Goal: Task Accomplishment & Management: Use online tool/utility

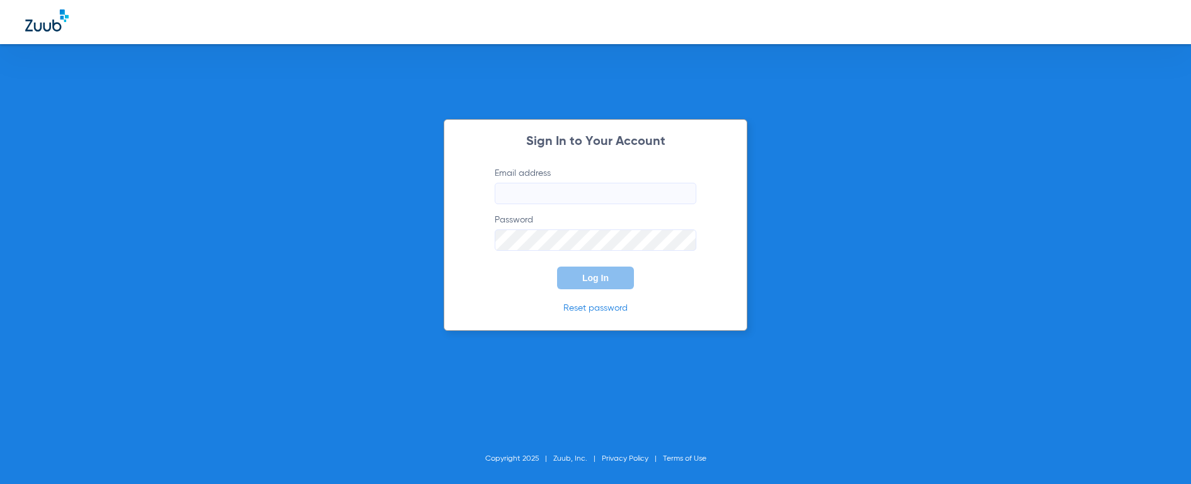
type input "[EMAIL_ADDRESS][DOMAIN_NAME]"
click at [607, 283] on button "Log In" at bounding box center [595, 278] width 77 height 23
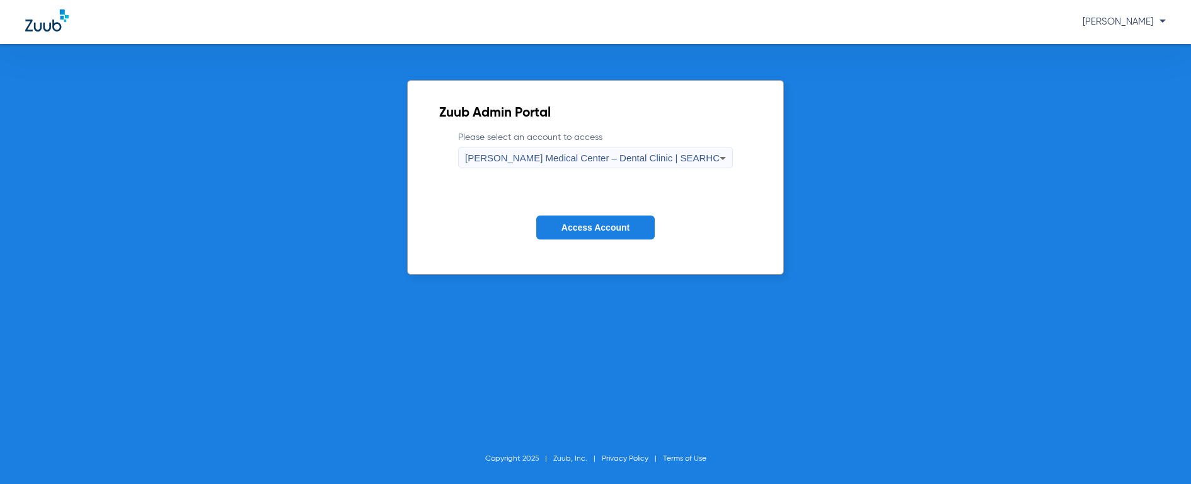
click at [624, 161] on span "[PERSON_NAME] Medical Center – Dental Clinic | SEARHC" at bounding box center [592, 157] width 255 height 11
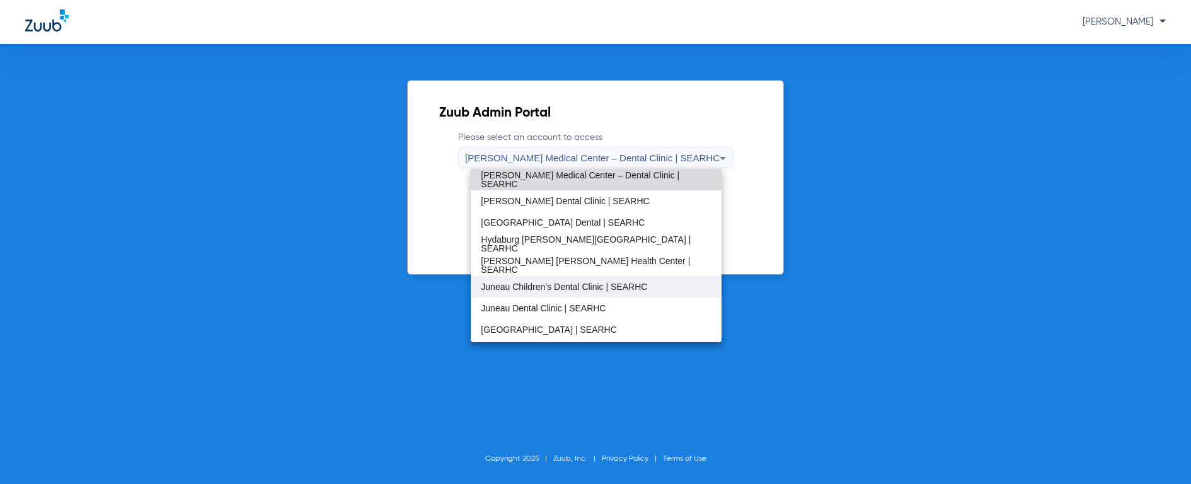
click at [575, 292] on mat-option "Juneau Children’s Dental Clinic | SEARHC" at bounding box center [596, 286] width 250 height 21
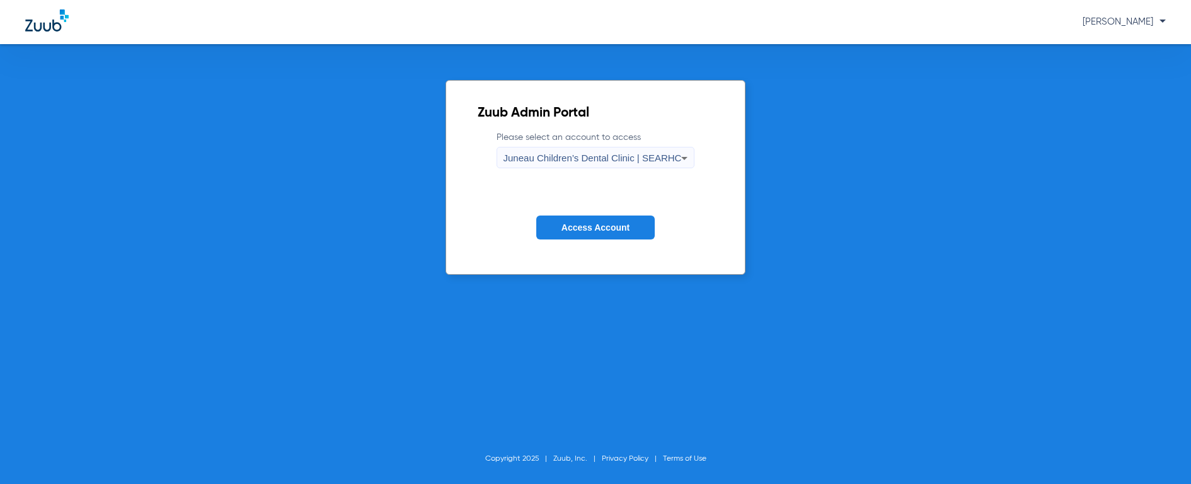
click at [617, 230] on span "Access Account" at bounding box center [595, 227] width 68 height 10
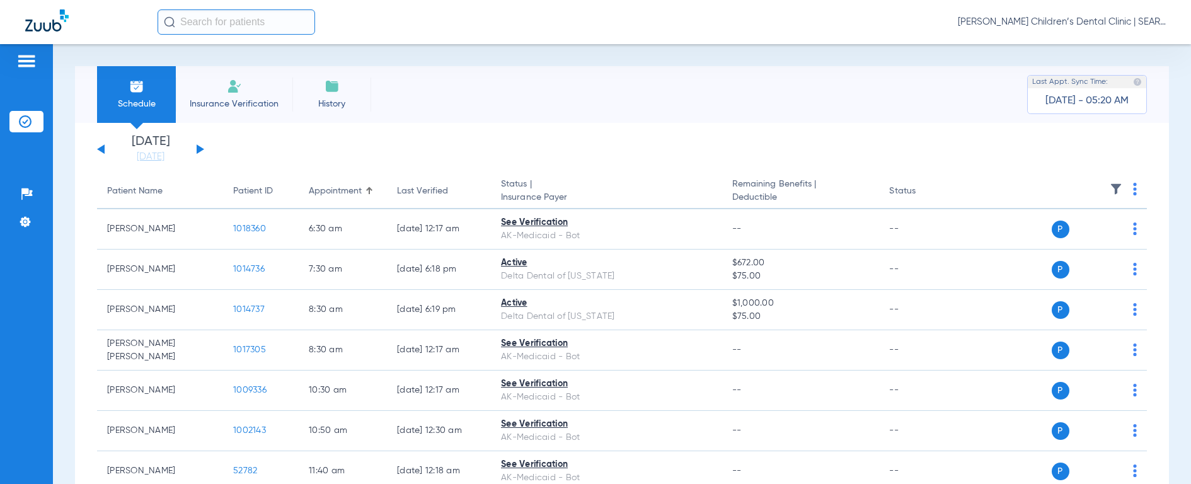
click at [217, 20] on input "text" at bounding box center [237, 21] width 158 height 25
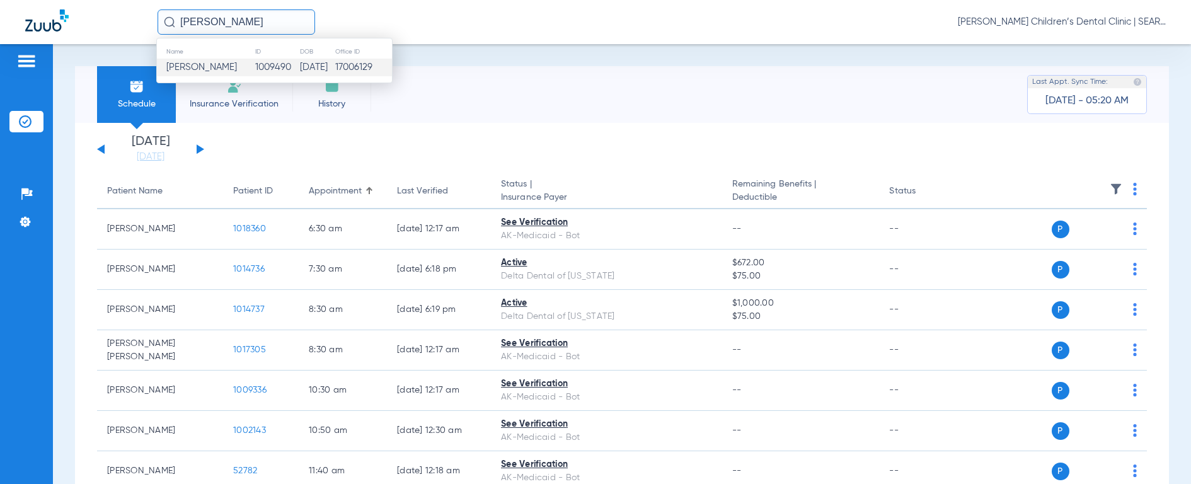
click at [192, 69] on span "[PERSON_NAME]" at bounding box center [201, 66] width 71 height 9
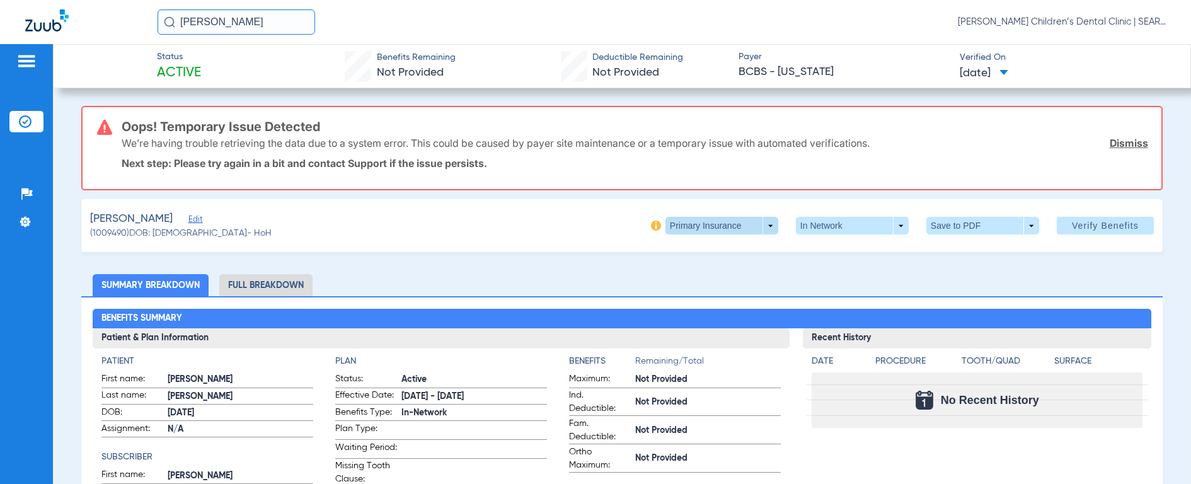
click at [729, 229] on span at bounding box center [721, 226] width 113 height 18
click at [717, 274] on span "Secondary Insurance" at bounding box center [708, 276] width 83 height 9
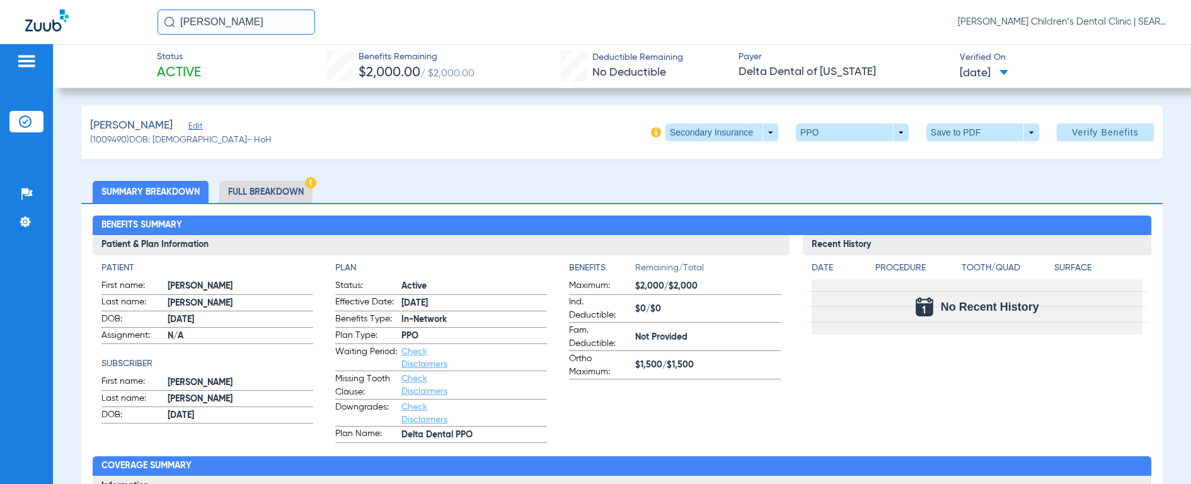
drag, startPoint x: 262, startPoint y: 23, endPoint x: 110, endPoint y: 9, distance: 152.5
click at [110, 9] on div "[PERSON_NAME] [PERSON_NAME] Children’s Dental Clinic | SEARHC" at bounding box center [595, 22] width 1191 height 44
click at [165, 24] on img at bounding box center [169, 21] width 11 height 11
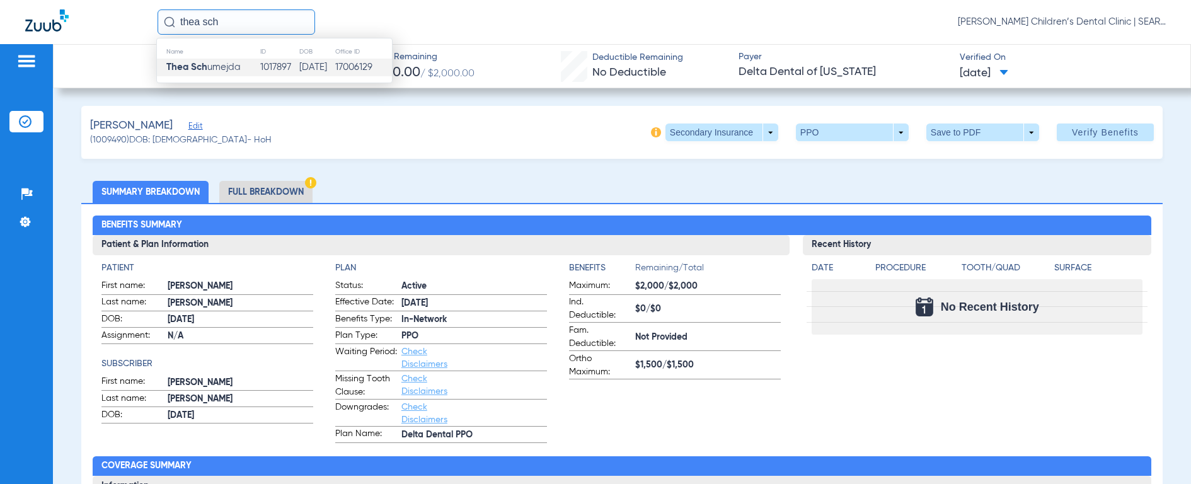
click at [179, 64] on strong "Thea Sch" at bounding box center [186, 66] width 41 height 9
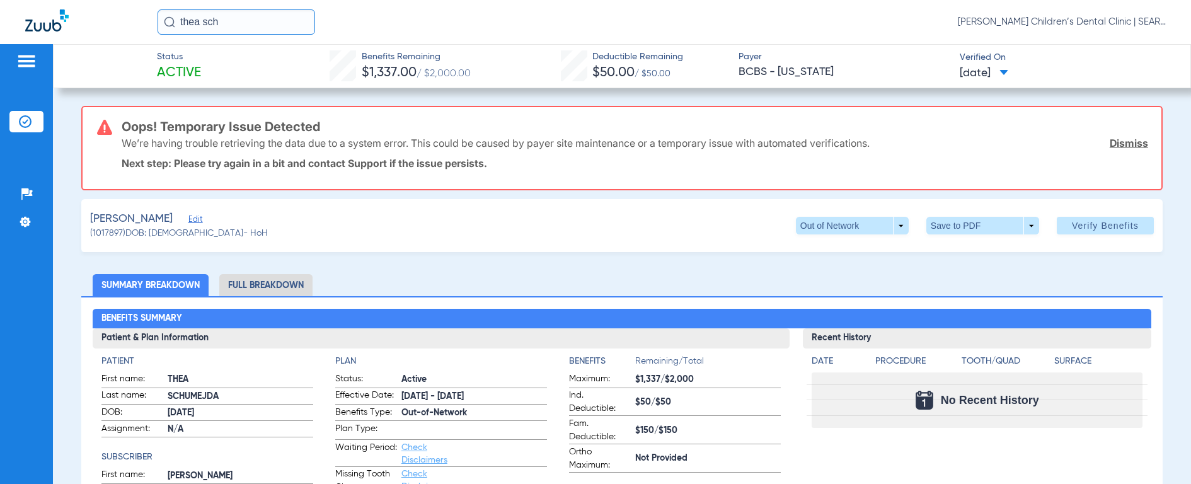
drag, startPoint x: 273, startPoint y: 25, endPoint x: 123, endPoint y: 13, distance: 150.4
click at [123, 13] on div "thea sch [PERSON_NAME] Children’s Dental Clinic | SEARHC" at bounding box center [595, 22] width 1191 height 44
type input "[PERSON_NAME]"
click at [164, 21] on img at bounding box center [169, 21] width 11 height 11
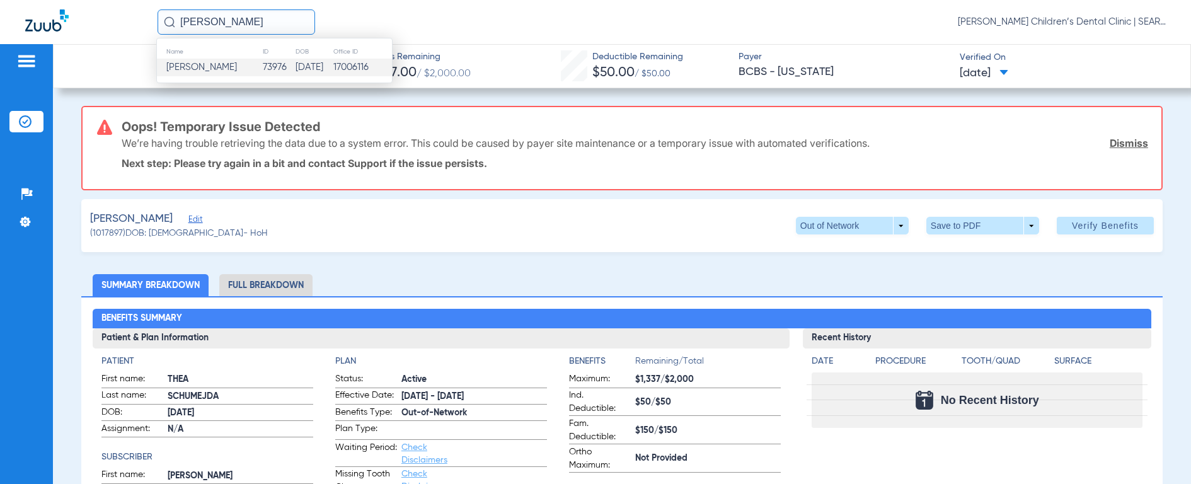
click at [174, 62] on span "[PERSON_NAME]" at bounding box center [201, 66] width 71 height 9
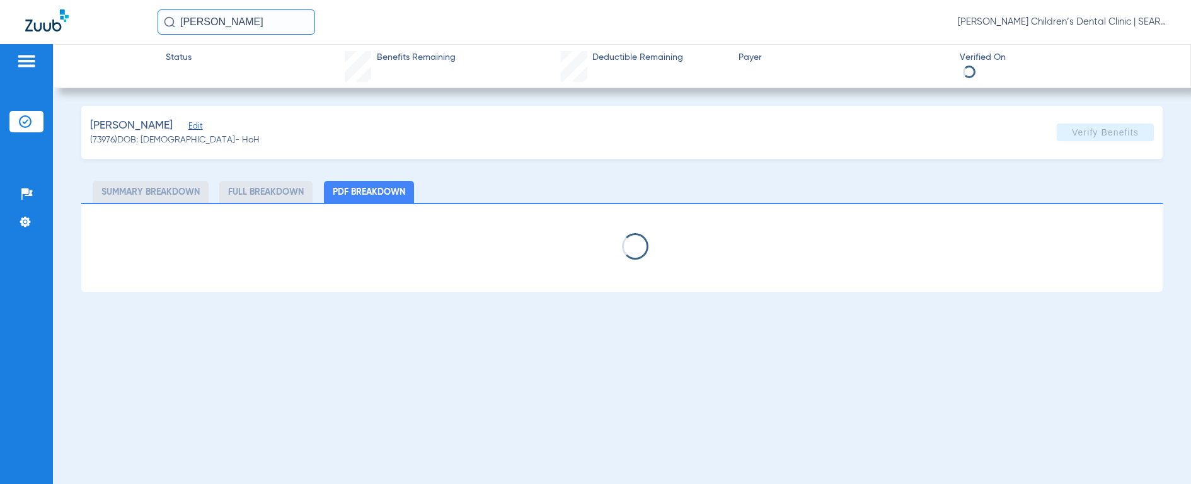
select select "page-width"
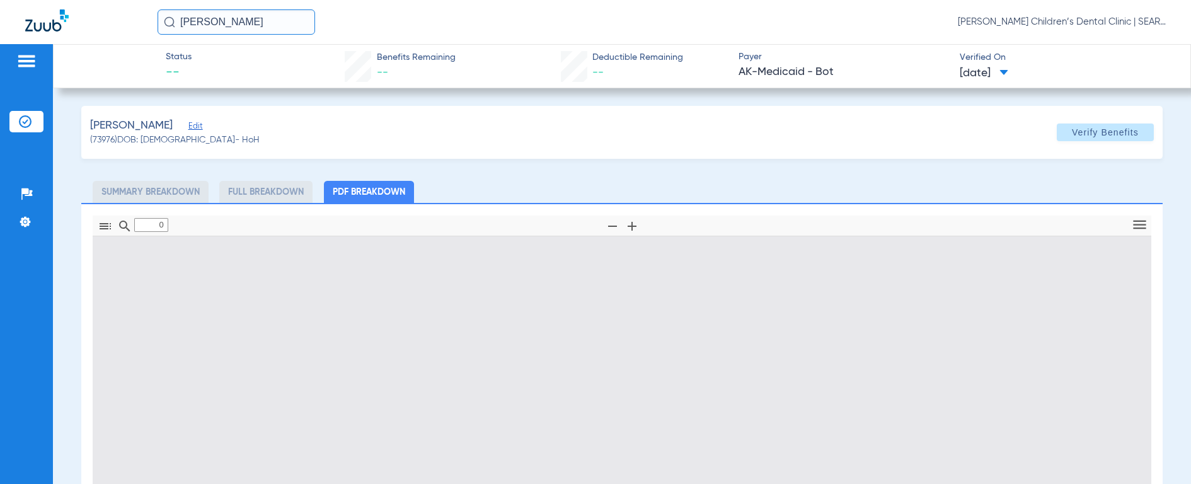
type input "1"
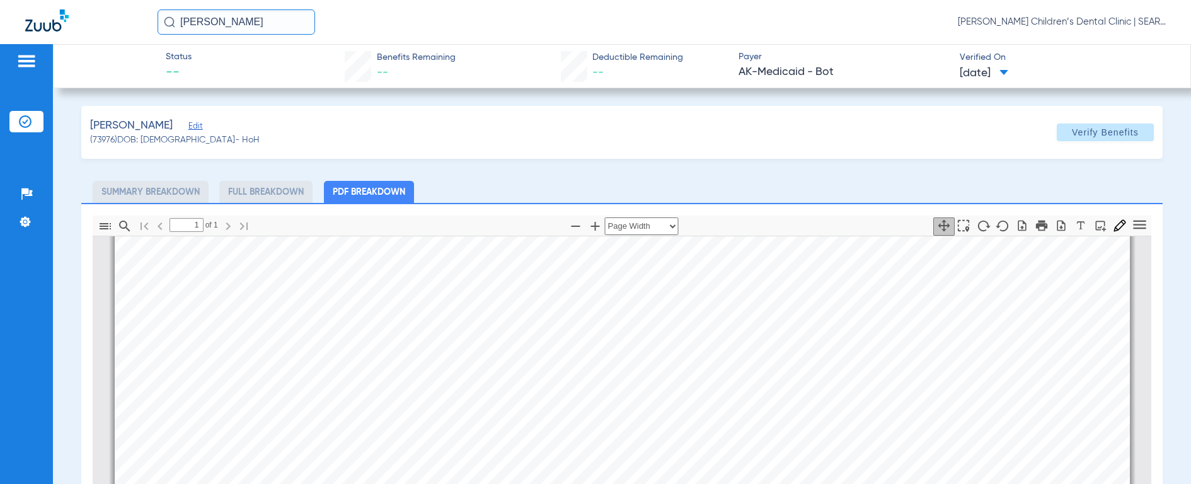
scroll to position [372, 0]
drag, startPoint x: 263, startPoint y: 25, endPoint x: 134, endPoint y: 26, distance: 128.5
click at [134, 26] on div "[PERSON_NAME] [PERSON_NAME] Children’s Dental Clinic | SEARHC" at bounding box center [595, 22] width 1191 height 44
type input "[PERSON_NAME]"
click at [169, 24] on img at bounding box center [169, 21] width 11 height 11
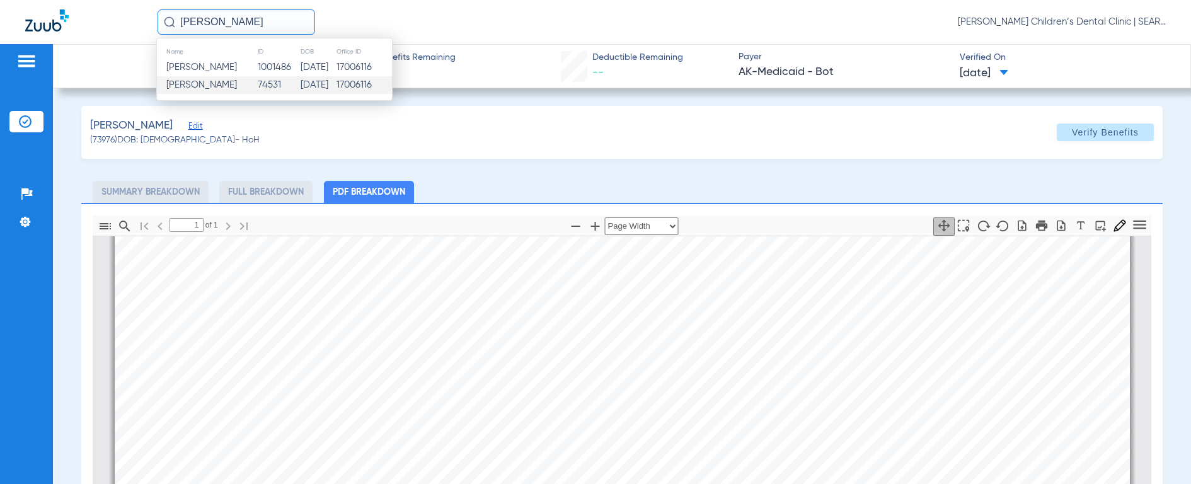
click at [214, 86] on span "[PERSON_NAME]" at bounding box center [201, 84] width 71 height 9
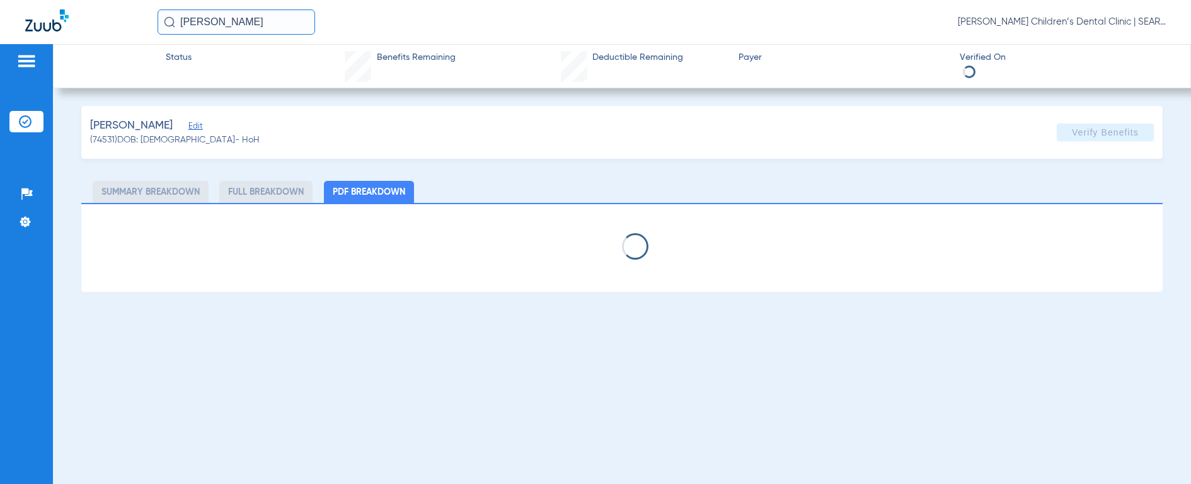
select select "page-width"
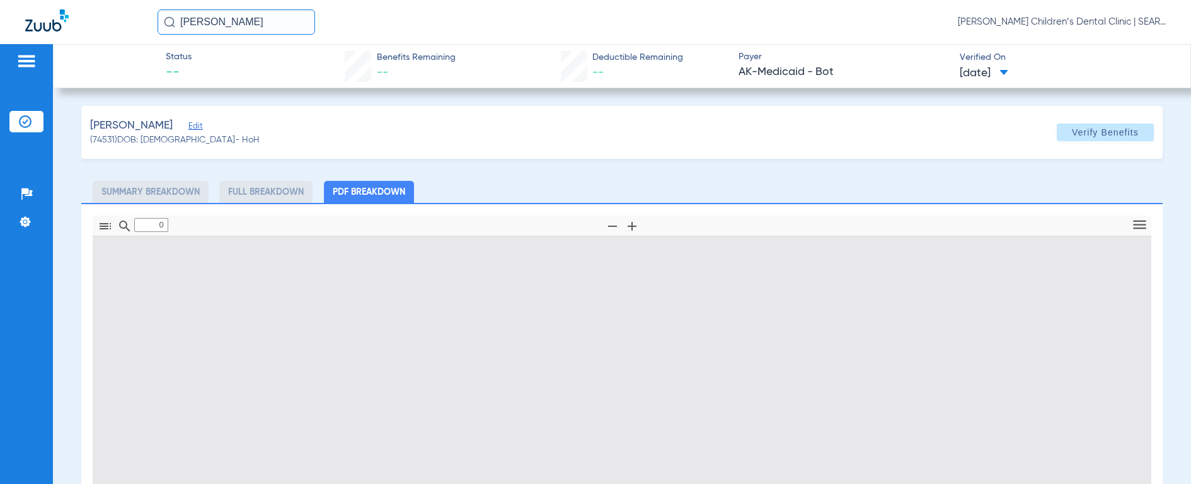
type input "1"
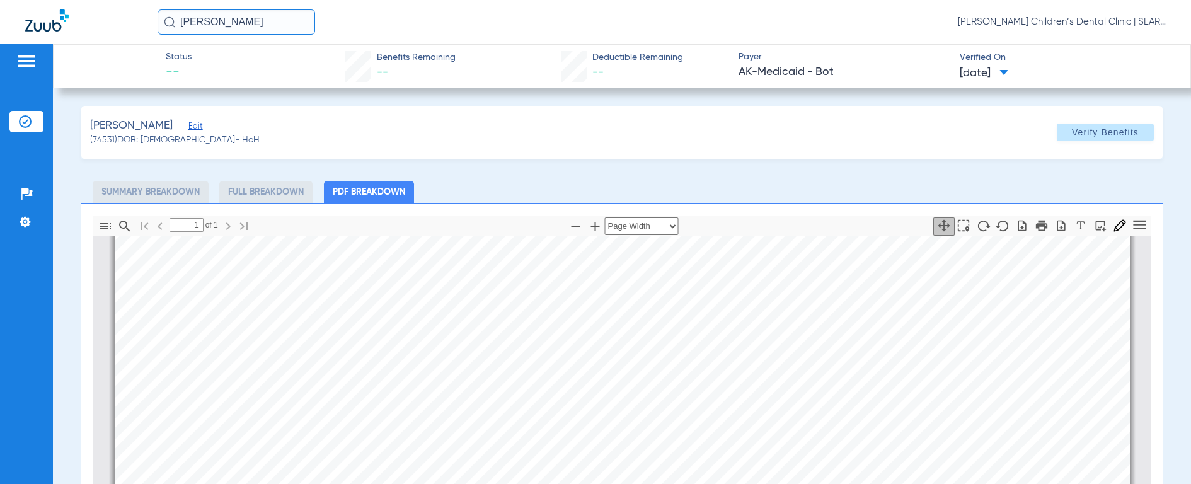
scroll to position [424, 0]
drag, startPoint x: 284, startPoint y: 25, endPoint x: 114, endPoint y: 16, distance: 170.4
click at [114, 16] on div "[PERSON_NAME] [PERSON_NAME] Children’s Dental Clinic | SEARHC" at bounding box center [595, 22] width 1191 height 44
type input "[PERSON_NAME] mc"
click at [166, 23] on img at bounding box center [169, 21] width 11 height 11
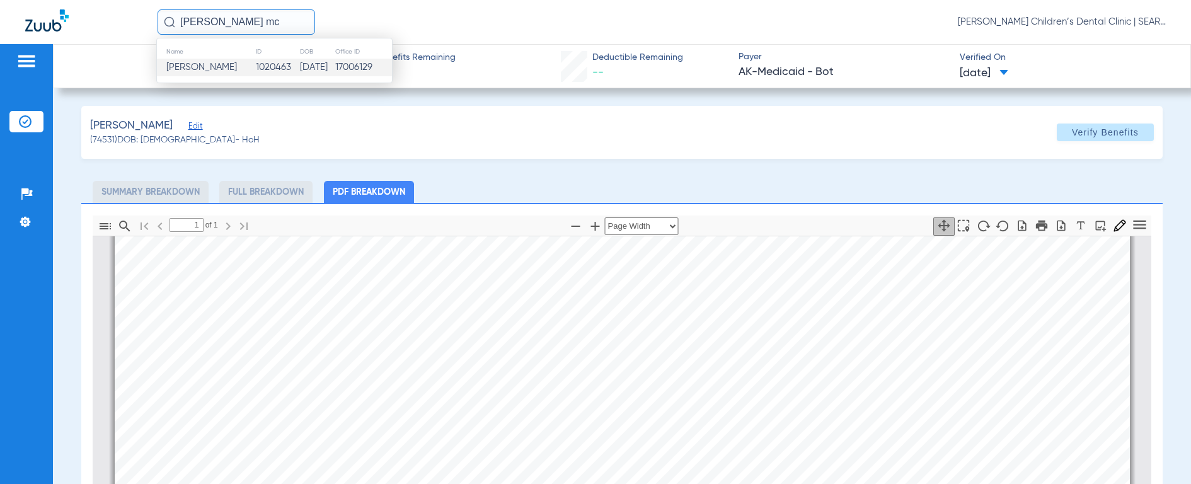
click at [202, 64] on span "[PERSON_NAME]" at bounding box center [201, 66] width 71 height 9
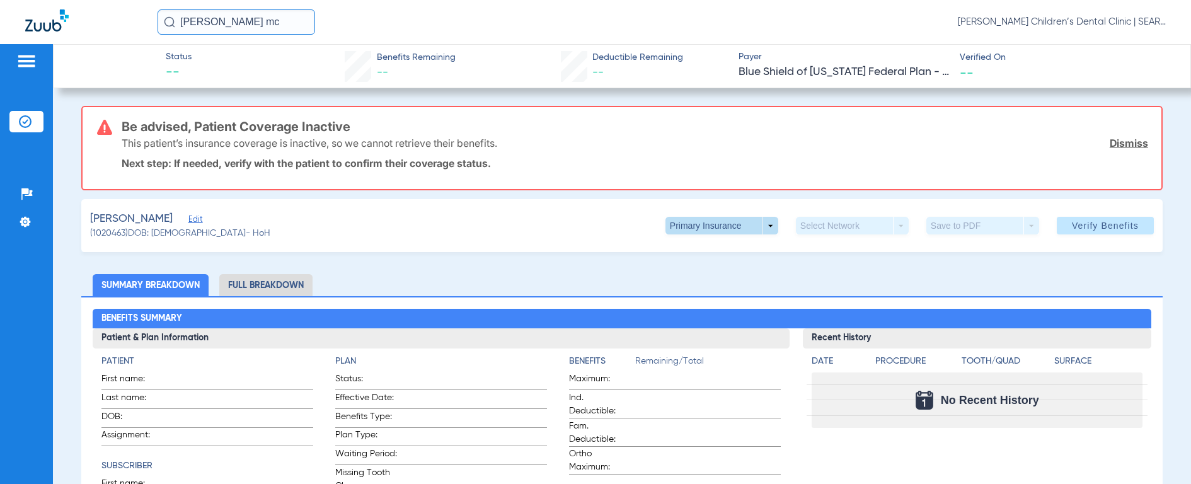
click at [713, 223] on span at bounding box center [721, 225] width 30 height 30
click at [697, 272] on span "Secondary Insurance" at bounding box center [708, 276] width 83 height 9
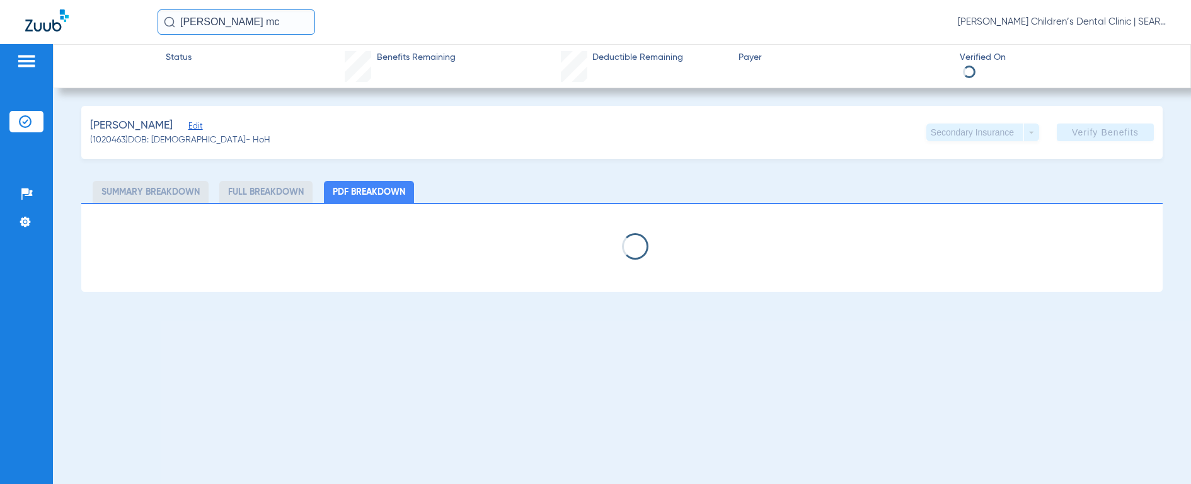
select select "page-width"
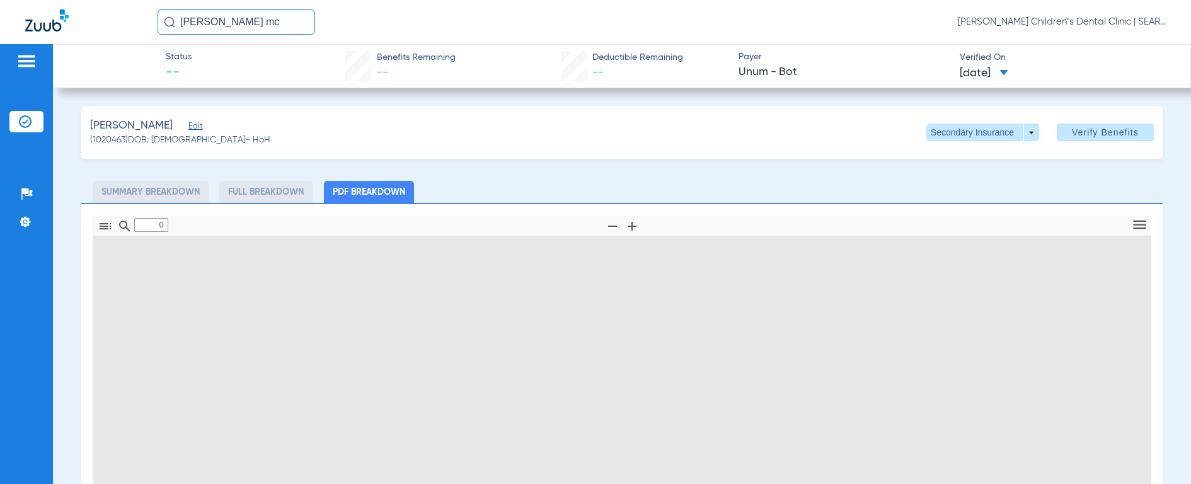
type input "1"
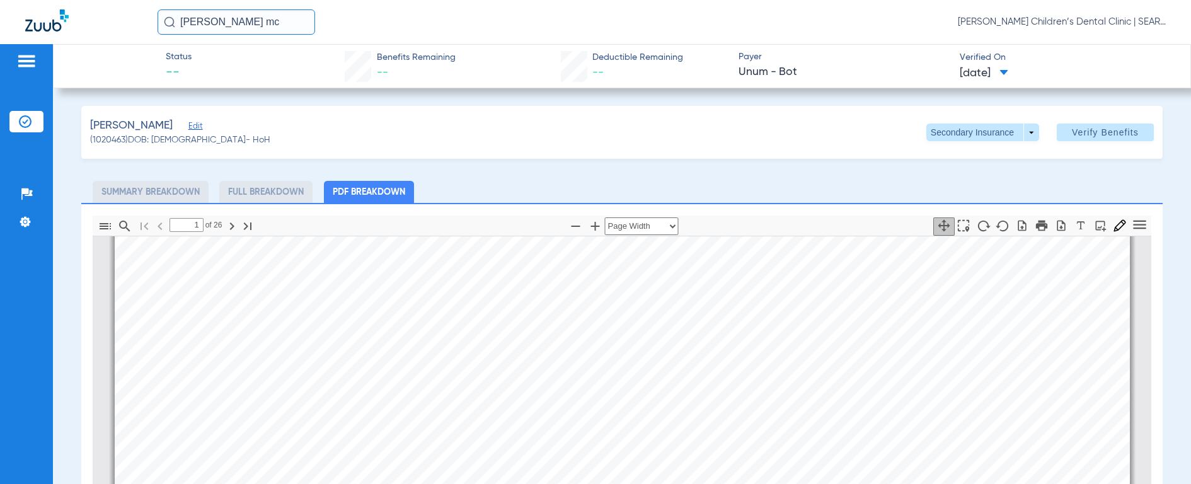
scroll to position [737, 0]
drag, startPoint x: 239, startPoint y: 23, endPoint x: 54, endPoint y: 18, distance: 184.7
click at [54, 18] on div "[PERSON_NAME] mc [PERSON_NAME] Children’s Dental Clinic | SEARHC" at bounding box center [595, 22] width 1191 height 44
click at [163, 25] on input "[PERSON_NAME] e" at bounding box center [237, 21] width 158 height 25
click at [223, 23] on input "[PERSON_NAME] e" at bounding box center [237, 21] width 158 height 25
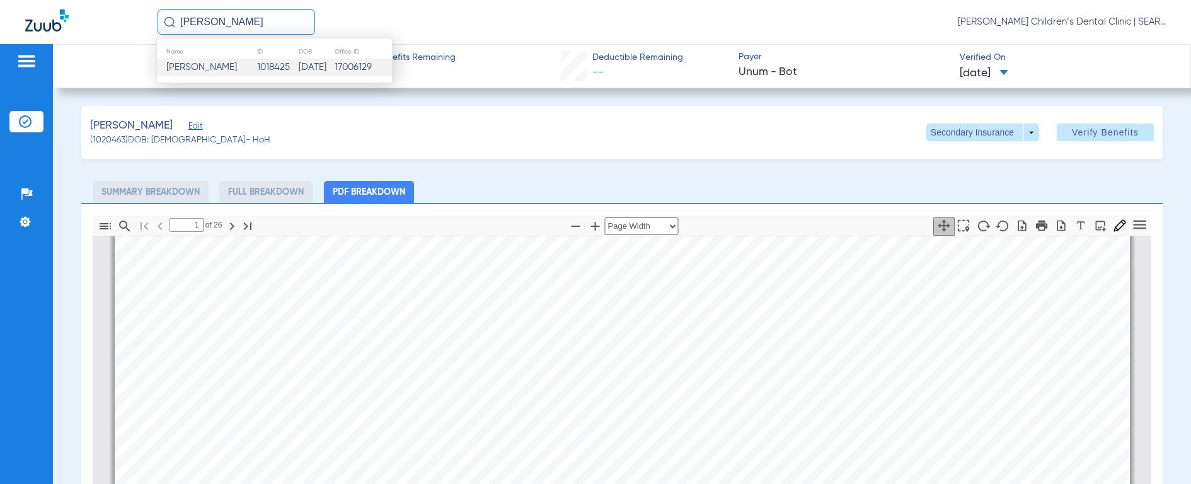
type input "[PERSON_NAME]"
click at [227, 74] on td "[PERSON_NAME]" at bounding box center [207, 68] width 100 height 18
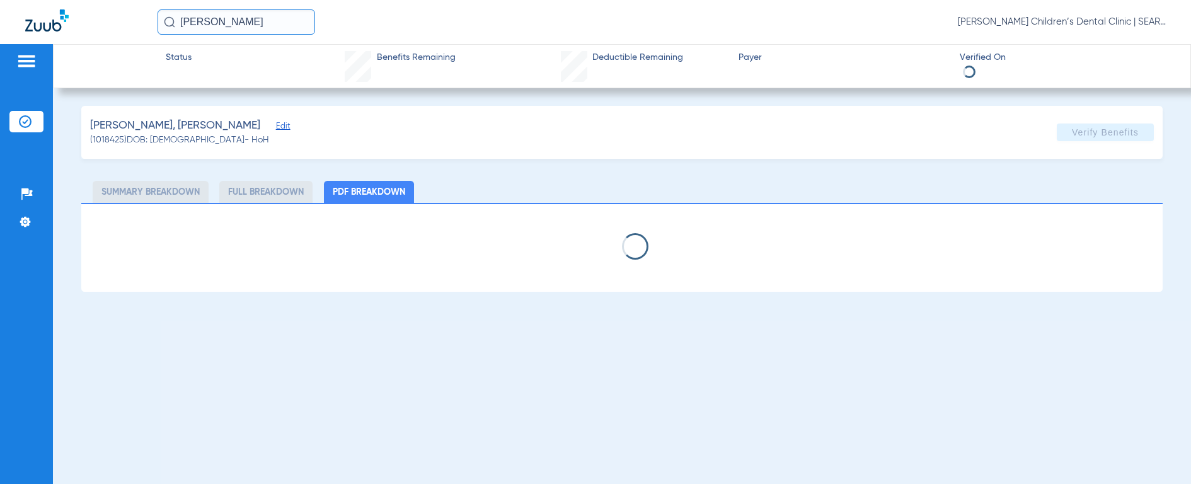
select select "page-width"
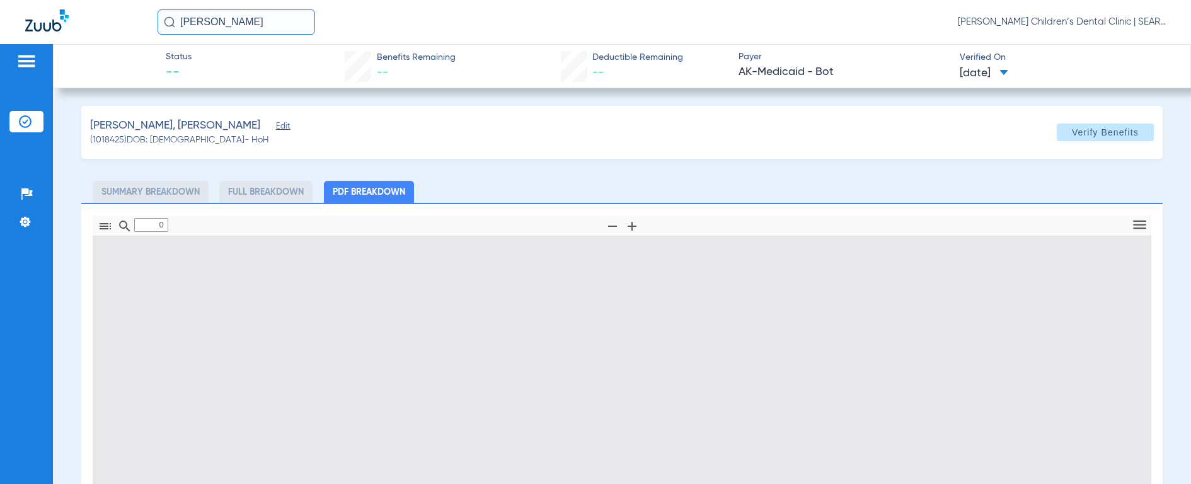
type input "1"
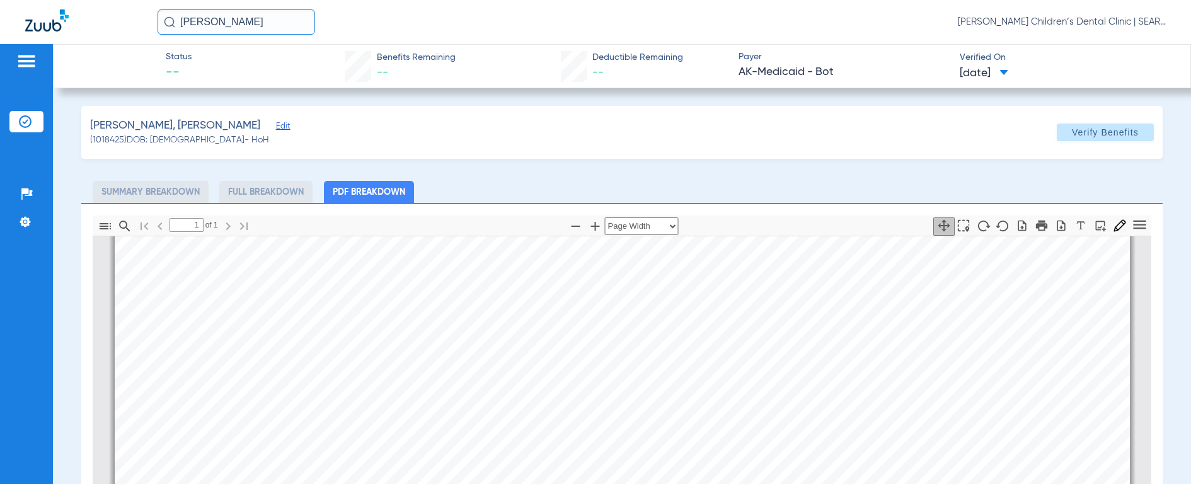
scroll to position [296, 0]
drag, startPoint x: 247, startPoint y: 12, endPoint x: 103, endPoint y: 20, distance: 144.5
click at [103, 20] on div "[PERSON_NAME] boj [PERSON_NAME] Children’s Dental Clinic | SEARHC" at bounding box center [595, 22] width 1191 height 44
click at [172, 24] on img at bounding box center [169, 21] width 11 height 11
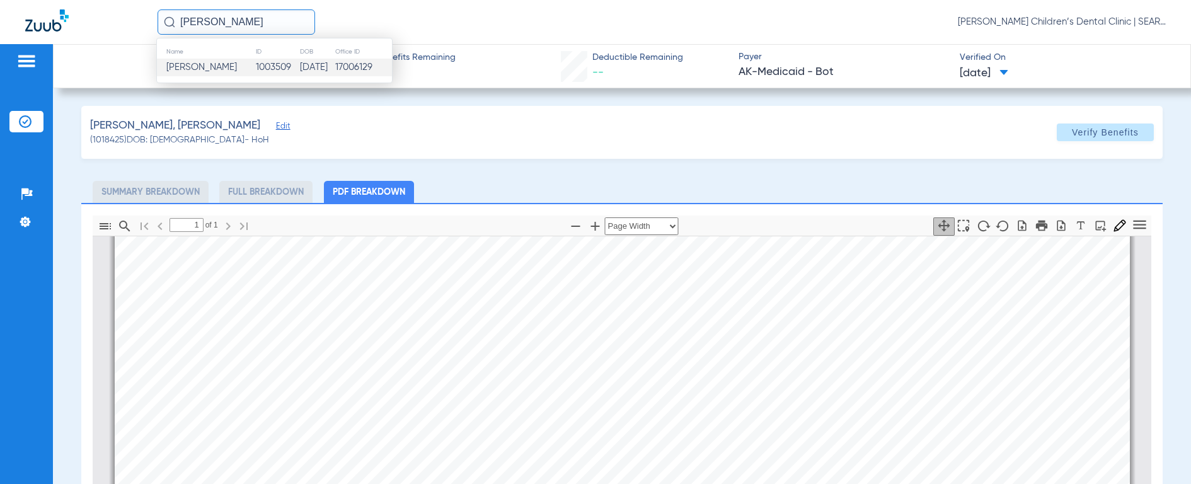
click at [185, 63] on span "[PERSON_NAME]" at bounding box center [201, 66] width 71 height 9
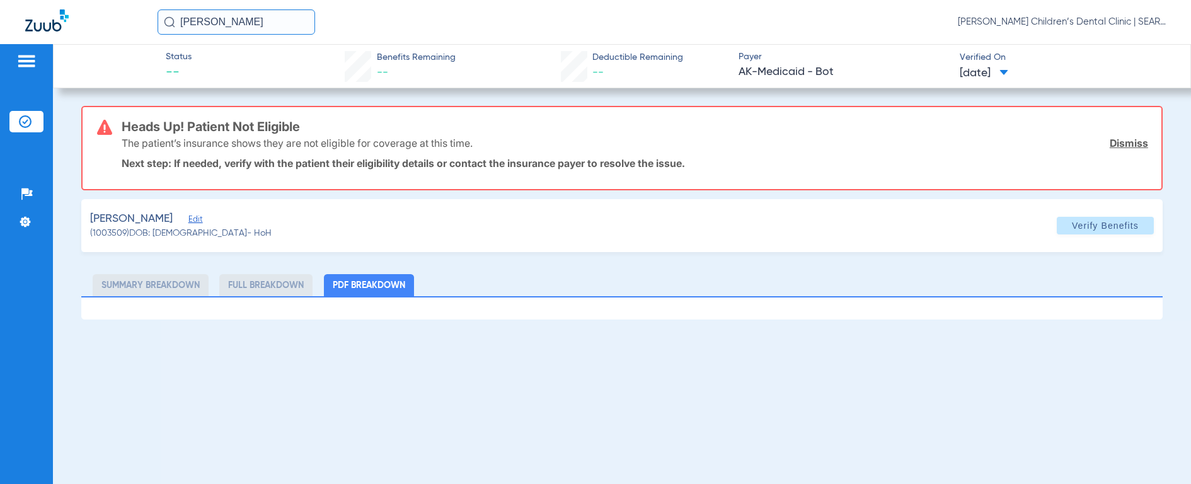
drag, startPoint x: 263, startPoint y: 21, endPoint x: 64, endPoint y: 19, distance: 199.1
click at [64, 18] on div "[PERSON_NAME] [PERSON_NAME] Children’s Dental Clinic | SEARHC" at bounding box center [595, 22] width 1191 height 44
type input "[PERSON_NAME]"
click at [167, 20] on img at bounding box center [169, 21] width 11 height 11
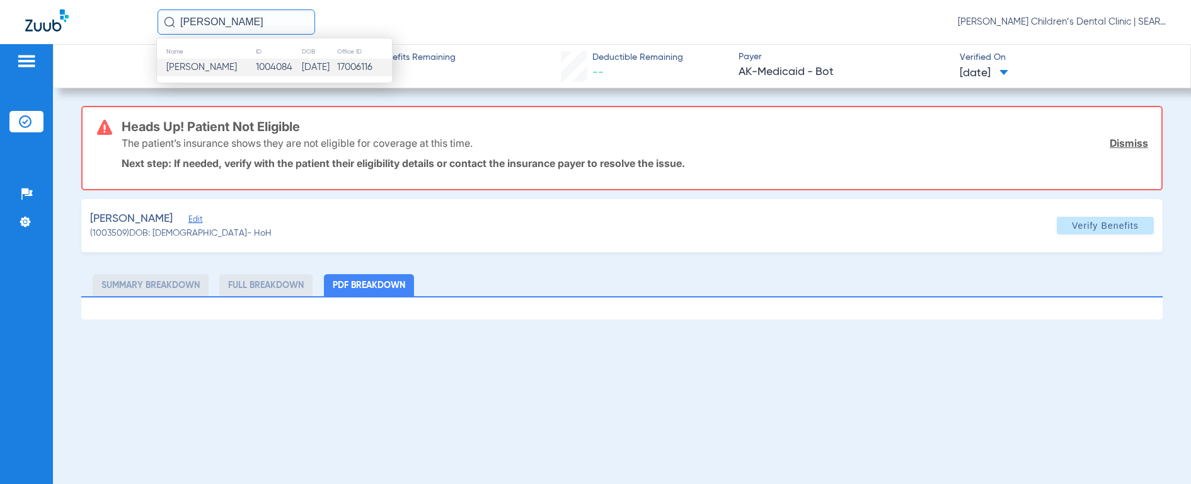
click at [183, 68] on span "[PERSON_NAME]" at bounding box center [201, 66] width 71 height 9
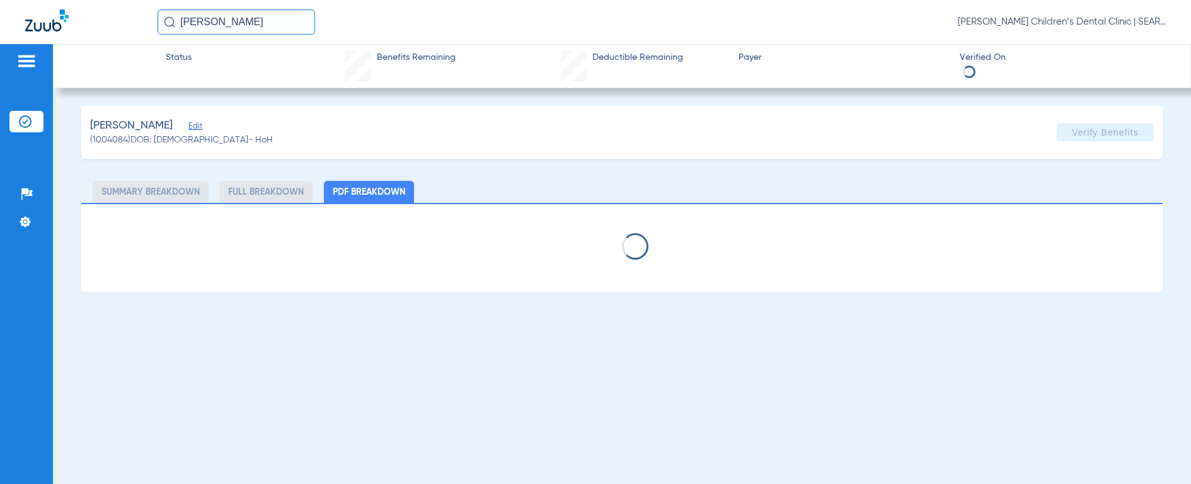
select select "page-width"
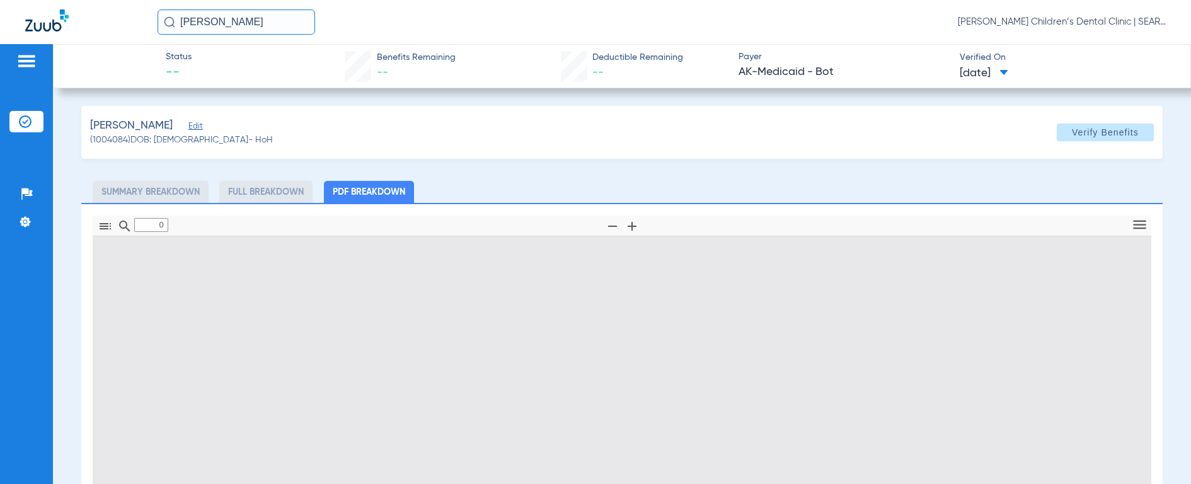
type input "1"
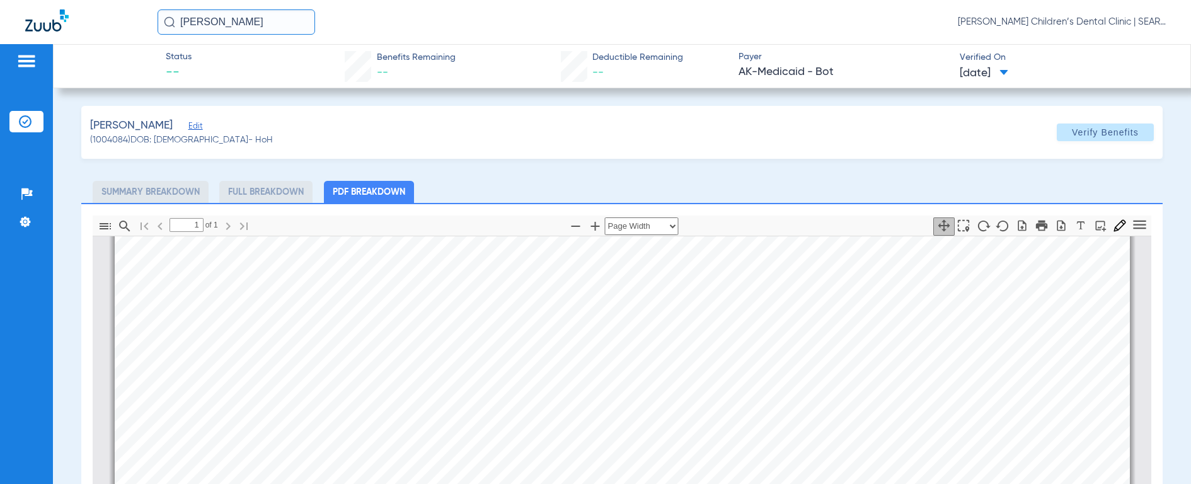
scroll to position [271, 0]
drag, startPoint x: 270, startPoint y: 23, endPoint x: 109, endPoint y: -1, distance: 162.4
click at [109, 0] on html "[PERSON_NAME] CAB [PERSON_NAME] Children’s Dental Clinic | SEARHC Patients Insu…" at bounding box center [595, 242] width 1191 height 484
type input "[PERSON_NAME] [PERSON_NAME]"
click at [170, 20] on img at bounding box center [169, 21] width 11 height 11
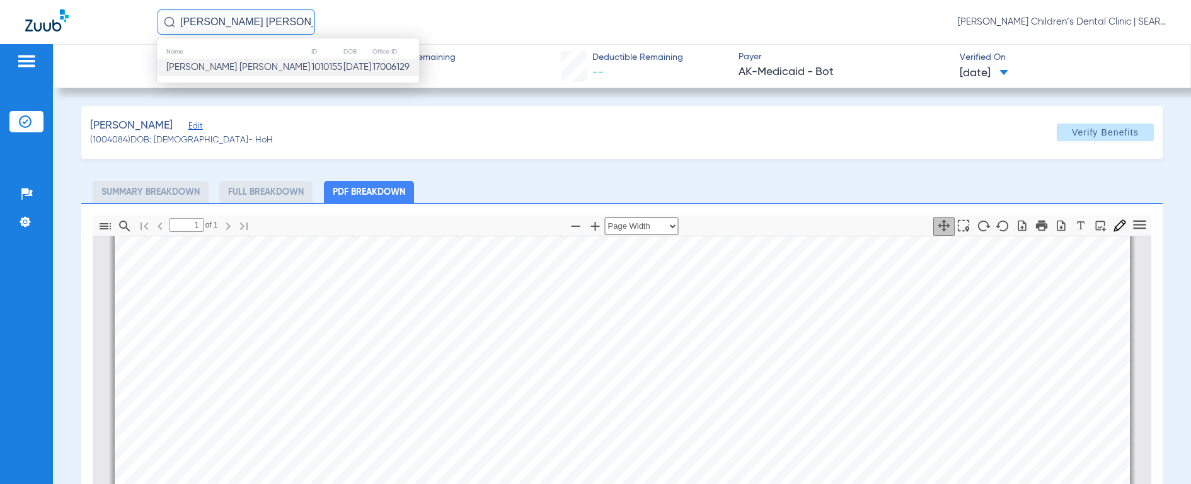
click at [186, 66] on span "[PERSON_NAME] [PERSON_NAME]" at bounding box center [238, 66] width 144 height 9
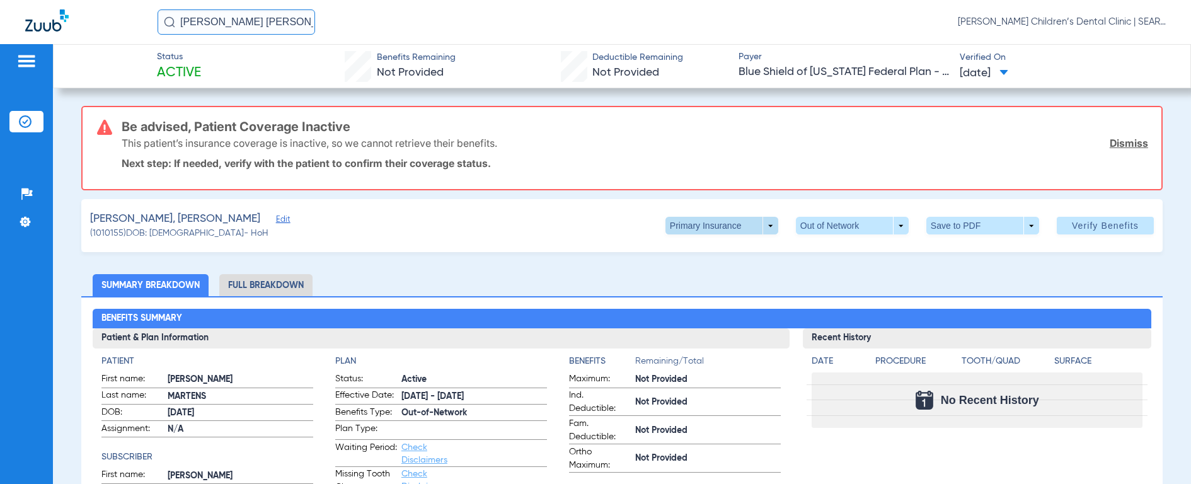
click at [689, 227] on span at bounding box center [721, 226] width 113 height 18
click at [684, 275] on span "Secondary Insurance" at bounding box center [708, 276] width 83 height 9
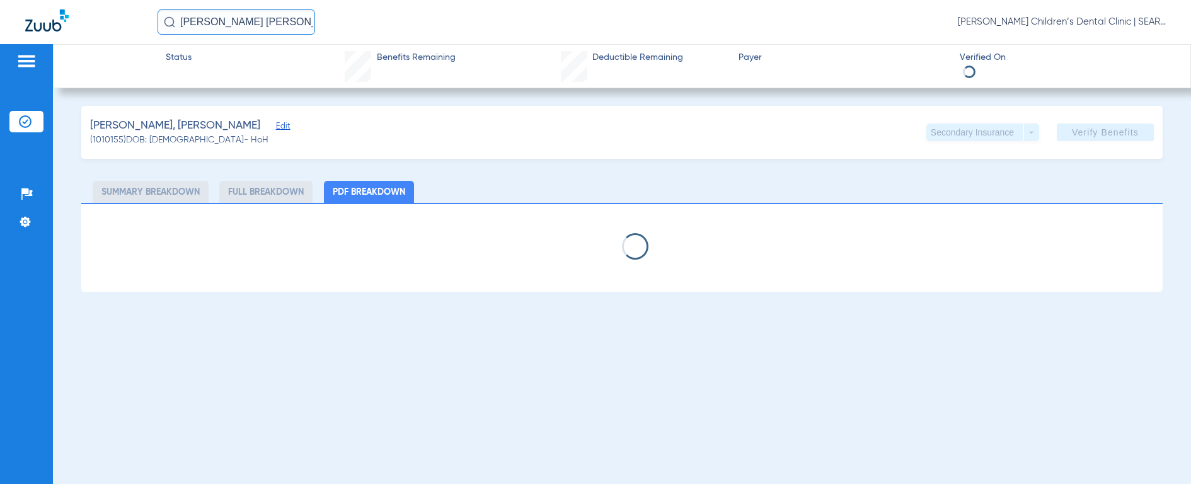
select select "page-width"
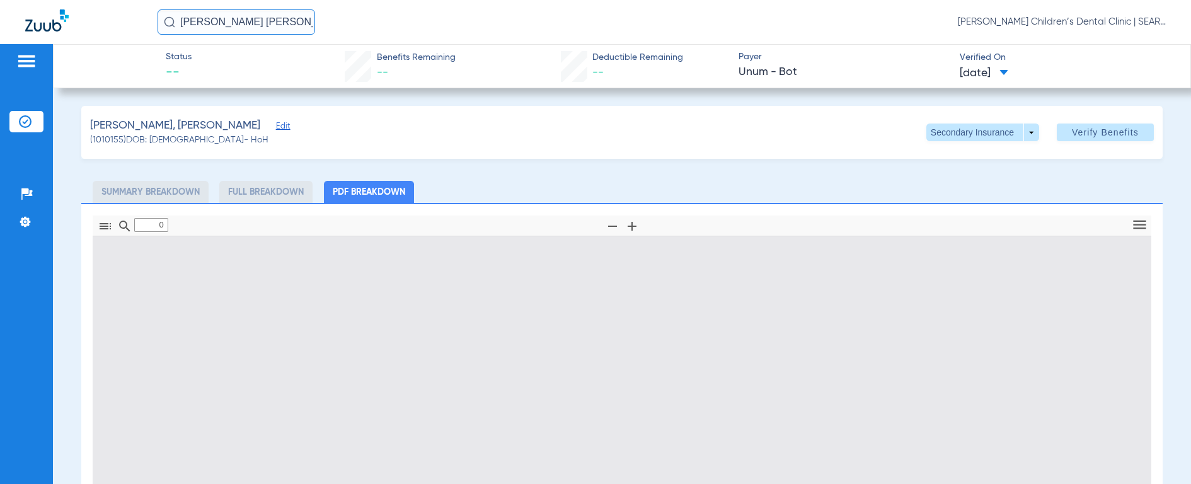
type input "1"
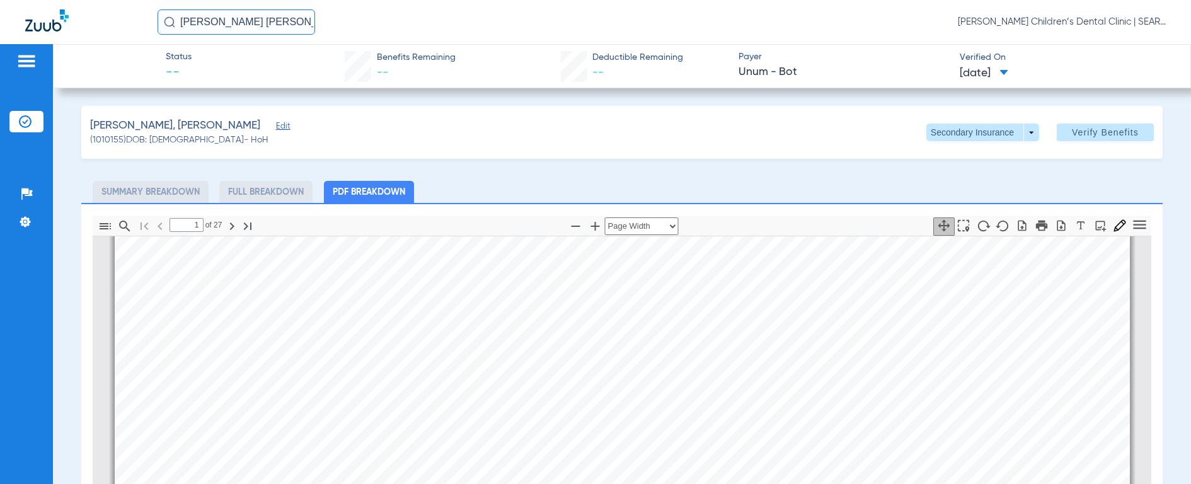
scroll to position [897, 0]
drag, startPoint x: 260, startPoint y: 26, endPoint x: 122, endPoint y: 22, distance: 138.0
click at [122, 22] on div "[PERSON_NAME] [PERSON_NAME] [PERSON_NAME] Children’s Dental Clinic | SEARHC" at bounding box center [595, 22] width 1191 height 44
click at [175, 25] on input "[PERSON_NAME]" at bounding box center [237, 21] width 158 height 25
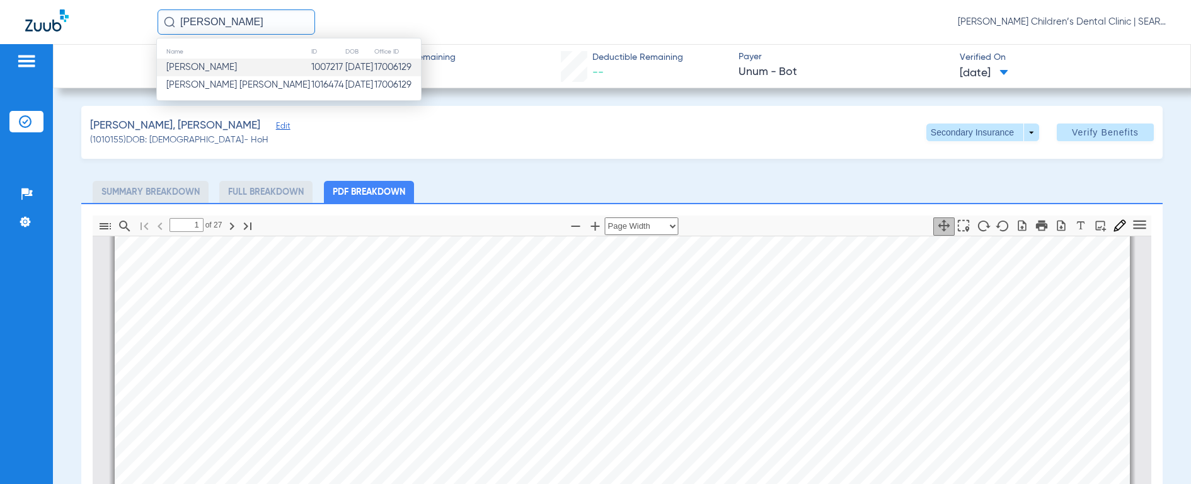
type input "[PERSON_NAME]"
click at [202, 64] on span "[PERSON_NAME]" at bounding box center [201, 66] width 71 height 9
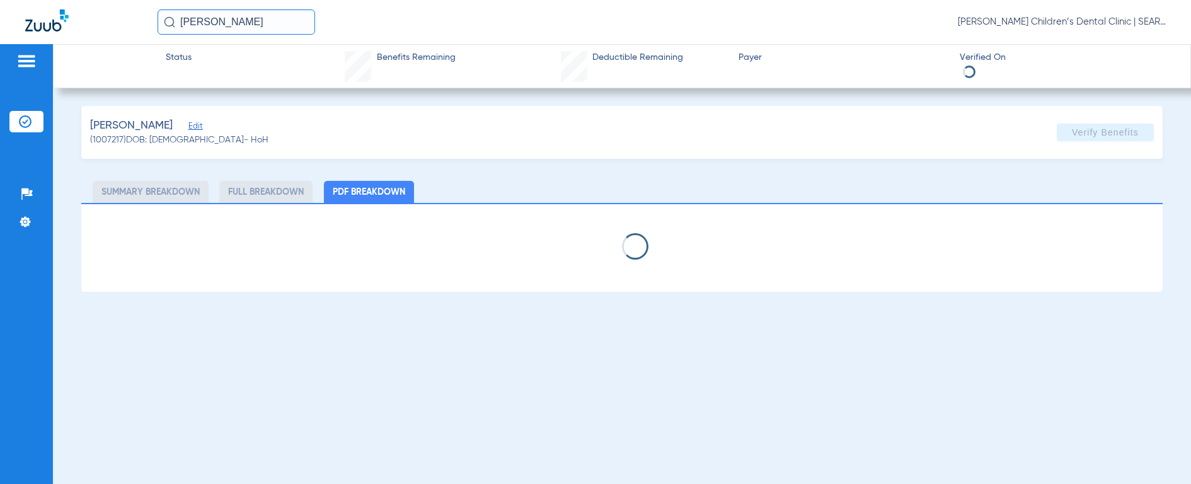
select select "page-width"
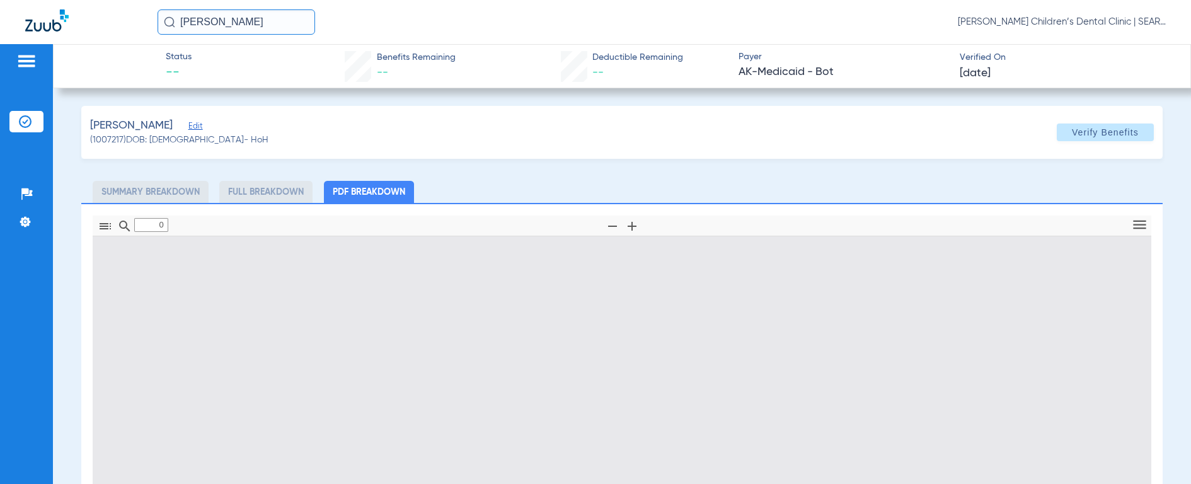
type input "1"
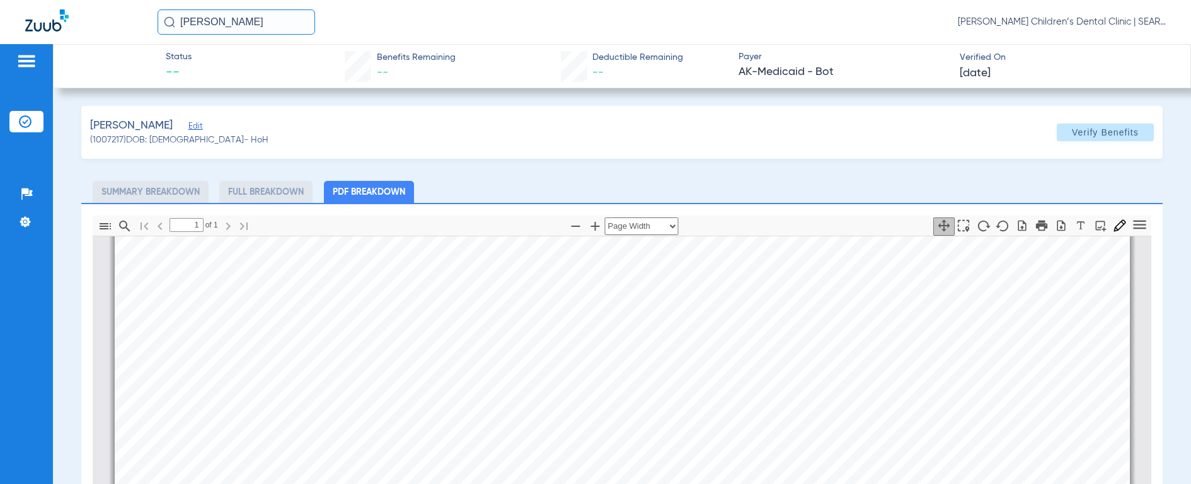
scroll to position [332, 0]
drag, startPoint x: 264, startPoint y: 21, endPoint x: 61, endPoint y: 1, distance: 203.9
click at [61, 1] on div "[PERSON_NAME] [PERSON_NAME] Children’s Dental Clinic | SEARHC" at bounding box center [595, 22] width 1191 height 44
type input "[PERSON_NAME]"
click at [168, 24] on img at bounding box center [169, 21] width 11 height 11
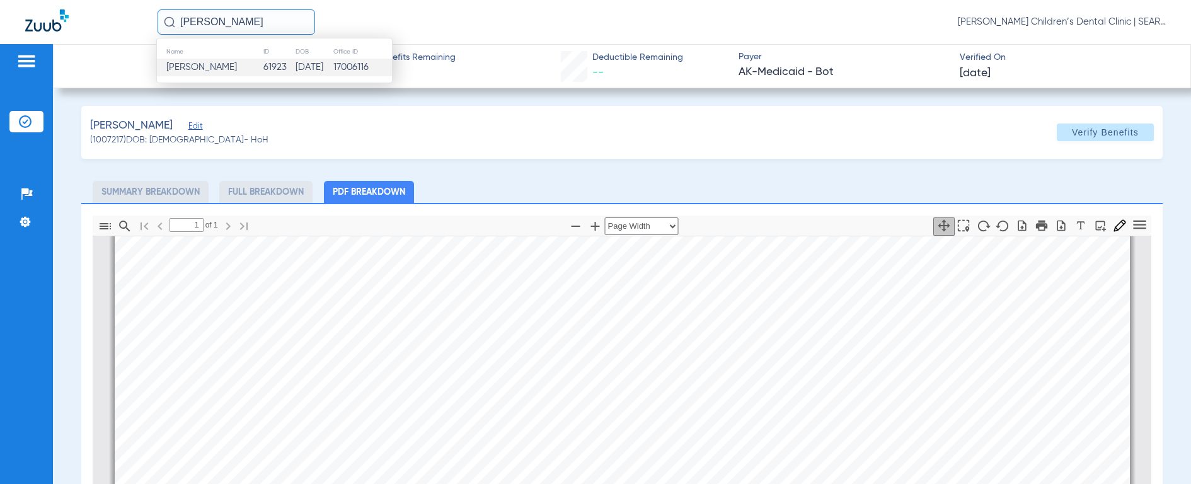
click at [202, 63] on span "[PERSON_NAME]" at bounding box center [201, 66] width 71 height 9
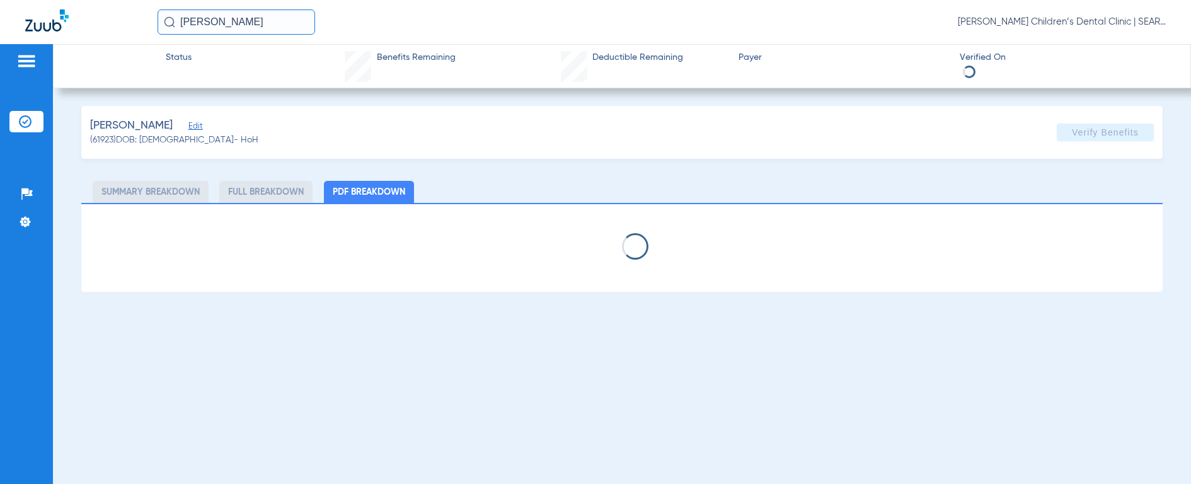
select select "page-width"
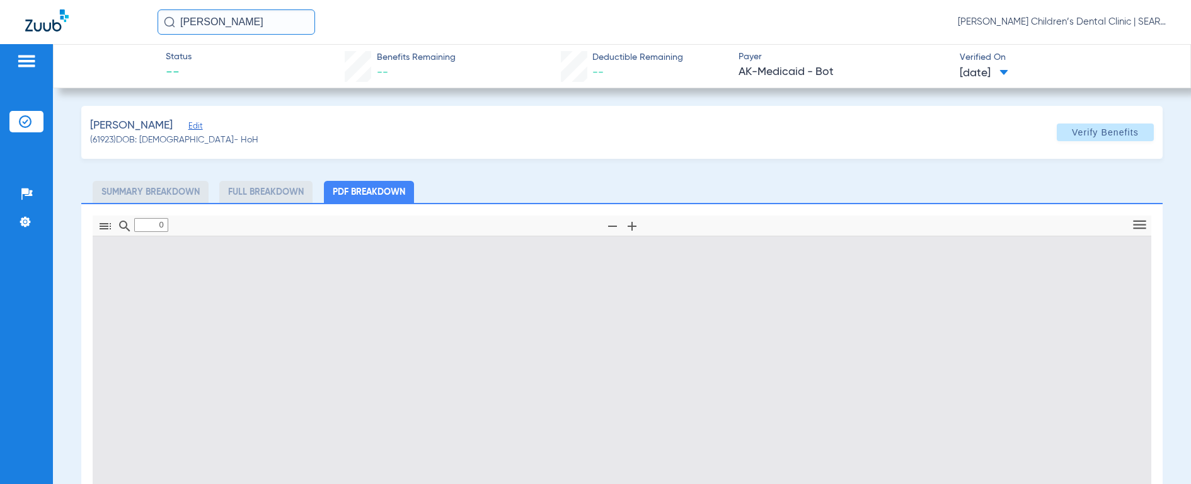
type input "1"
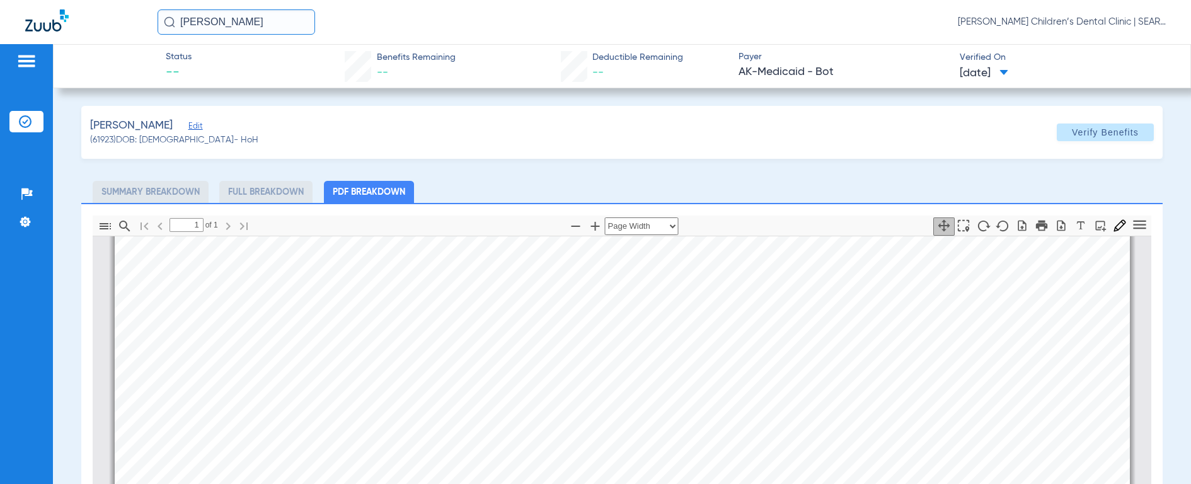
scroll to position [197, 0]
drag, startPoint x: 275, startPoint y: 25, endPoint x: 151, endPoint y: 19, distance: 124.9
click at [151, 19] on div "[PERSON_NAME] KI [PERSON_NAME] Children’s Dental Clinic | SEARHC" at bounding box center [595, 22] width 1191 height 44
type input "[PERSON_NAME]"
click at [166, 23] on img at bounding box center [169, 21] width 11 height 11
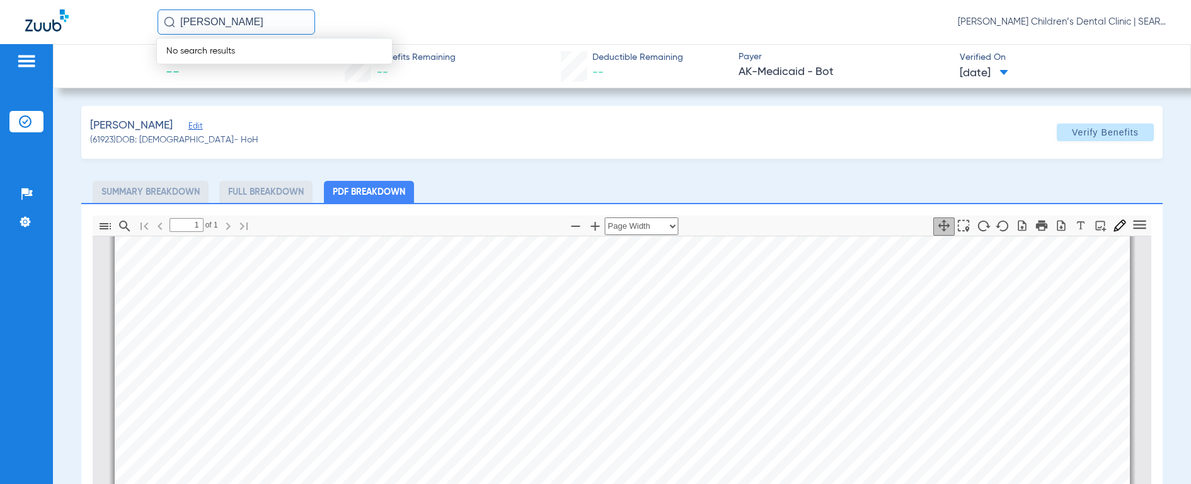
click at [234, 20] on input "[PERSON_NAME]" at bounding box center [237, 21] width 158 height 25
click at [231, 18] on input "[PERSON_NAME]" at bounding box center [237, 21] width 158 height 25
click at [236, 20] on input "[PERSON_NAME]" at bounding box center [237, 21] width 158 height 25
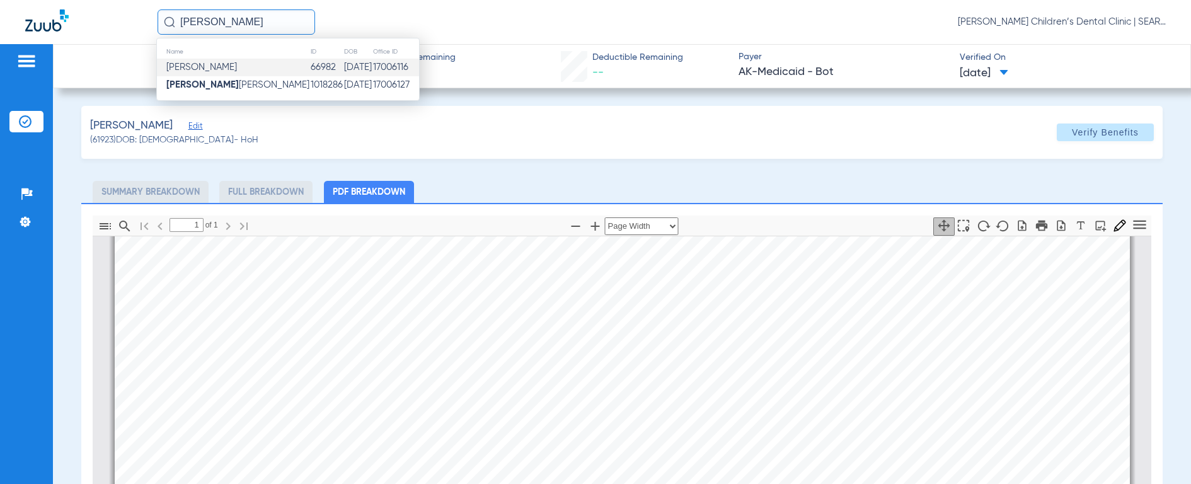
type input "[PERSON_NAME]"
click at [232, 66] on span "[PERSON_NAME]" at bounding box center [201, 66] width 71 height 9
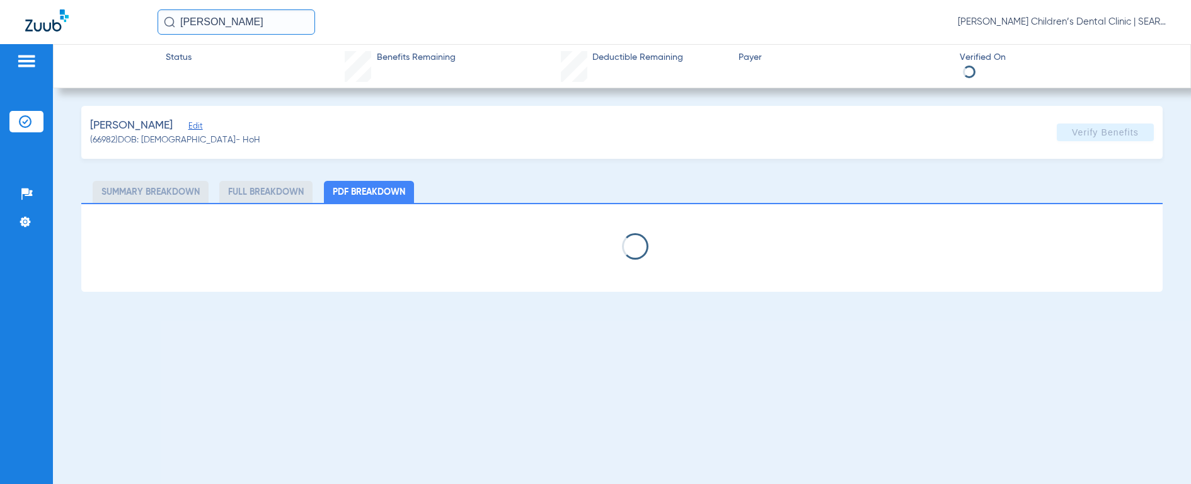
select select "page-width"
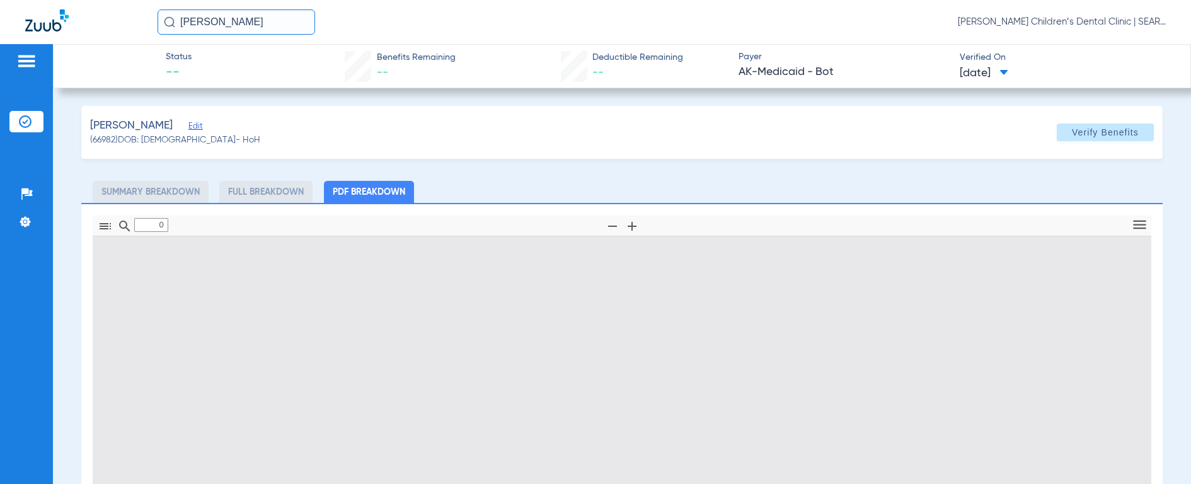
type input "1"
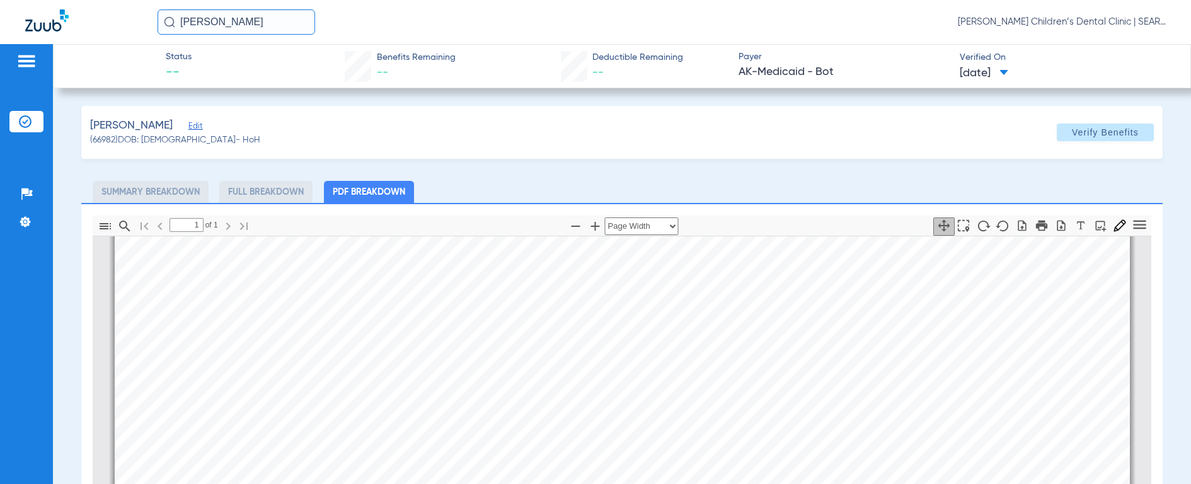
scroll to position [260, 0]
drag, startPoint x: 243, startPoint y: 28, endPoint x: 124, endPoint y: 14, distance: 119.3
click at [124, 14] on div "[PERSON_NAME] [PERSON_NAME] Children’s Dental Clinic | SEARHC" at bounding box center [595, 22] width 1191 height 44
type input "[PERSON_NAME]"
click at [169, 21] on img at bounding box center [169, 21] width 11 height 11
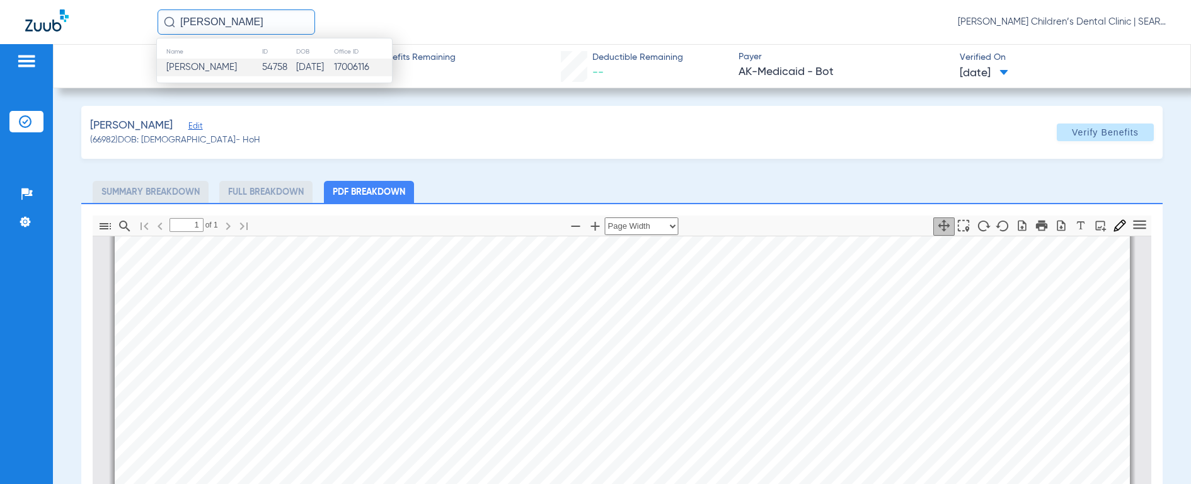
click at [197, 69] on span "[PERSON_NAME]" at bounding box center [201, 66] width 71 height 9
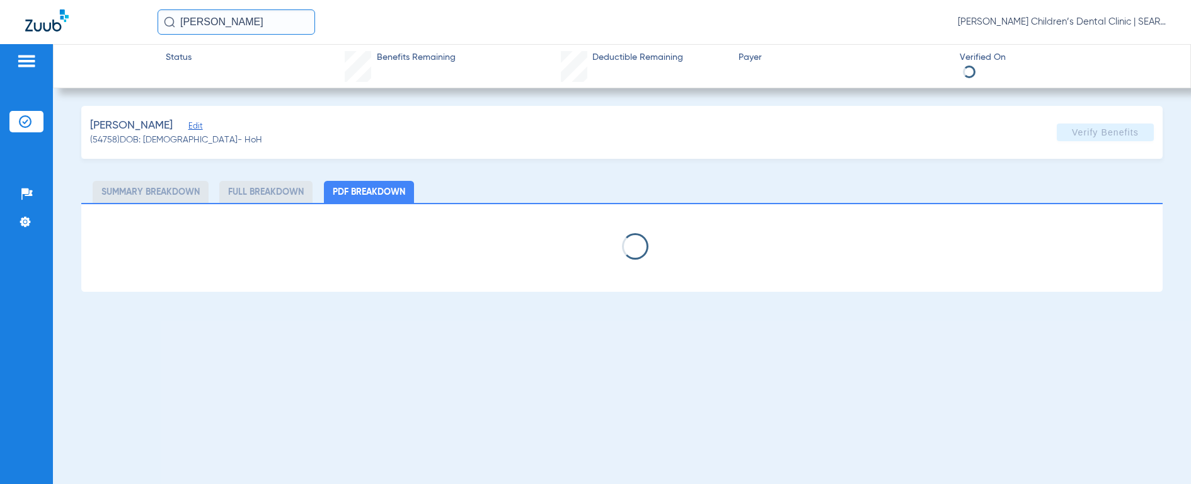
select select "page-width"
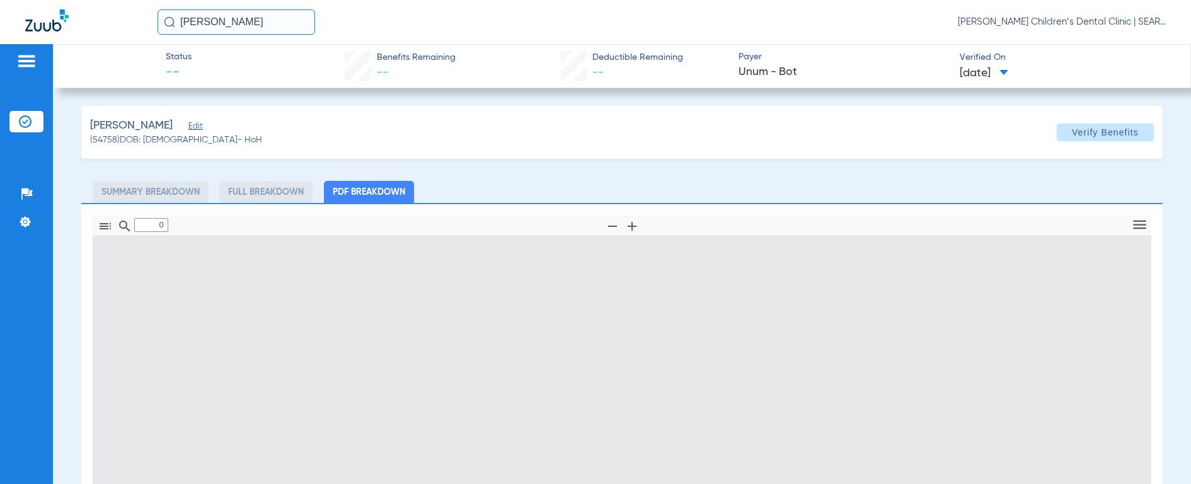
type input "1"
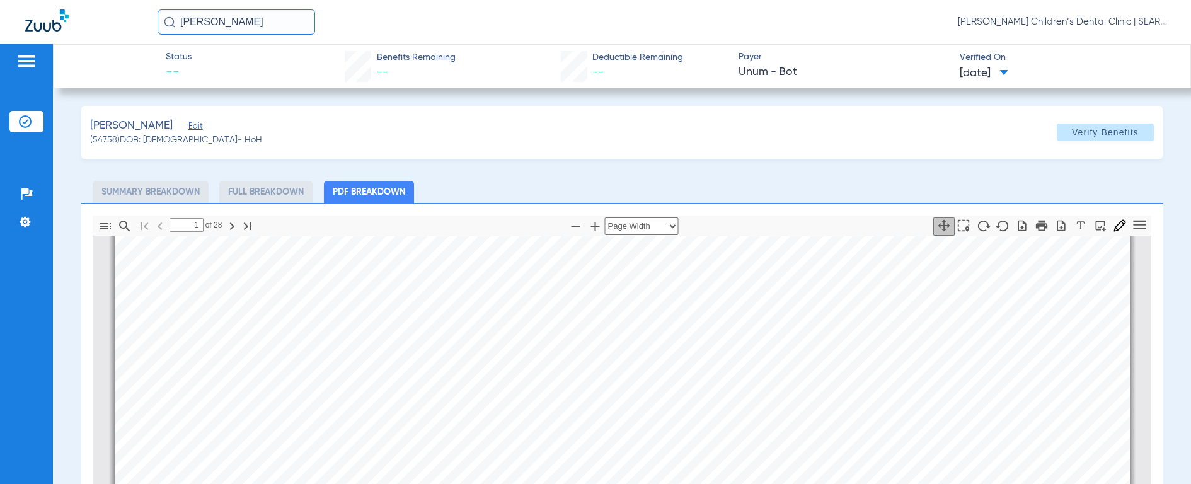
scroll to position [658, 0]
drag, startPoint x: 248, startPoint y: 23, endPoint x: 162, endPoint y: 20, distance: 86.4
click at [163, 20] on input "[PERSON_NAME]" at bounding box center [237, 21] width 158 height 25
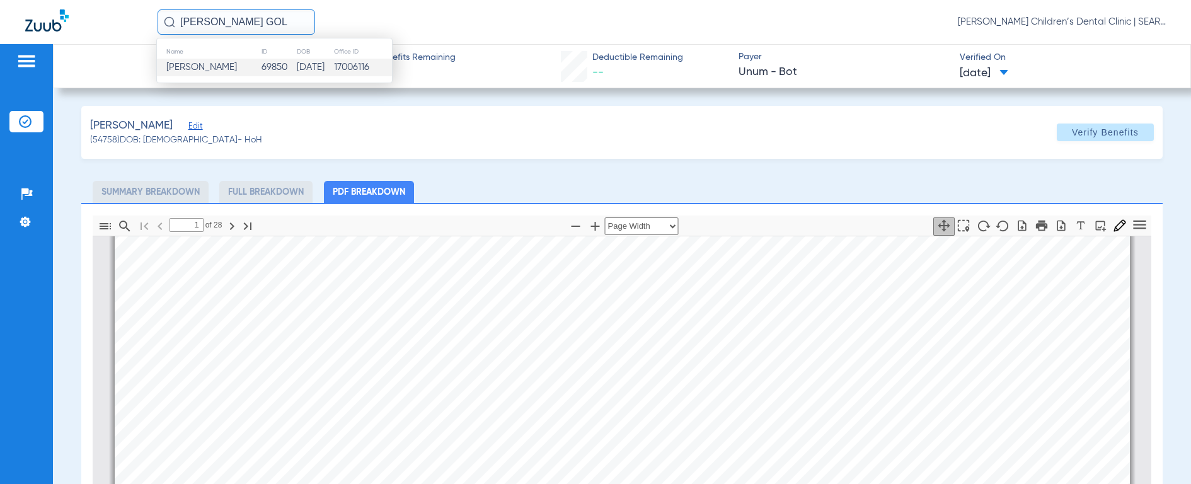
type input "[PERSON_NAME] GOL"
click at [222, 68] on span "[PERSON_NAME]" at bounding box center [201, 66] width 71 height 9
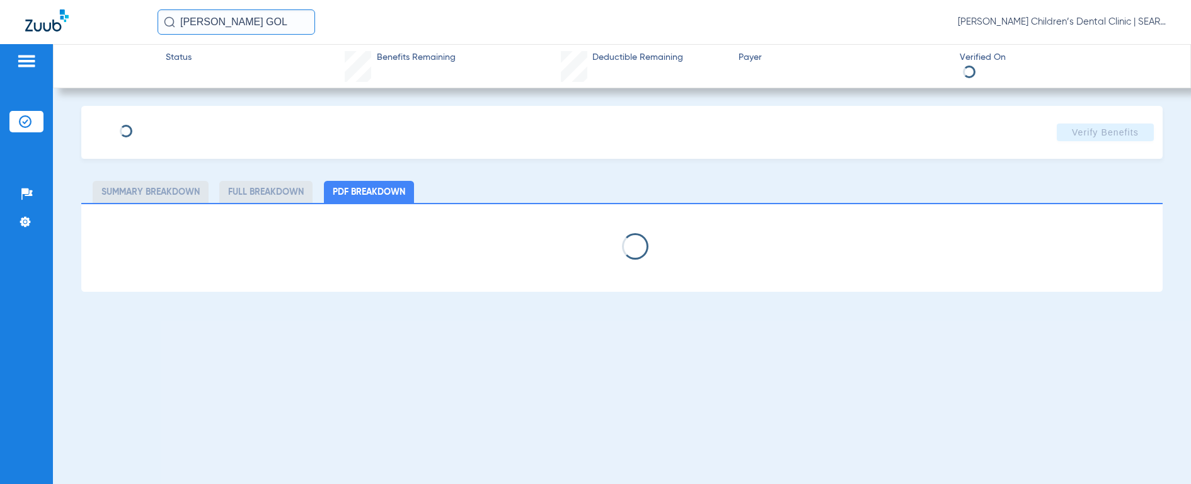
select select "page-width"
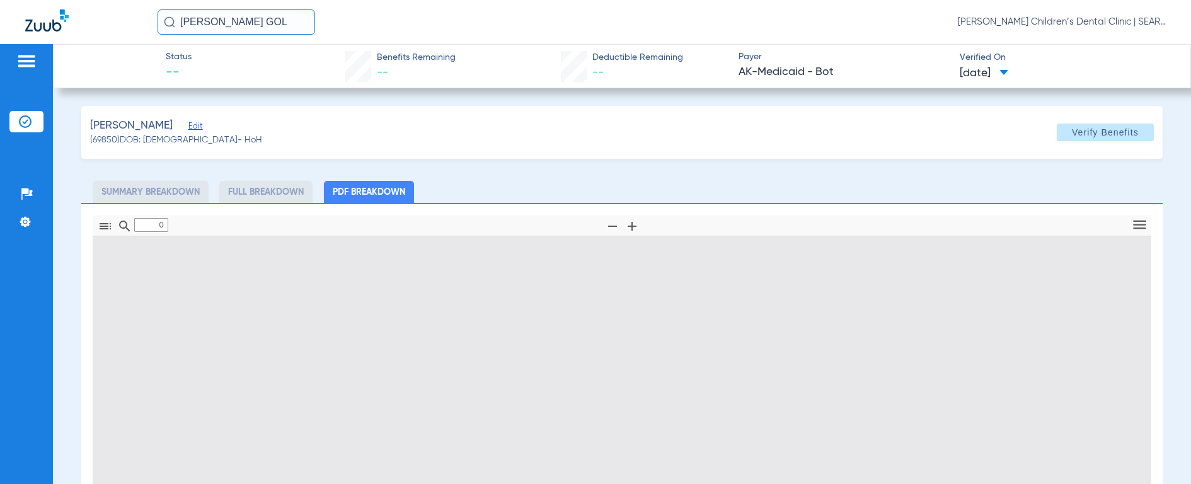
type input "1"
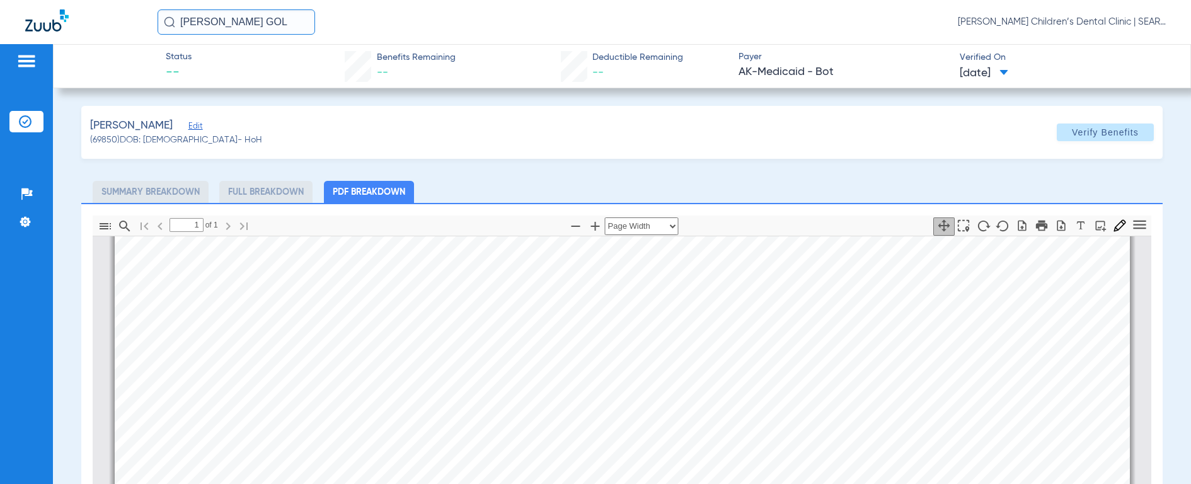
scroll to position [227, 0]
drag, startPoint x: 252, startPoint y: 22, endPoint x: 54, endPoint y: 5, distance: 198.6
click at [54, 5] on div "[PERSON_NAME] GOL [PERSON_NAME] Children’s Dental Clinic | SEARHC" at bounding box center [595, 22] width 1191 height 44
click at [168, 20] on img at bounding box center [169, 21] width 11 height 11
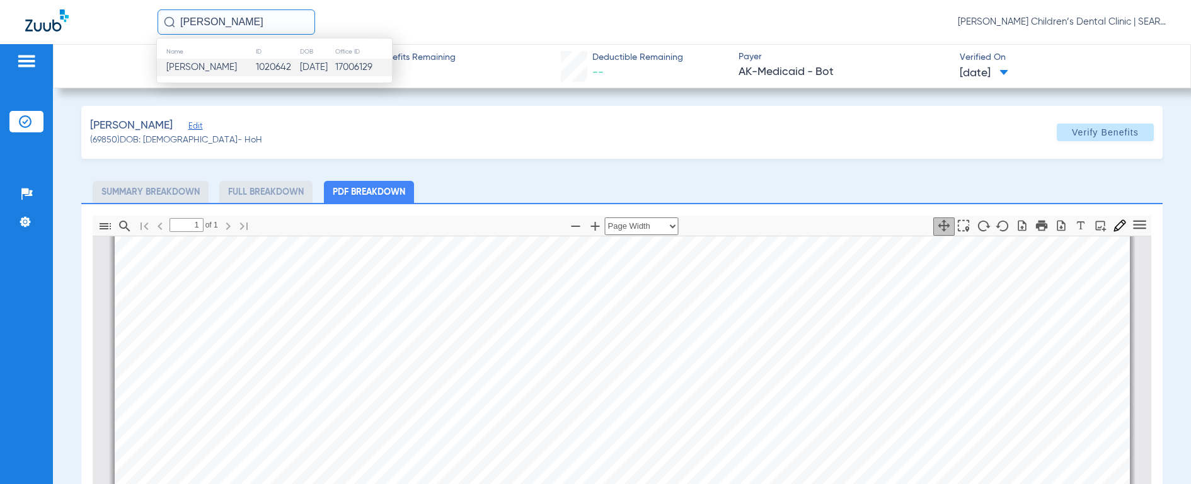
click at [184, 61] on td "[PERSON_NAME]" at bounding box center [206, 68] width 98 height 18
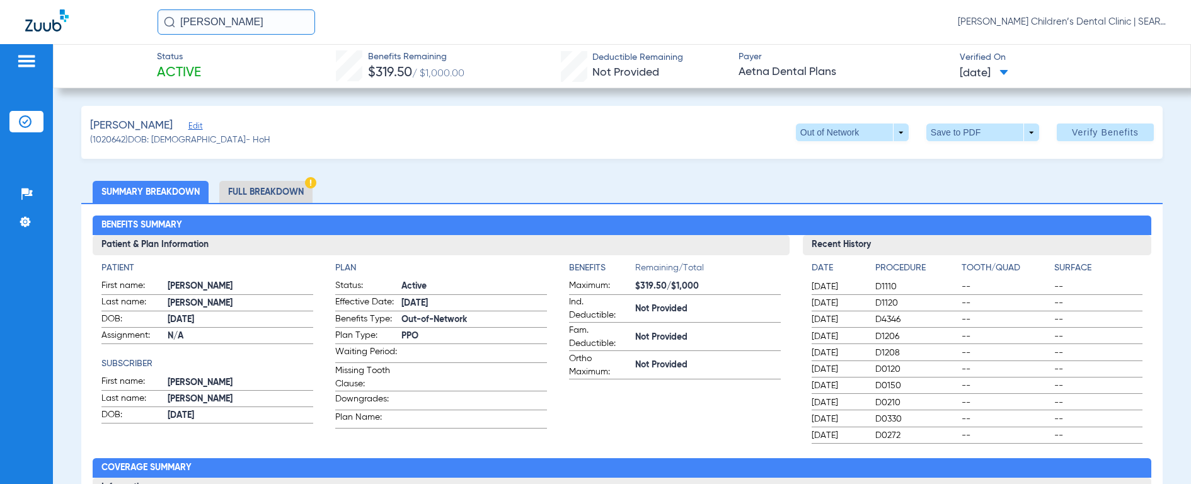
click at [282, 21] on input "[PERSON_NAME]" at bounding box center [237, 21] width 158 height 25
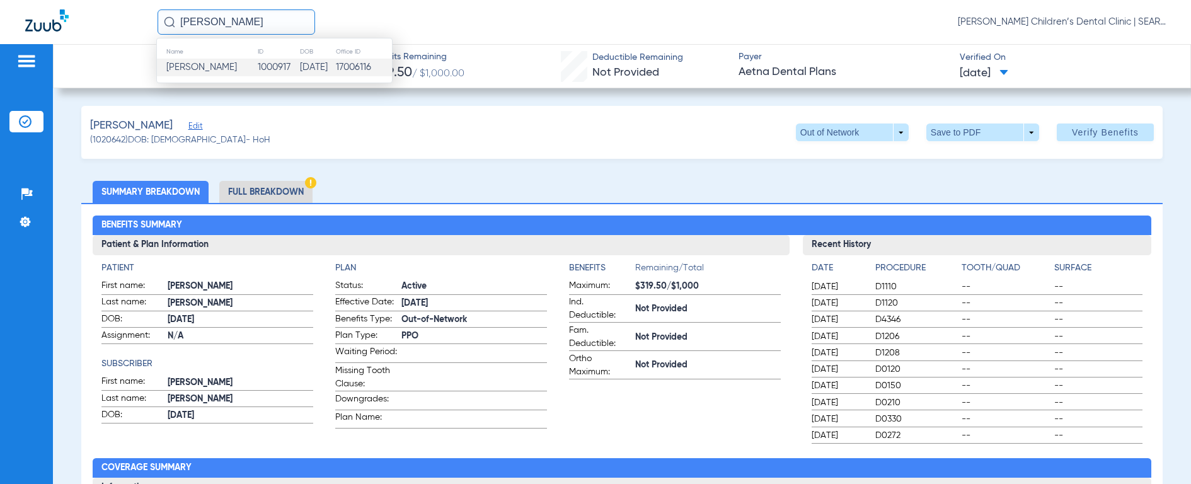
type input "[PERSON_NAME]"
click at [199, 66] on span "[PERSON_NAME]" at bounding box center [201, 66] width 71 height 9
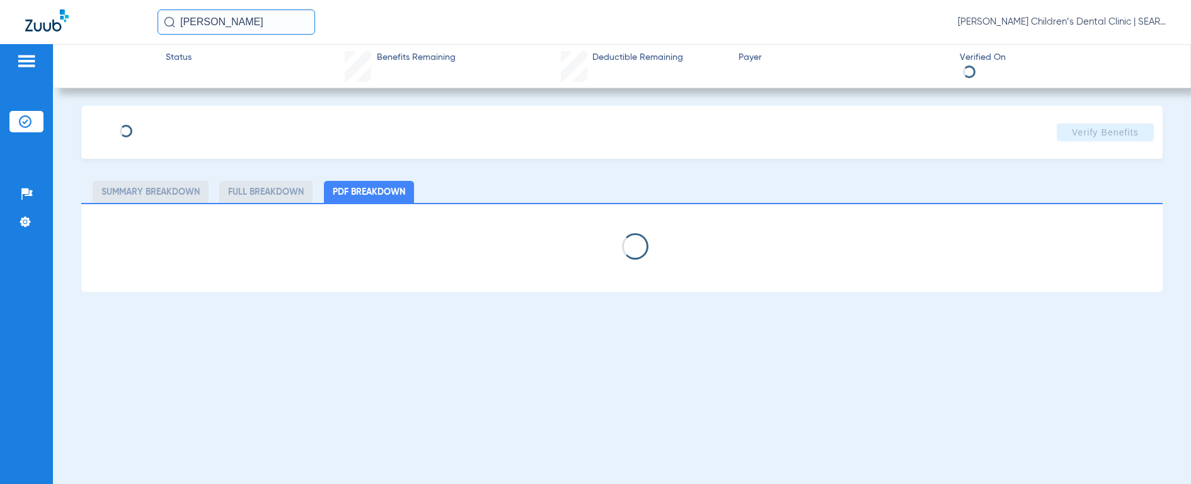
select select "page-width"
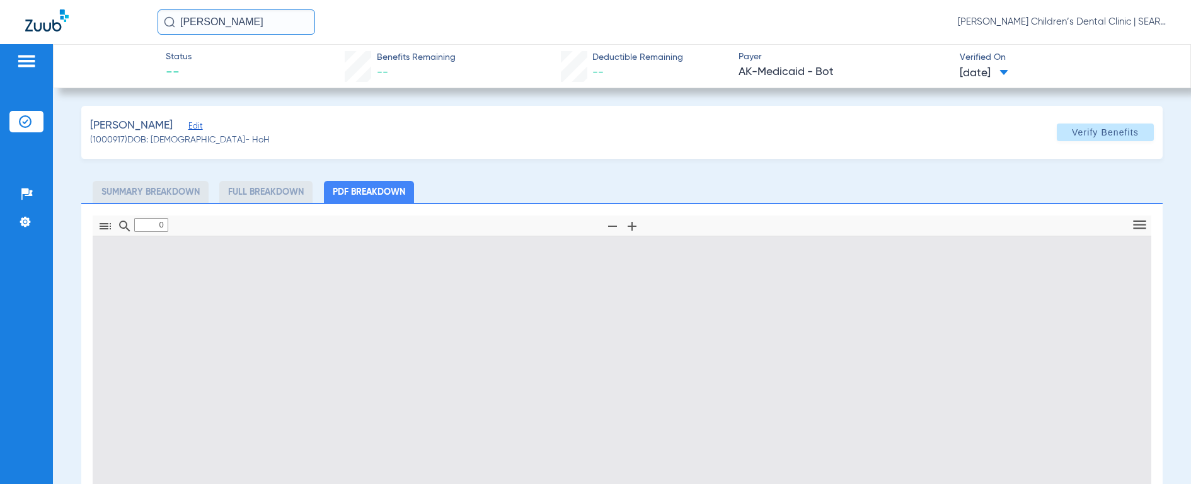
type input "1"
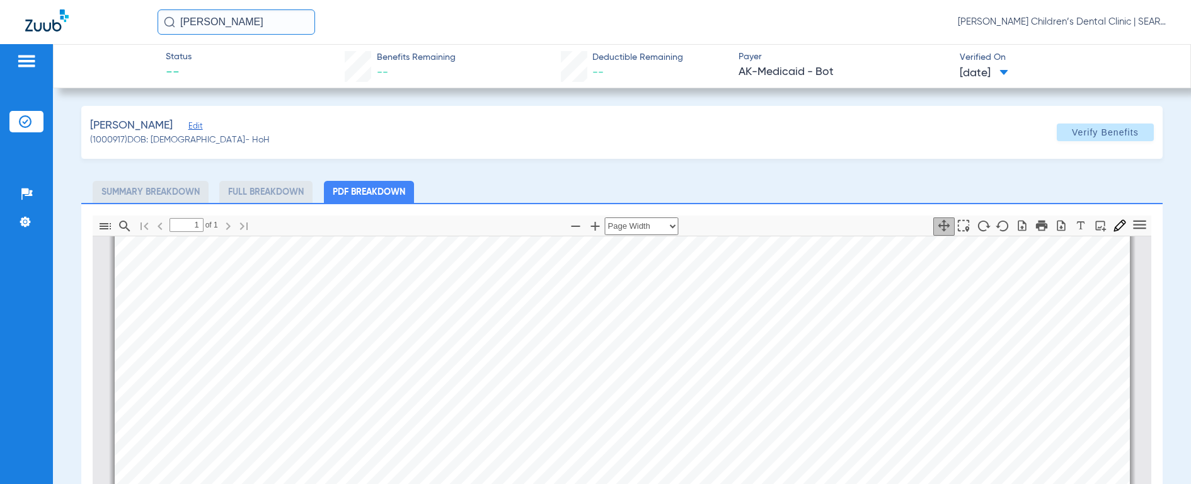
click at [859, 28] on div "[PERSON_NAME] [PERSON_NAME] Children’s Dental Clinic | SEARHC" at bounding box center [662, 21] width 1008 height 25
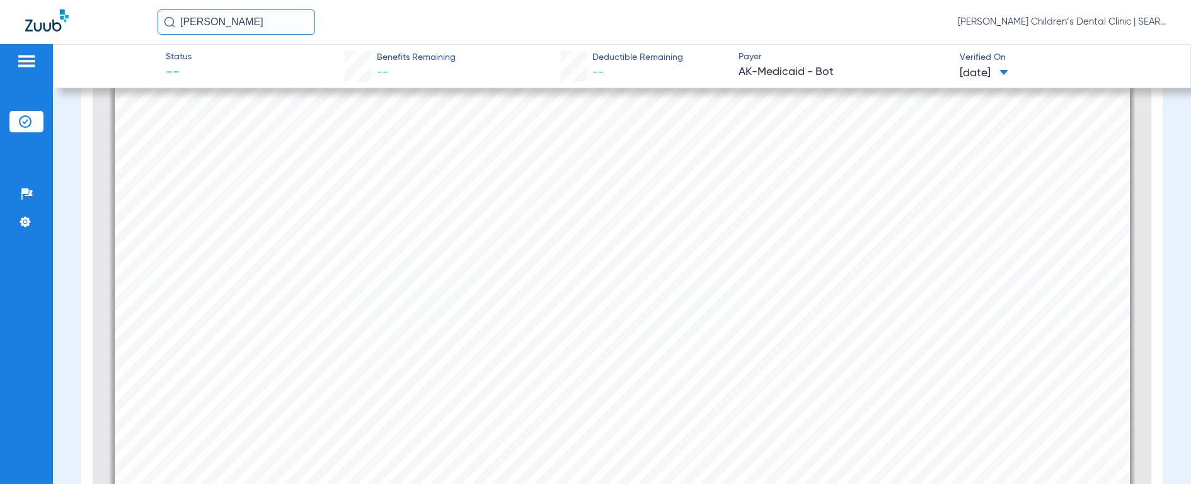
scroll to position [611, 0]
drag, startPoint x: 248, startPoint y: 30, endPoint x: 118, endPoint y: 32, distance: 129.2
click at [118, 31] on div "[PERSON_NAME] [PERSON_NAME] Children’s Dental Clinic | SEARHC" at bounding box center [595, 22] width 1191 height 44
click at [164, 21] on img at bounding box center [169, 21] width 11 height 11
click at [169, 24] on img at bounding box center [169, 21] width 11 height 11
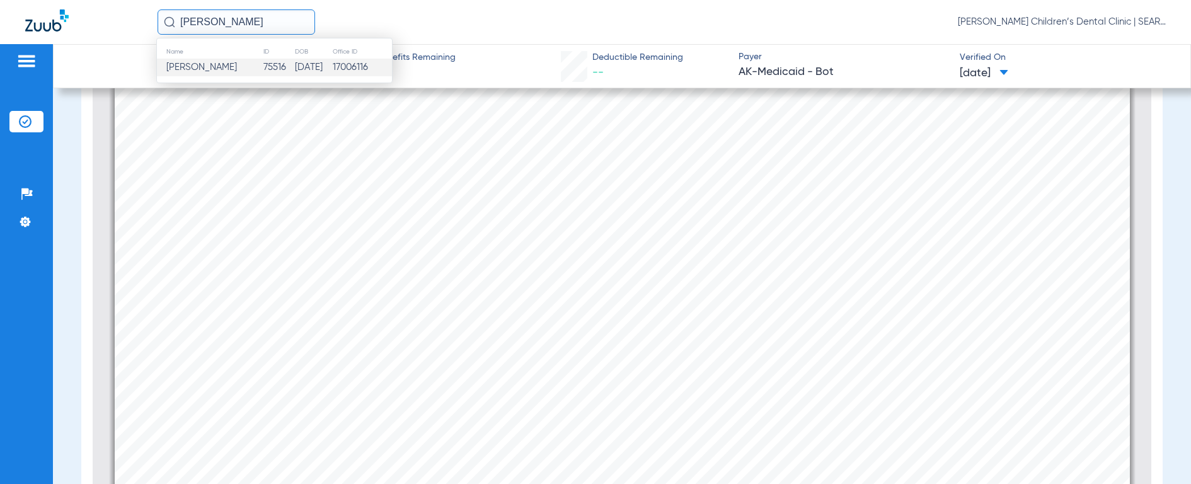
click at [175, 69] on span "[PERSON_NAME]" at bounding box center [201, 66] width 71 height 9
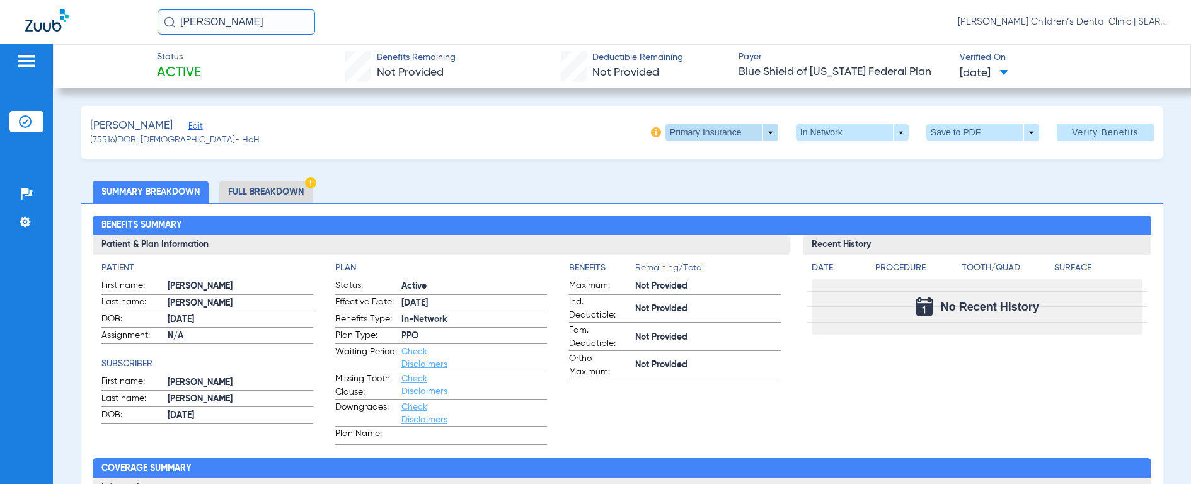
click at [680, 130] on span at bounding box center [721, 132] width 113 height 18
click at [684, 186] on span "Secondary Insurance" at bounding box center [708, 182] width 83 height 9
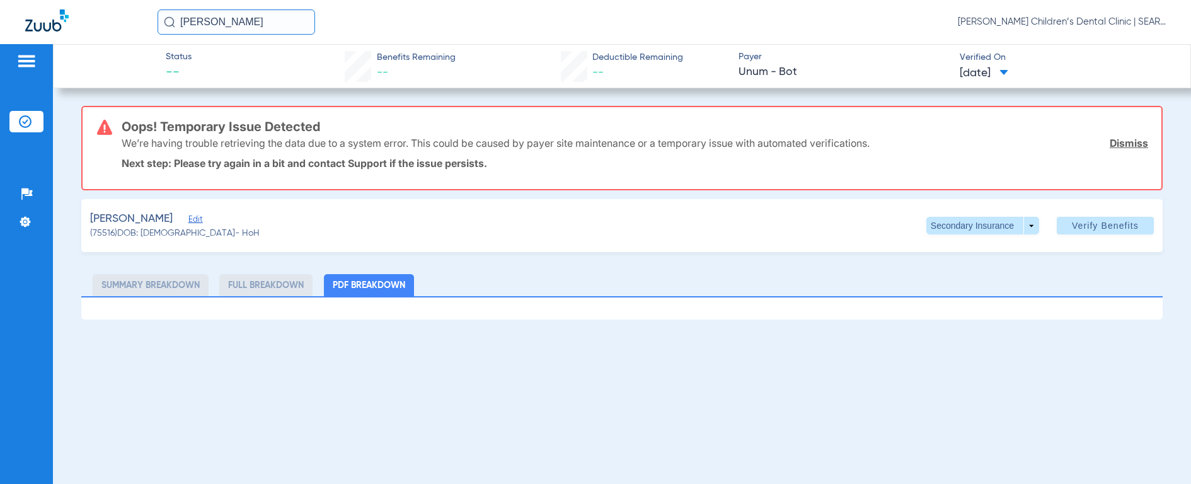
drag, startPoint x: 246, startPoint y: 21, endPoint x: 157, endPoint y: 20, distance: 89.5
click at [157, 20] on div "[PERSON_NAME] [PERSON_NAME] Children’s Dental Clinic | SEARHC" at bounding box center [595, 22] width 1191 height 44
type input "[PERSON_NAME]"
click at [166, 20] on img at bounding box center [169, 21] width 11 height 11
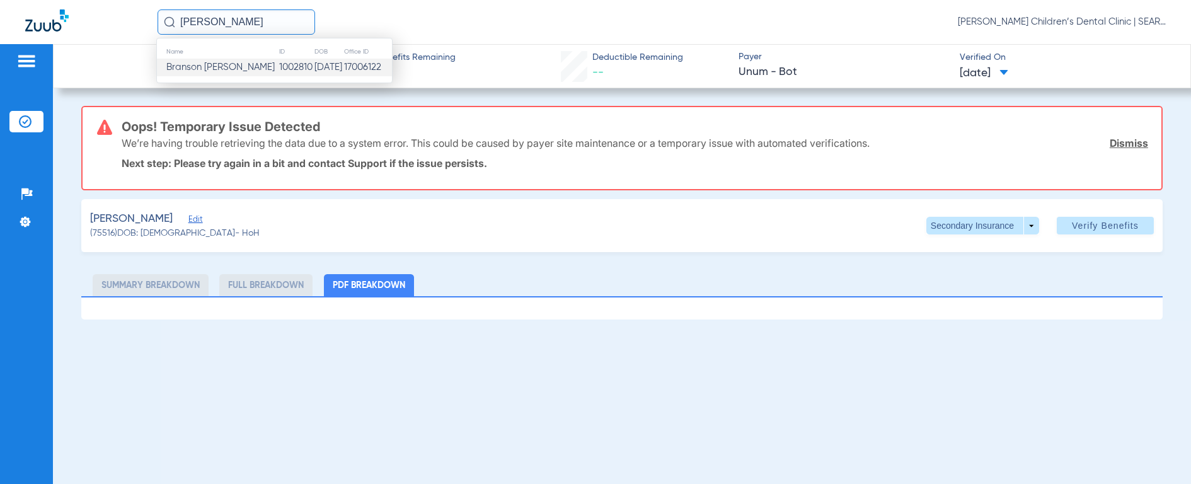
click at [194, 63] on span "Branson [PERSON_NAME]" at bounding box center [220, 66] width 108 height 9
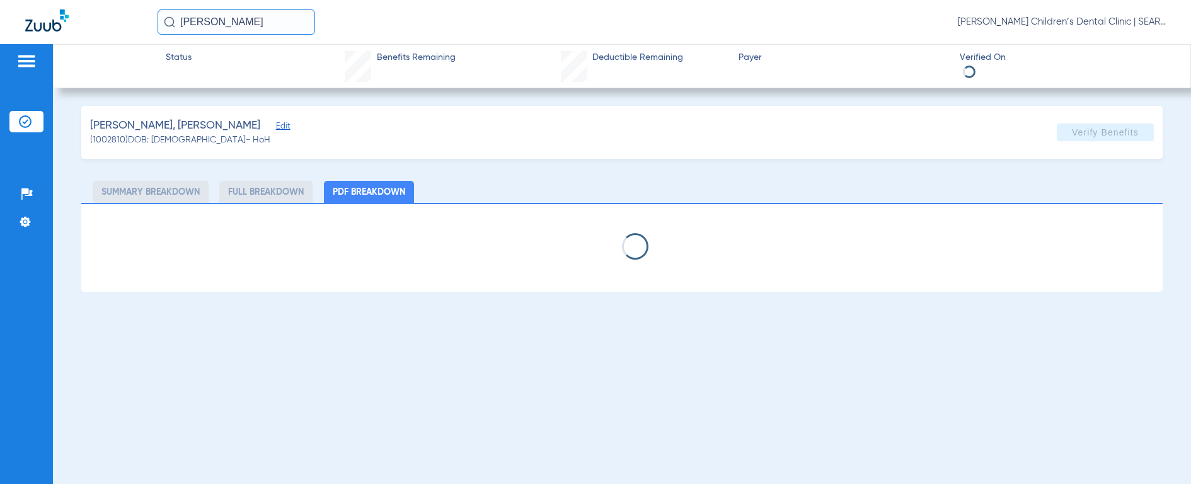
select select "page-width"
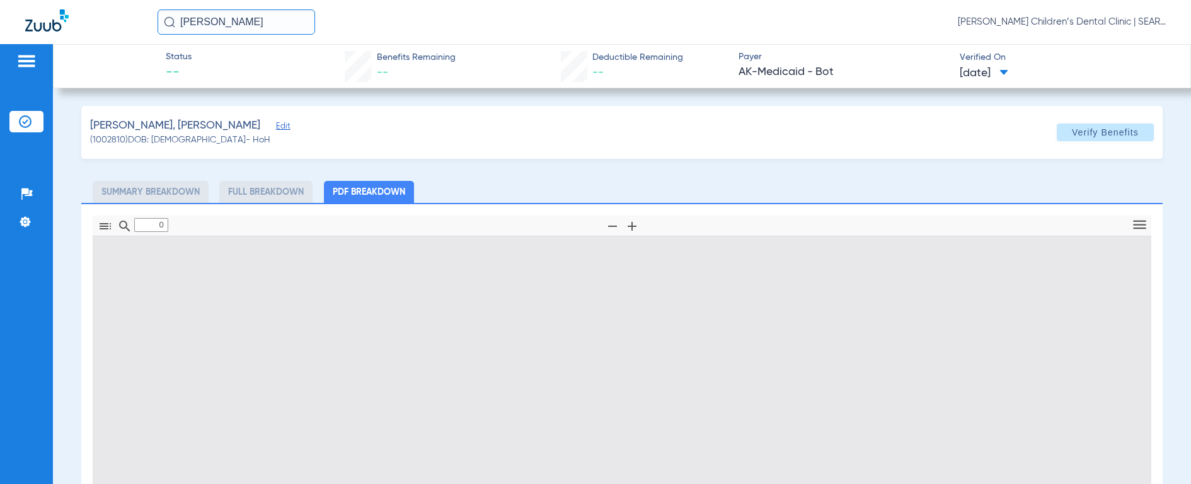
type input "1"
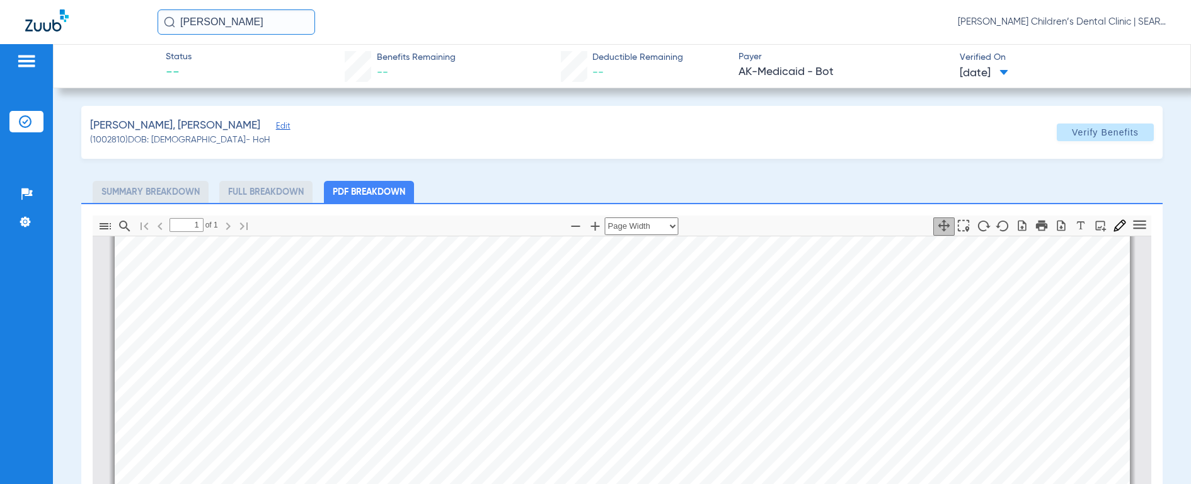
click at [900, 26] on div "[PERSON_NAME] [PERSON_NAME] Children’s Dental Clinic | SEARHC" at bounding box center [662, 21] width 1008 height 25
drag, startPoint x: 221, startPoint y: 23, endPoint x: 142, endPoint y: 20, distance: 78.2
click at [142, 20] on div "[PERSON_NAME] [PERSON_NAME] Children’s Dental Clinic | SEARHC" at bounding box center [595, 22] width 1191 height 44
click at [171, 20] on img at bounding box center [169, 21] width 11 height 11
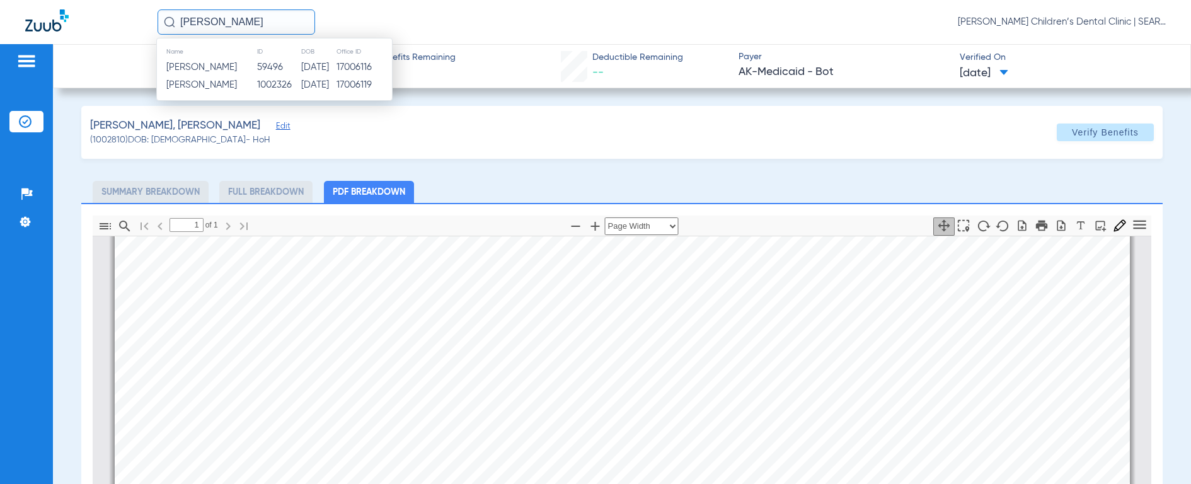
click at [204, 22] on input "[PERSON_NAME]" at bounding box center [237, 21] width 158 height 25
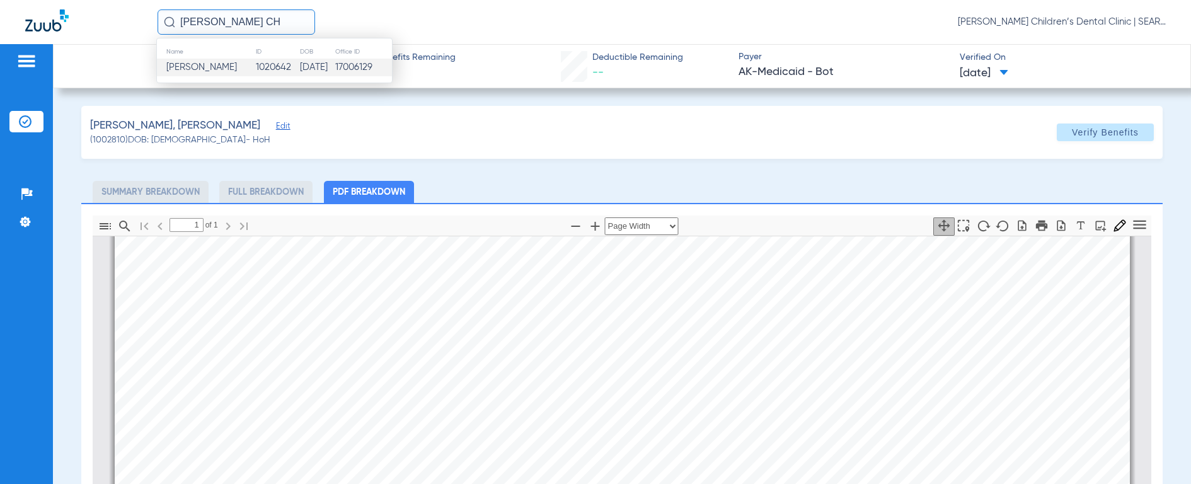
click at [206, 66] on span "[PERSON_NAME]" at bounding box center [201, 66] width 71 height 9
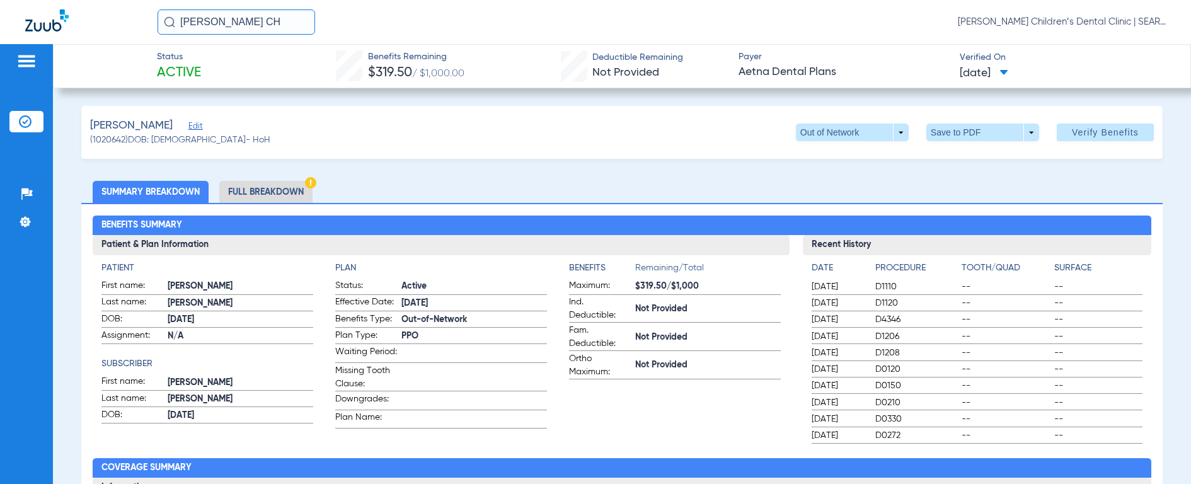
click at [734, 194] on ul "Summary Breakdown Full Breakdown" at bounding box center [621, 192] width 1081 height 22
click at [824, 128] on span at bounding box center [852, 132] width 113 height 18
click at [650, 140] on div at bounding box center [595, 242] width 1191 height 484
drag, startPoint x: 268, startPoint y: 22, endPoint x: 93, endPoint y: 23, distance: 174.5
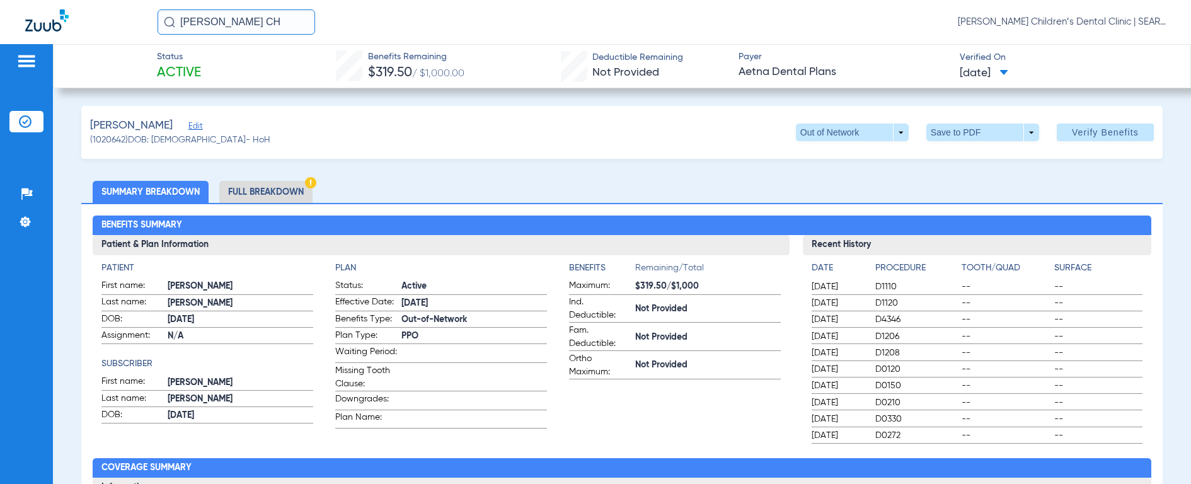
click at [93, 23] on div "[PERSON_NAME] CH [PERSON_NAME] Children’s Dental Clinic | SEARHC" at bounding box center [595, 22] width 1191 height 44
type input "[PERSON_NAME] [PERSON_NAME]"
click at [171, 17] on img at bounding box center [169, 21] width 11 height 11
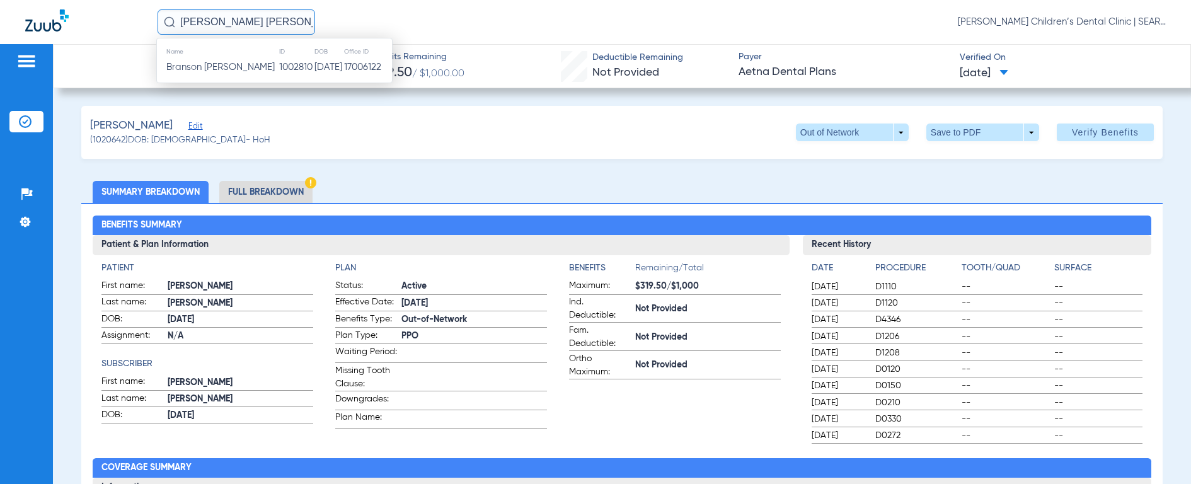
click at [169, 24] on img at bounding box center [169, 21] width 11 height 11
click at [178, 67] on span "Branson [PERSON_NAME]" at bounding box center [220, 66] width 108 height 9
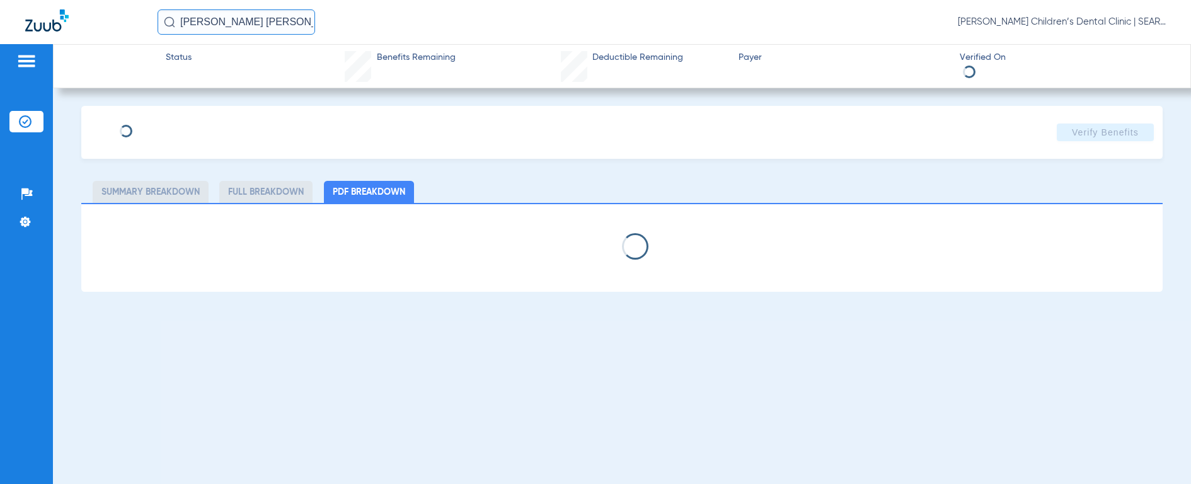
select select "page-width"
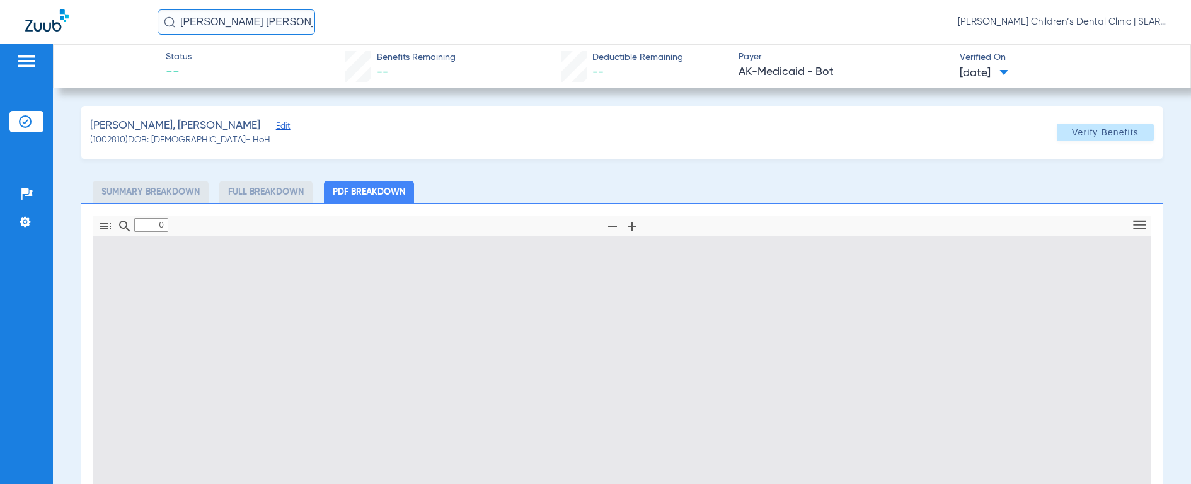
type input "1"
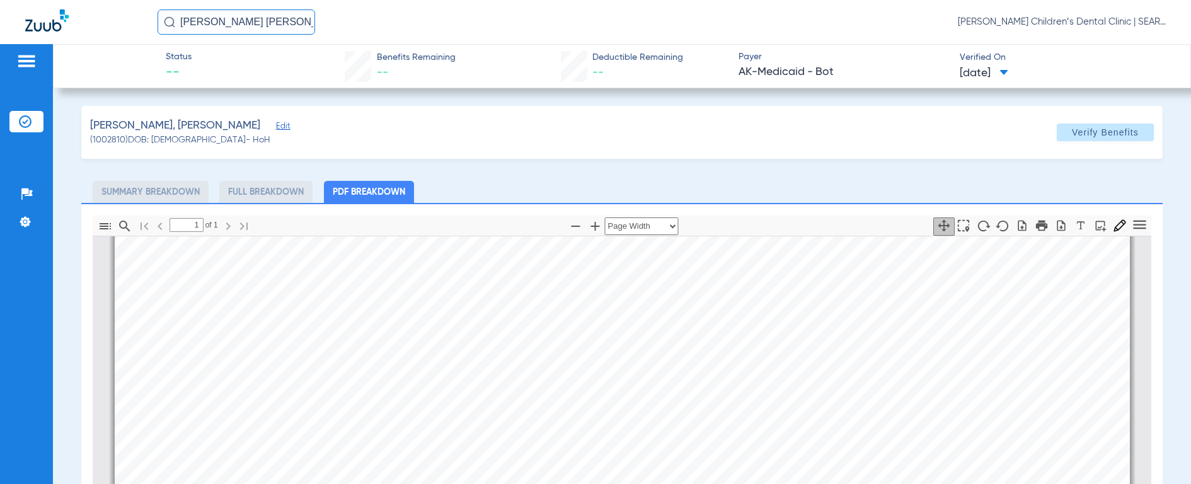
scroll to position [206, 0]
drag, startPoint x: 299, startPoint y: 25, endPoint x: 110, endPoint y: 16, distance: 189.2
click at [110, 20] on div "BRANSON [PERSON_NAME] [PERSON_NAME] Children’s Dental Clinic | SEARHC" at bounding box center [595, 22] width 1191 height 44
click at [168, 21] on img at bounding box center [169, 21] width 11 height 11
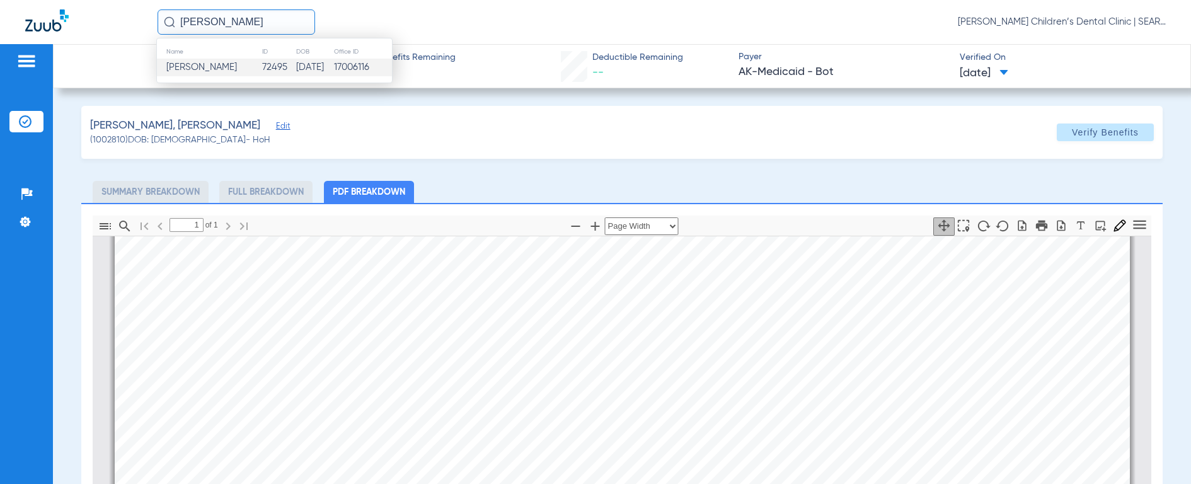
click at [182, 66] on span "[PERSON_NAME]" at bounding box center [201, 66] width 71 height 9
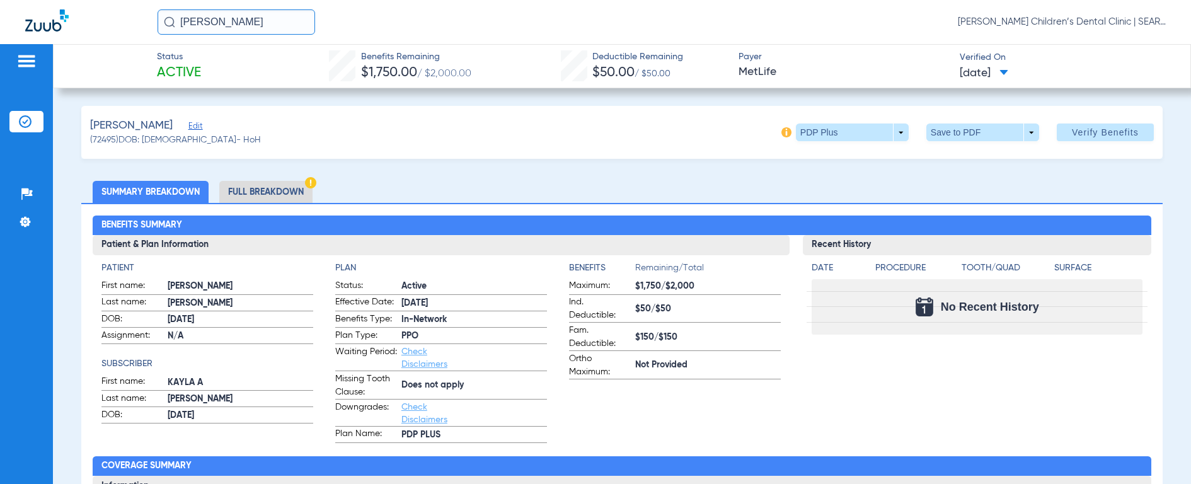
click at [261, 24] on input "[PERSON_NAME]" at bounding box center [237, 21] width 158 height 25
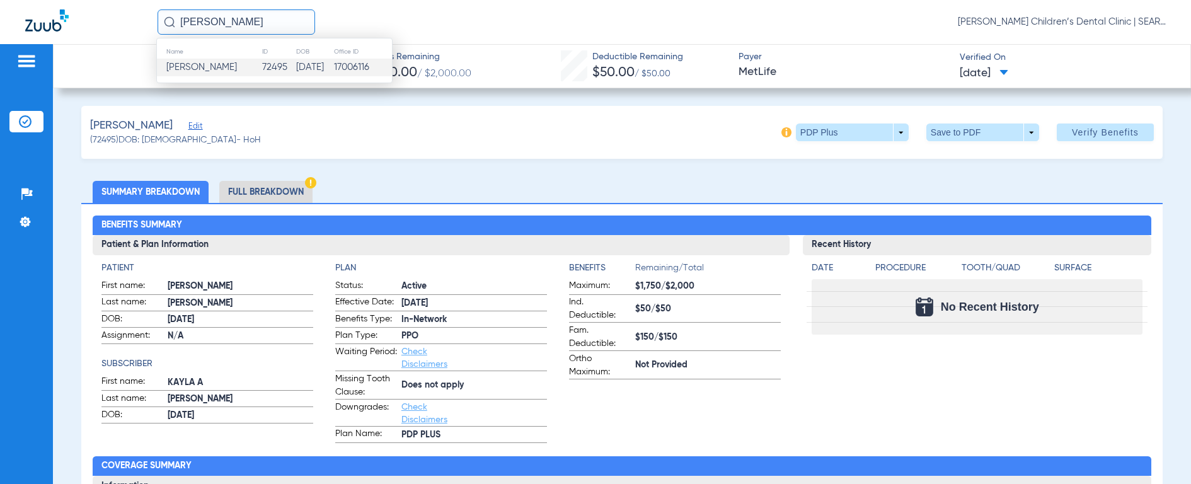
click at [268, 22] on input "[PERSON_NAME]" at bounding box center [237, 21] width 158 height 25
drag, startPoint x: 266, startPoint y: 24, endPoint x: 148, endPoint y: 22, distance: 117.8
click at [148, 22] on div "[PERSON_NAME] LOW Name ID DOB Office ID [PERSON_NAME] 72495 [DATE] 17006116 [PE…" at bounding box center [595, 22] width 1191 height 44
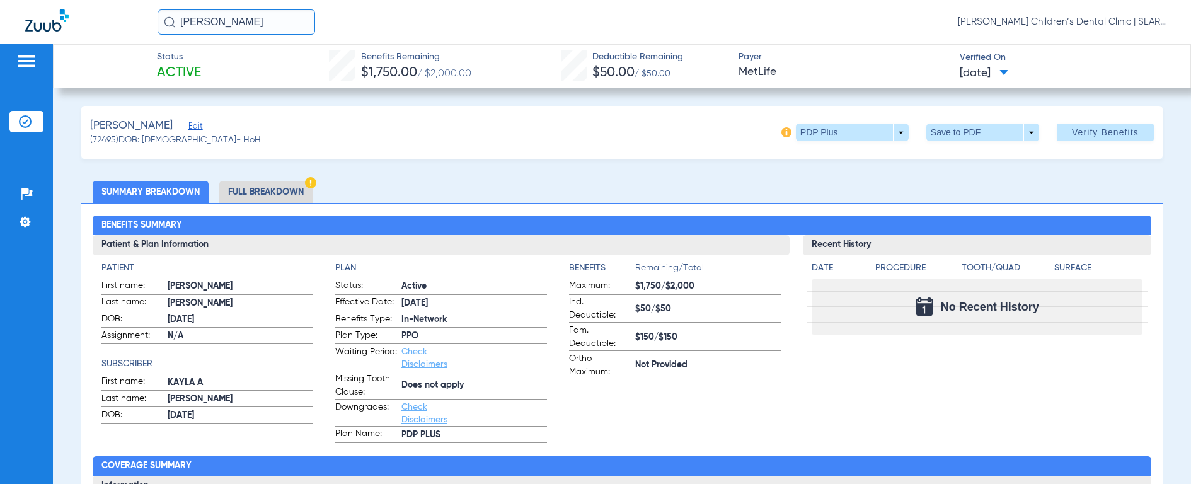
click at [167, 20] on img at bounding box center [169, 21] width 11 height 11
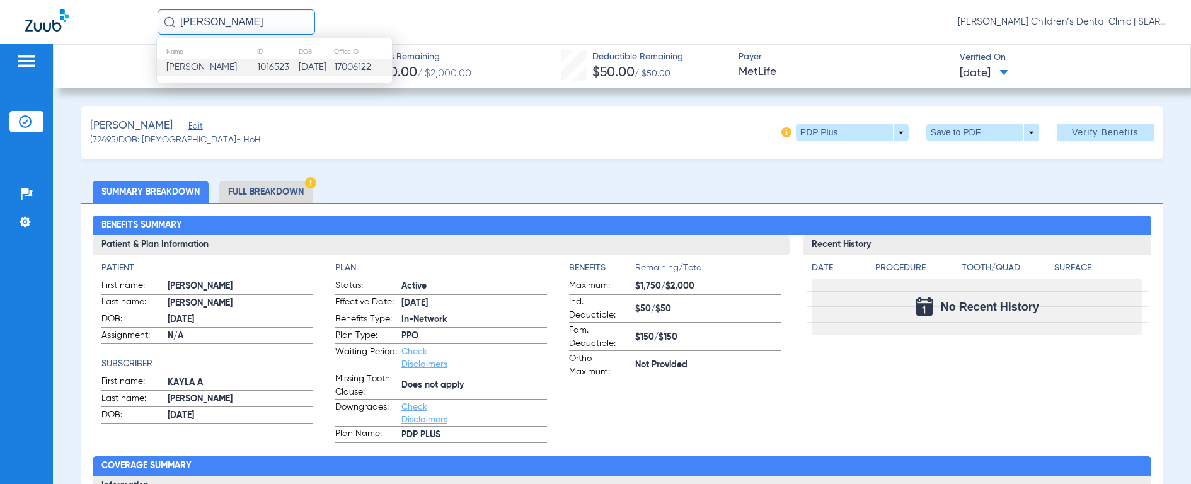
click at [186, 69] on span "[PERSON_NAME]" at bounding box center [201, 66] width 71 height 9
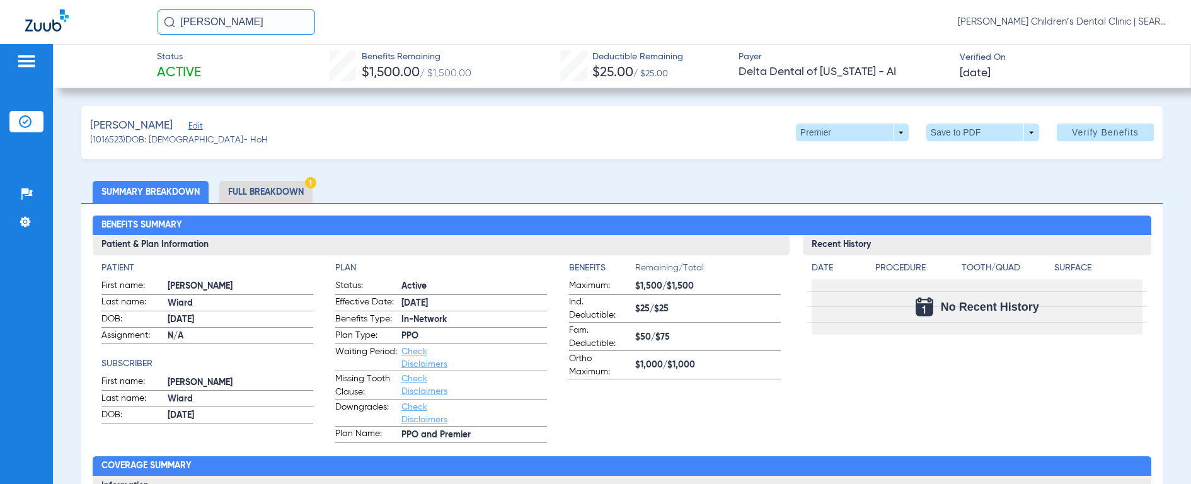
click at [259, 23] on input "[PERSON_NAME]" at bounding box center [237, 21] width 158 height 25
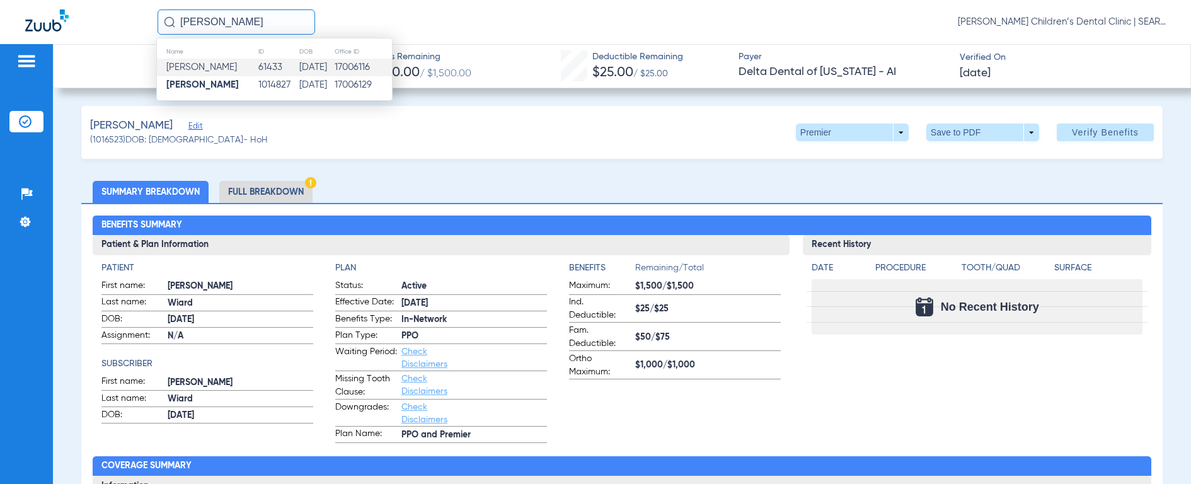
type input "[PERSON_NAME]"
click at [263, 66] on td "61433" at bounding box center [278, 68] width 41 height 18
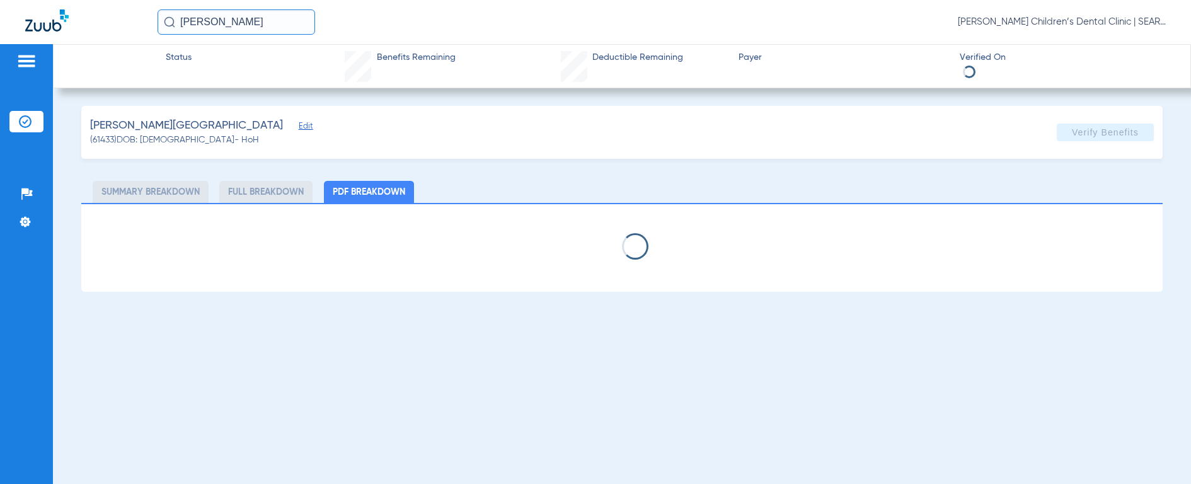
select select "page-width"
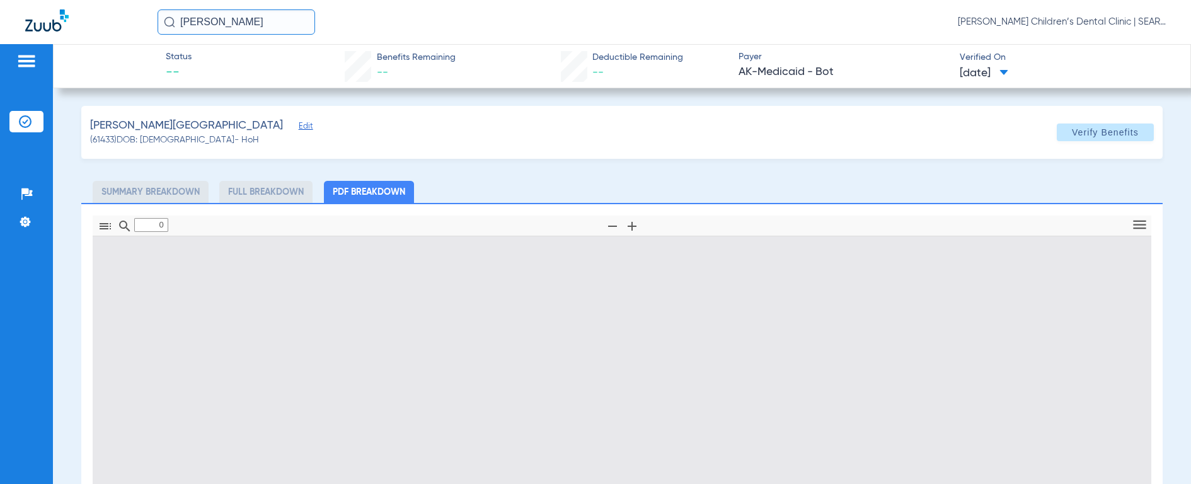
type input "1"
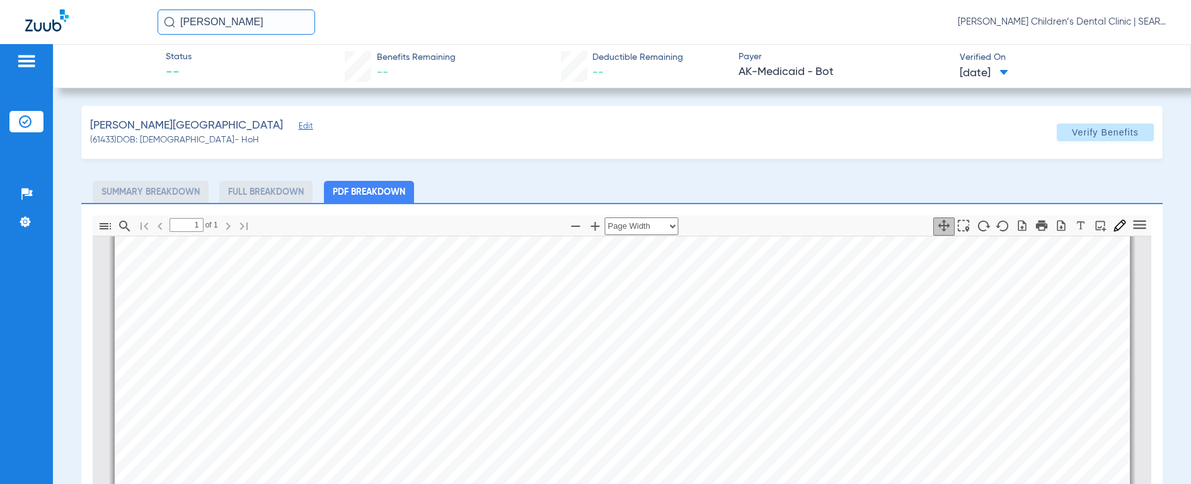
scroll to position [292, 0]
drag, startPoint x: 267, startPoint y: 26, endPoint x: 132, endPoint y: 21, distance: 134.9
click at [132, 21] on div "[PERSON_NAME] [PERSON_NAME] Children’s Dental Clinic | SEARHC" at bounding box center [595, 22] width 1191 height 44
click at [169, 21] on img at bounding box center [169, 21] width 11 height 11
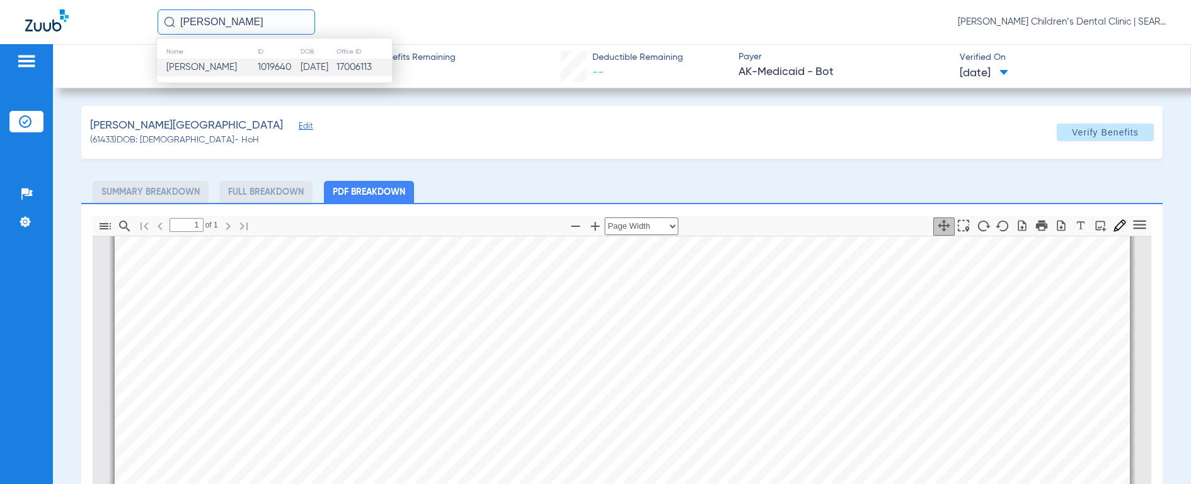
click at [168, 67] on span "[PERSON_NAME]" at bounding box center [201, 66] width 71 height 9
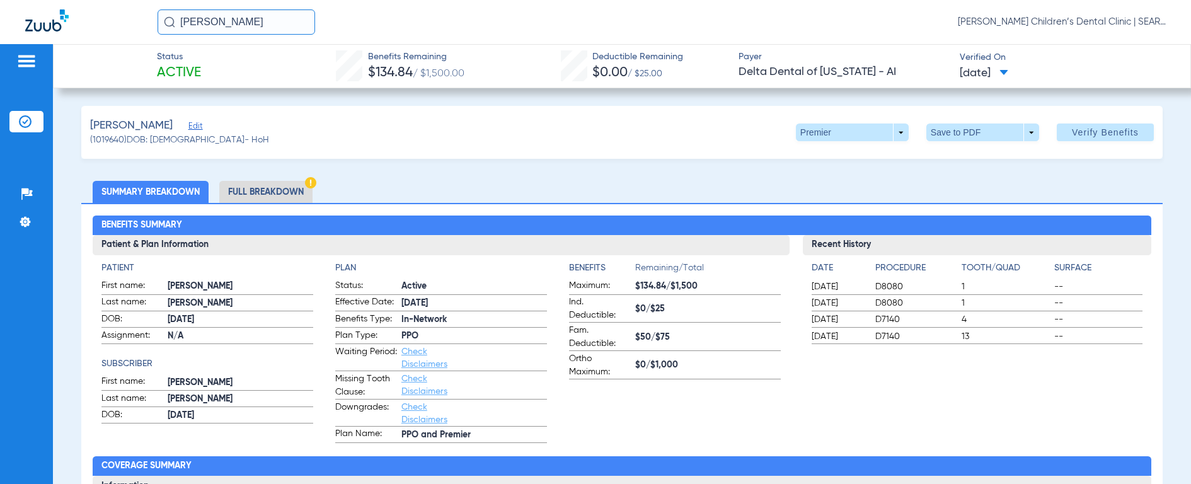
click at [264, 20] on input "[PERSON_NAME]" at bounding box center [237, 21] width 158 height 25
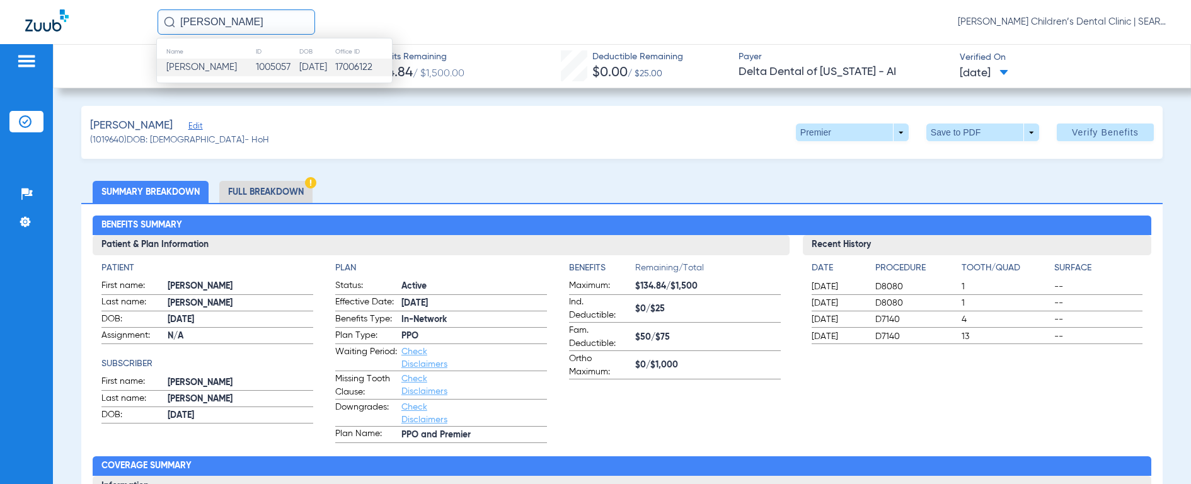
type input "[PERSON_NAME]"
click at [215, 70] on span "[PERSON_NAME]" at bounding box center [201, 66] width 71 height 9
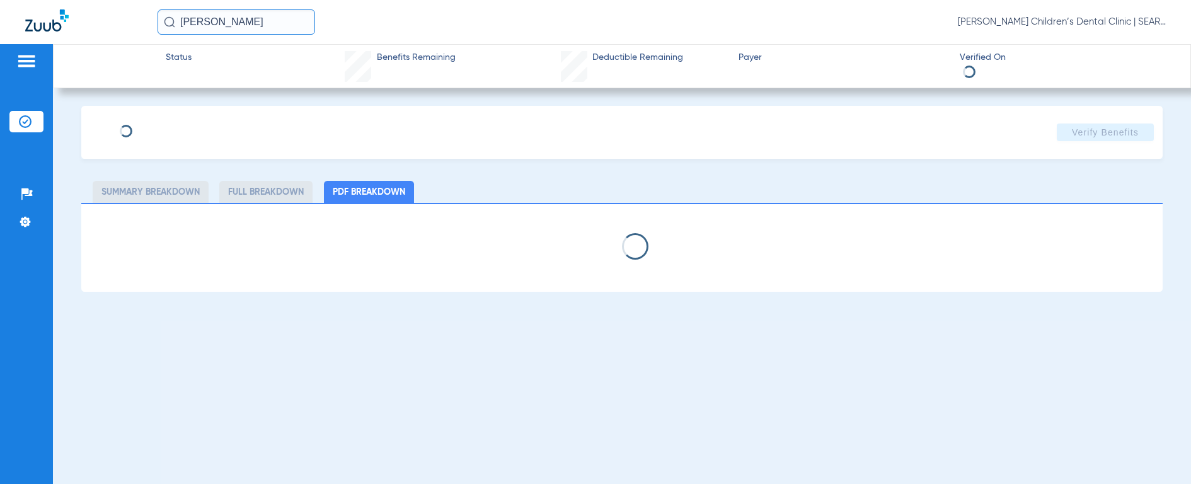
select select "page-width"
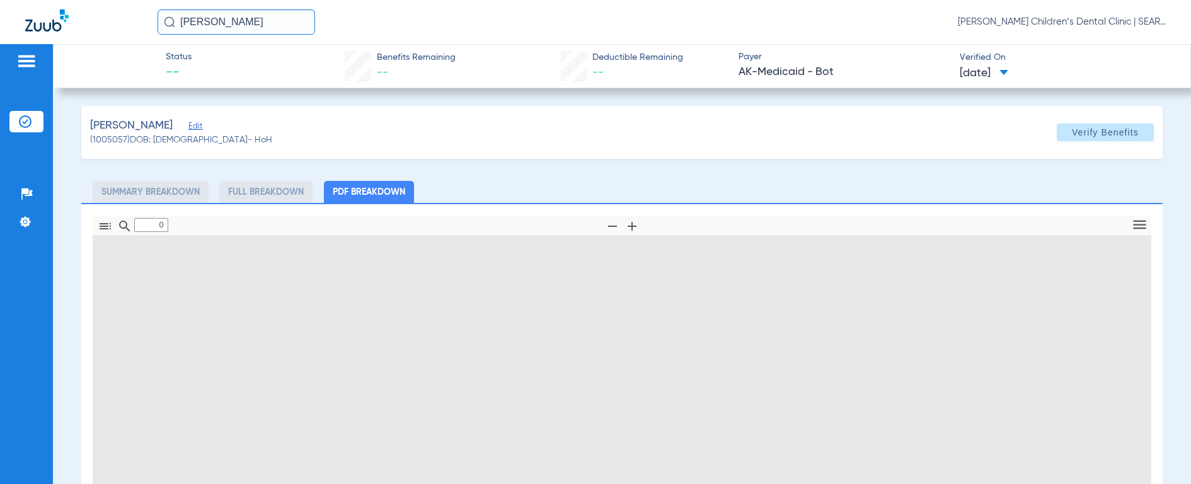
type input "1"
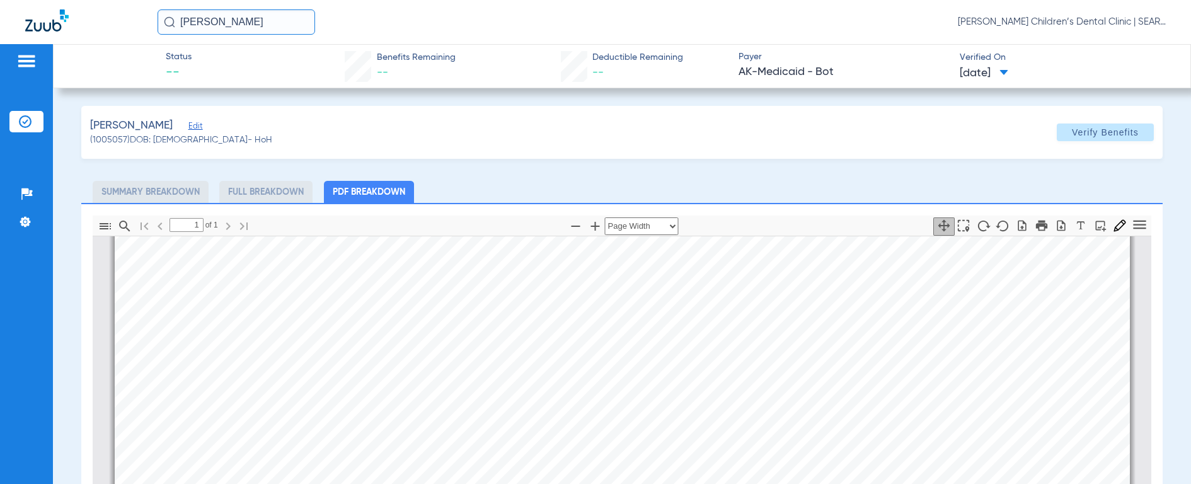
scroll to position [386, 0]
drag, startPoint x: 256, startPoint y: 25, endPoint x: 142, endPoint y: 23, distance: 114.7
click at [142, 23] on div "[PERSON_NAME] [PERSON_NAME] Children’s Dental Clinic | SEARHC" at bounding box center [595, 22] width 1191 height 44
type input "[PERSON_NAME]"
click at [167, 19] on img at bounding box center [169, 21] width 11 height 11
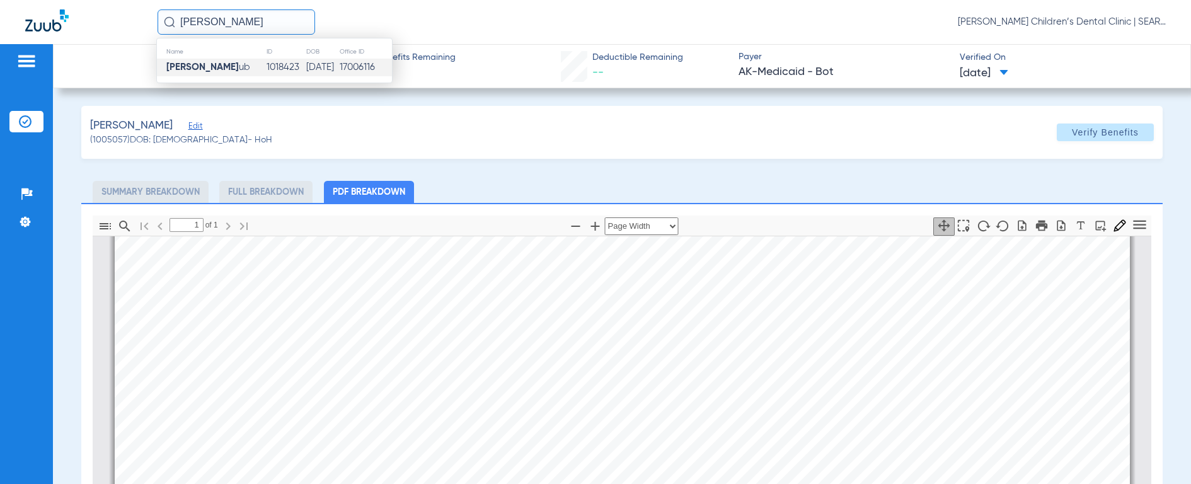
click at [189, 68] on strong "[PERSON_NAME]" at bounding box center [202, 66] width 72 height 9
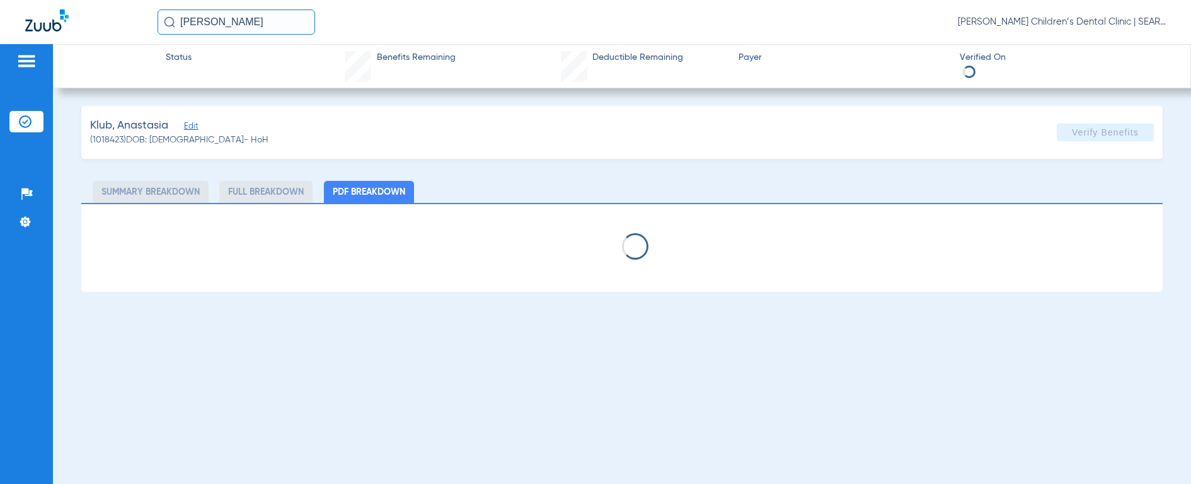
select select "page-width"
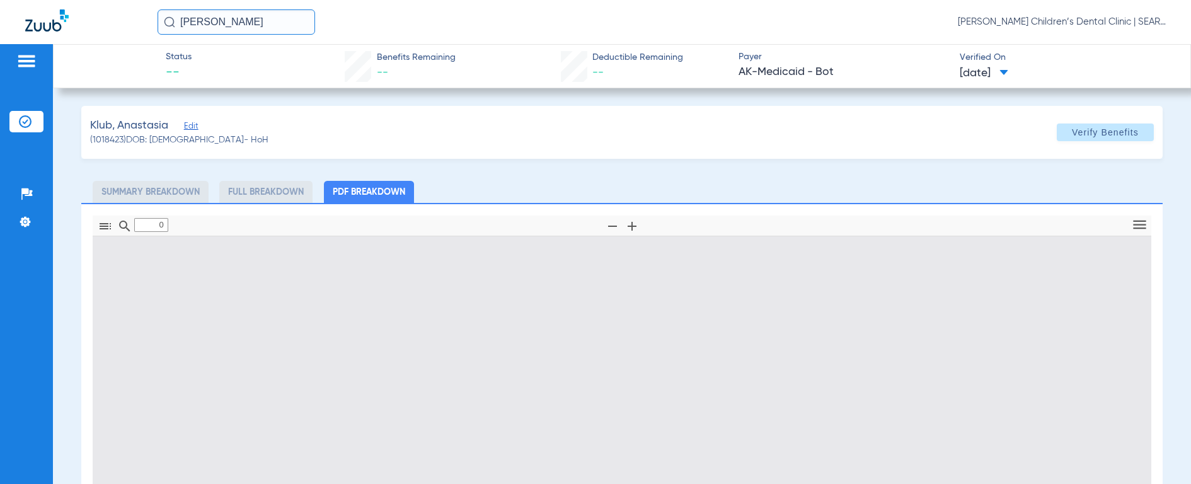
type input "1"
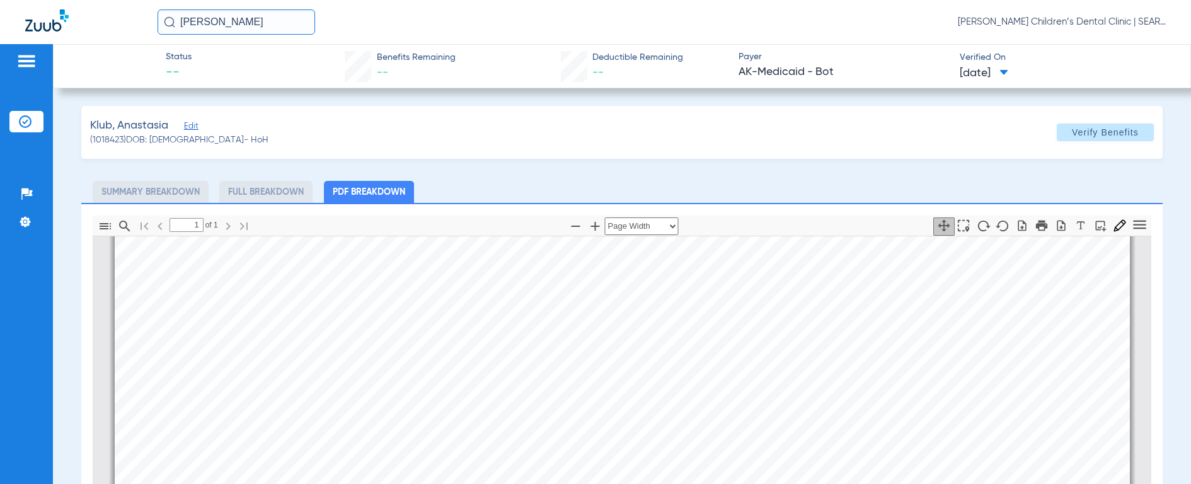
scroll to position [277, 0]
drag, startPoint x: 222, startPoint y: 23, endPoint x: 113, endPoint y: 18, distance: 109.1
click at [113, 18] on div "[PERSON_NAME] [PERSON_NAME] Children’s Dental Clinic | SEARHC" at bounding box center [595, 22] width 1191 height 44
click at [167, 25] on img at bounding box center [169, 21] width 11 height 11
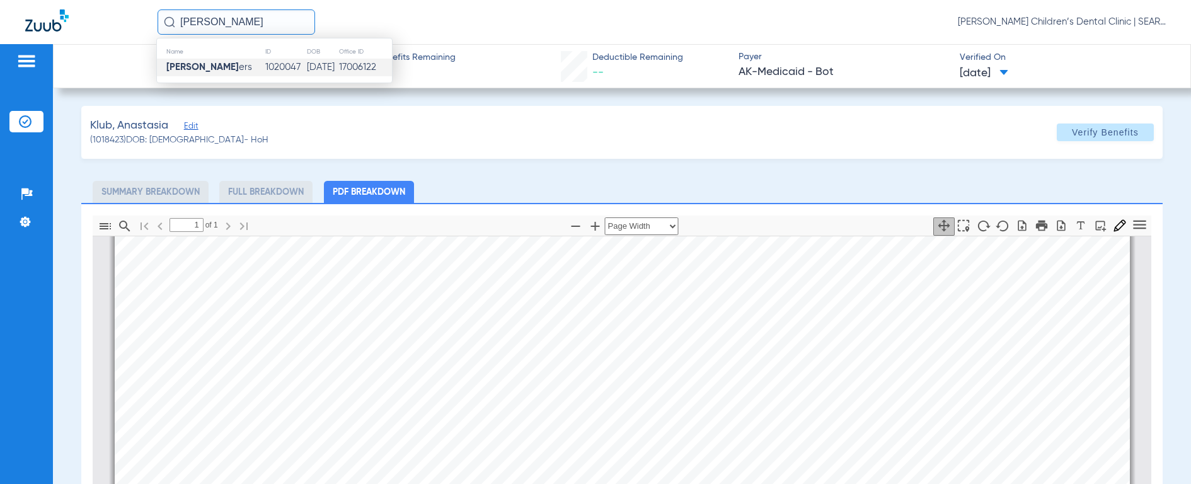
click at [192, 64] on strong "[PERSON_NAME]" at bounding box center [202, 66] width 72 height 9
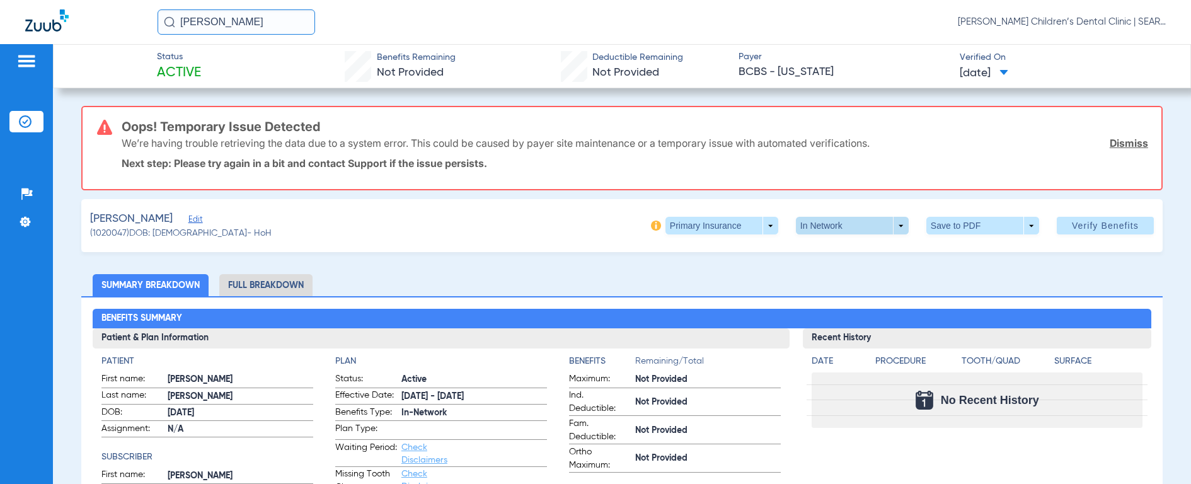
click at [818, 226] on span at bounding box center [852, 226] width 113 height 18
click at [756, 207] on div at bounding box center [595, 242] width 1191 height 484
click at [678, 230] on span at bounding box center [721, 226] width 113 height 18
click at [686, 274] on span "Secondary Insurance" at bounding box center [708, 276] width 83 height 9
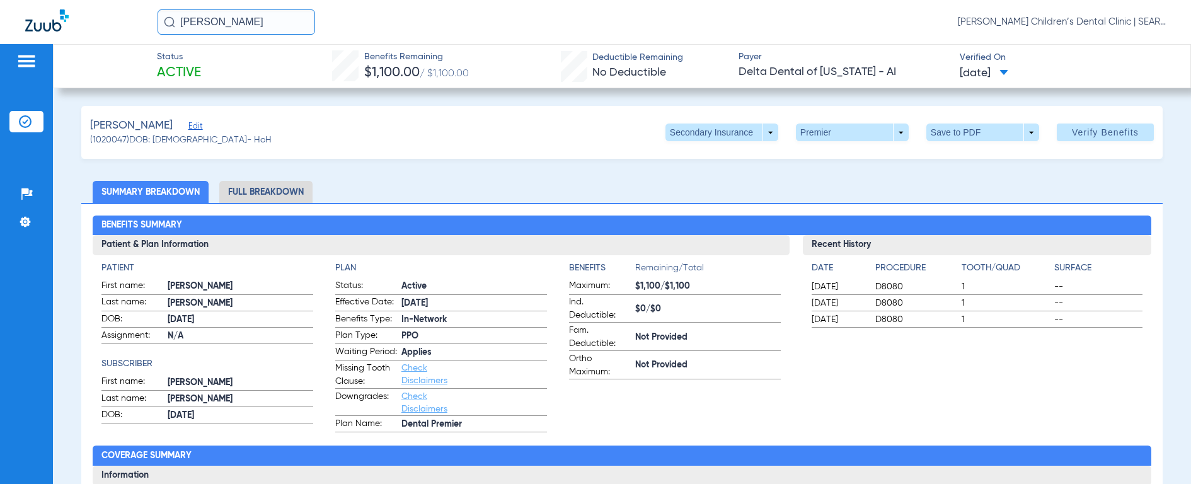
drag, startPoint x: 269, startPoint y: 16, endPoint x: 85, endPoint y: 10, distance: 184.1
click at [85, 10] on div "[PERSON_NAME] ELF [PERSON_NAME] Children’s Dental Clinic | SEARHC" at bounding box center [595, 22] width 1191 height 44
type input "LAVERTIUS ES"
click at [169, 25] on img at bounding box center [169, 21] width 11 height 11
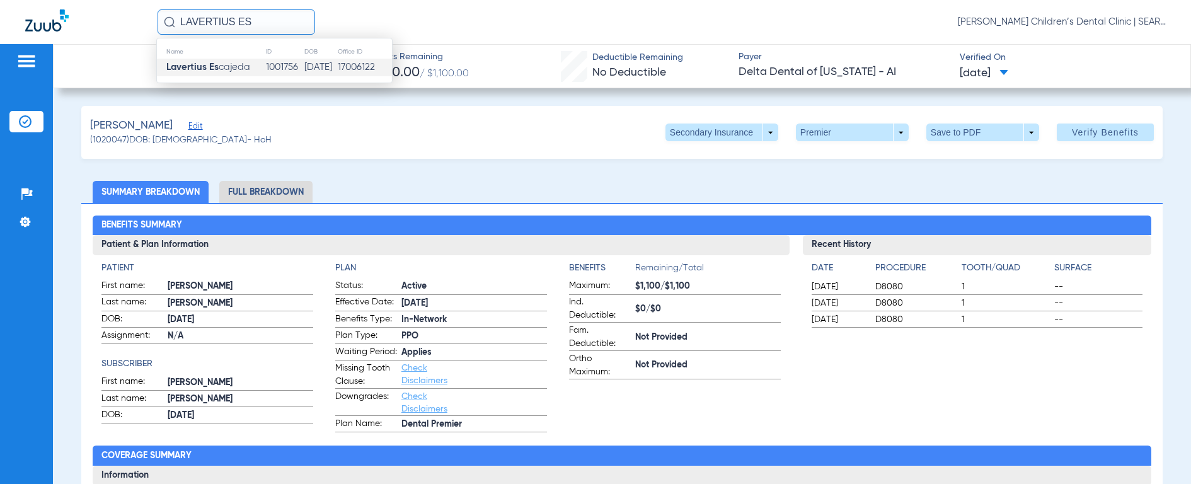
click at [194, 71] on strong "Lavertius Es" at bounding box center [192, 66] width 52 height 9
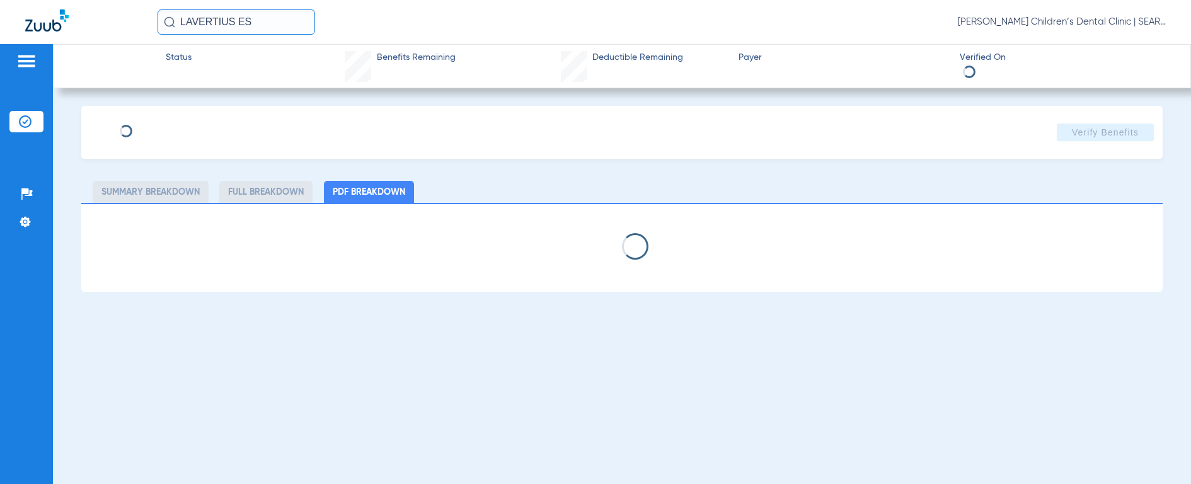
select select "page-width"
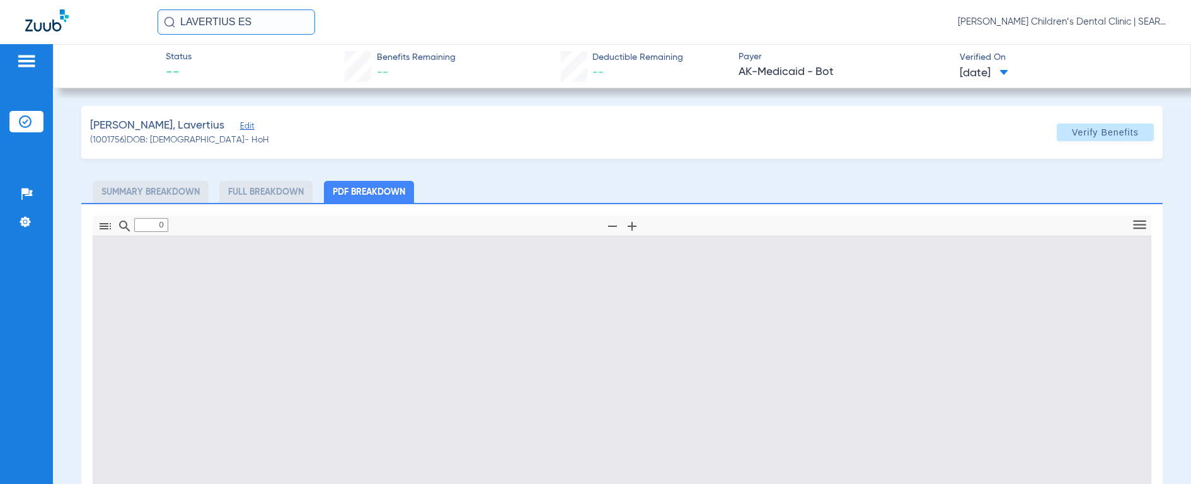
type input "1"
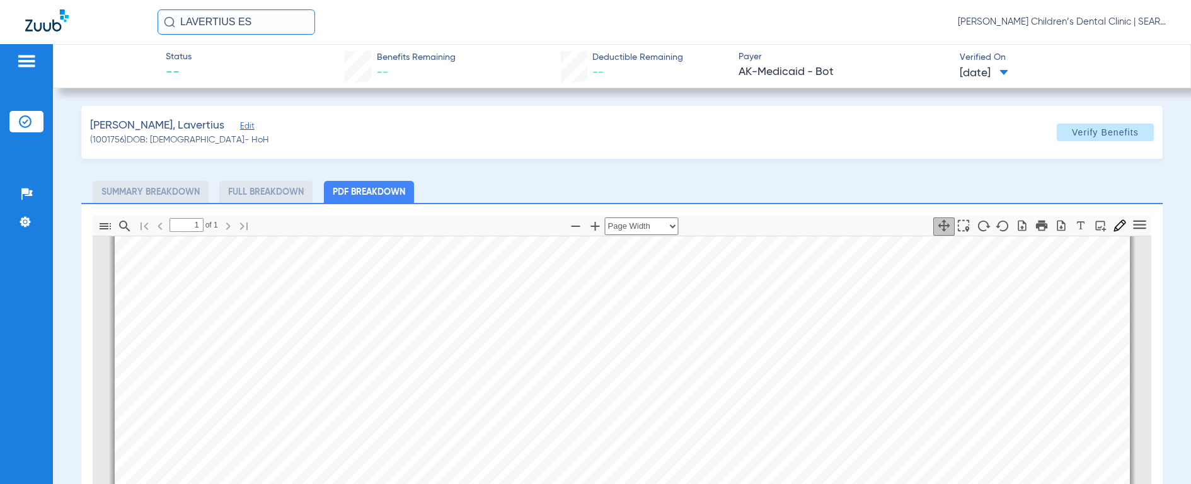
scroll to position [298, 0]
drag, startPoint x: 277, startPoint y: 20, endPoint x: 103, endPoint y: -1, distance: 175.8
click at [103, 0] on html "LAVERTIUS ES [PERSON_NAME] Children’s Dental Clinic | SEARHC Patients Insurance…" at bounding box center [595, 242] width 1191 height 484
click at [173, 22] on div "[PERSON_NAME]" at bounding box center [237, 21] width 158 height 25
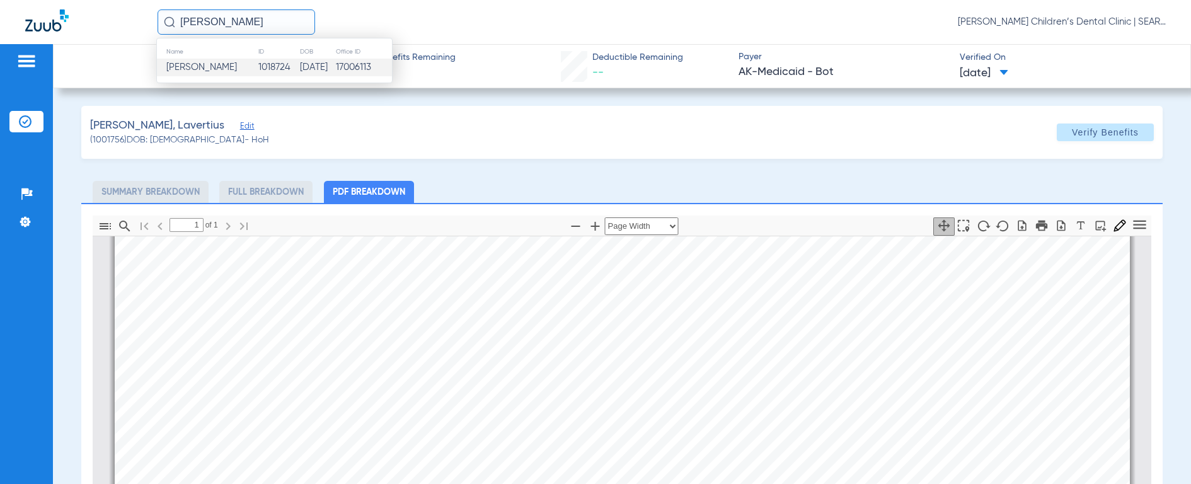
click at [184, 72] on span "[PERSON_NAME]" at bounding box center [201, 66] width 71 height 9
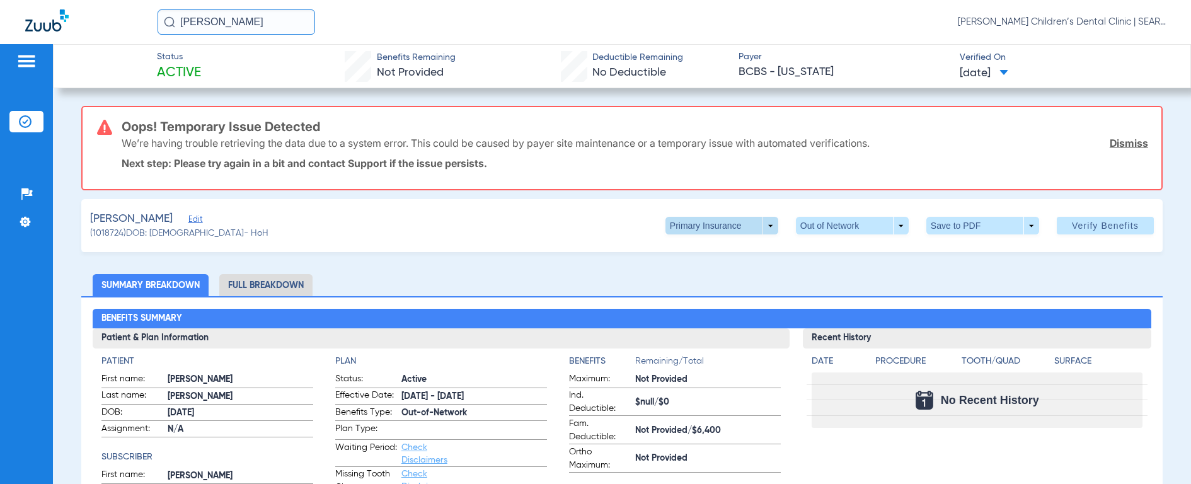
click at [684, 227] on span at bounding box center [721, 226] width 113 height 18
click at [697, 280] on span "Secondary Insurance" at bounding box center [708, 276] width 83 height 9
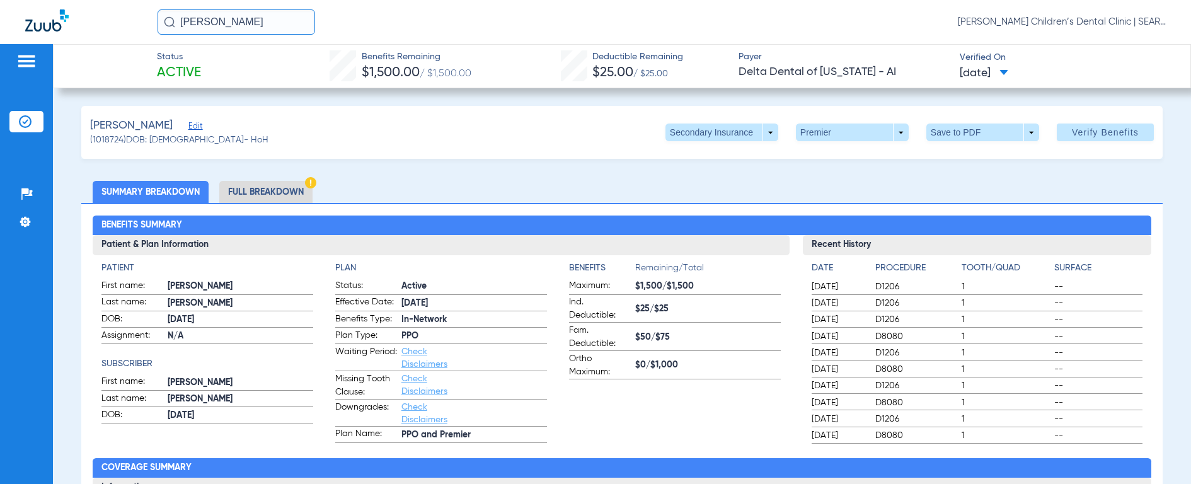
drag, startPoint x: 260, startPoint y: 26, endPoint x: 144, endPoint y: 12, distance: 116.1
click at [144, 12] on div "[PERSON_NAME] [PERSON_NAME] Children’s Dental Clinic | SEARHC" at bounding box center [595, 22] width 1191 height 44
type input "NJ AL"
click at [164, 20] on img at bounding box center [169, 21] width 11 height 11
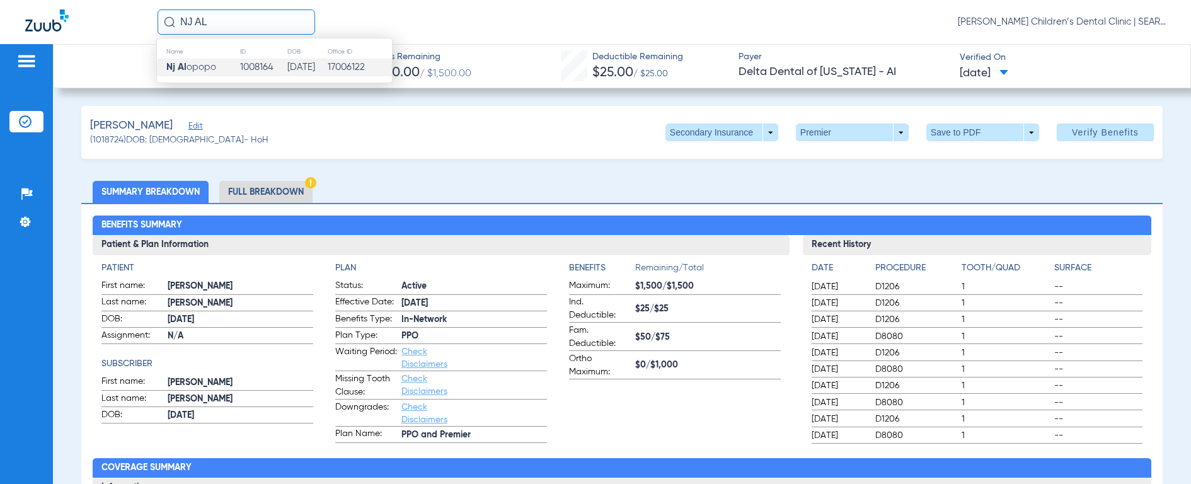
click at [185, 64] on strong "Nj Al" at bounding box center [176, 66] width 20 height 9
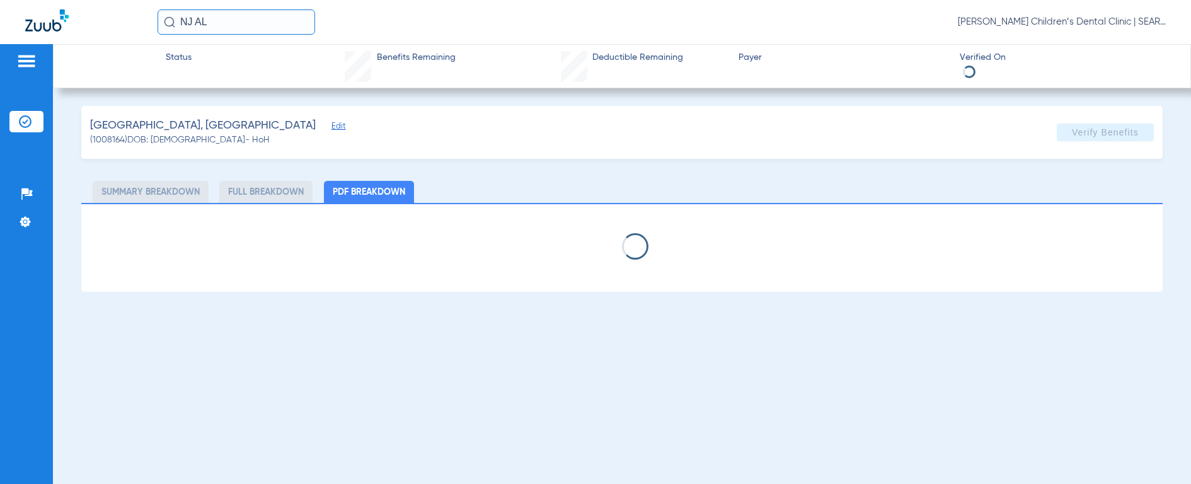
select select "page-width"
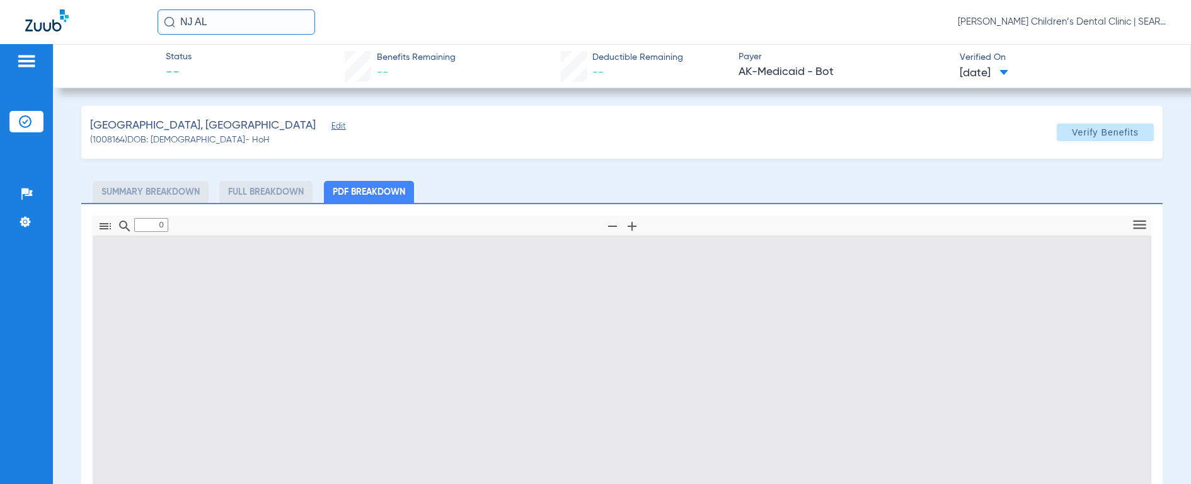
type input "1"
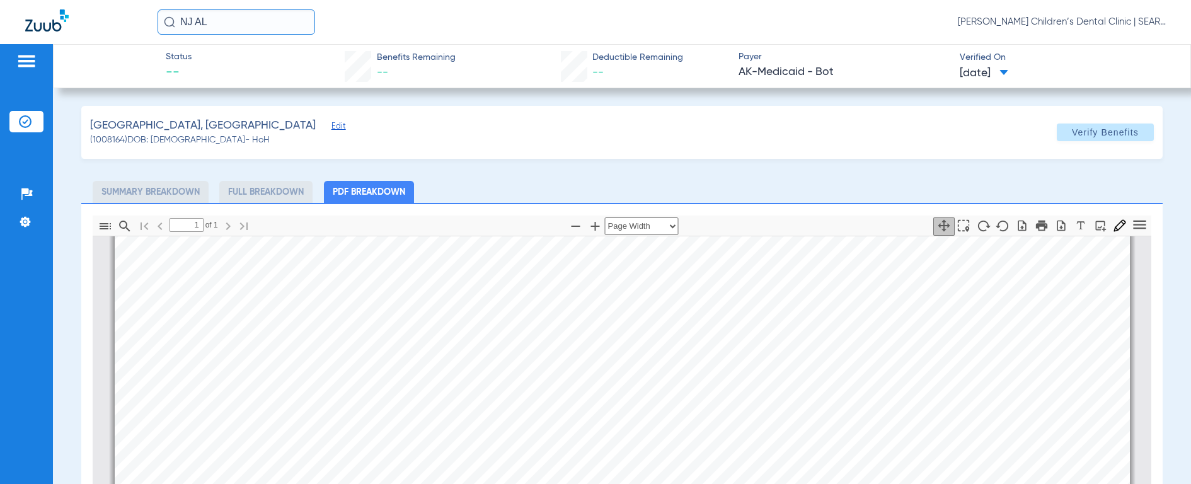
scroll to position [233, 0]
